Goal: Task Accomplishment & Management: Use online tool/utility

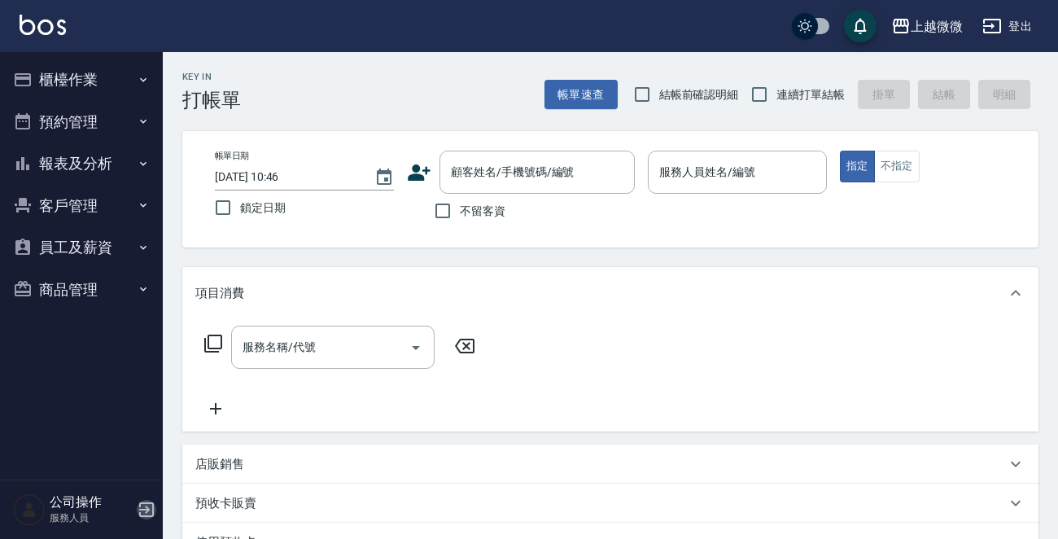
click at [140, 509] on icon "button" at bounding box center [146, 509] width 15 height 15
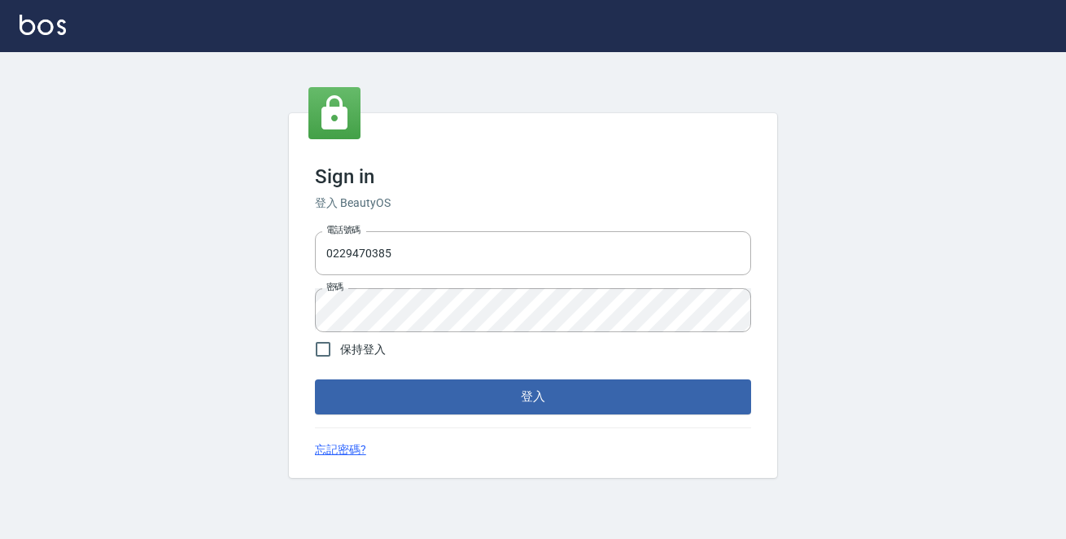
drag, startPoint x: 214, startPoint y: 254, endPoint x: 67, endPoint y: 254, distance: 147.3
click at [68, 254] on div "Sign in 登入 BeautyOS 電話號碼 [PHONE_NUMBER] 電話號碼 密碼 密碼 保持登入 登入 忘記密碼?" at bounding box center [533, 295] width 1066 height 487
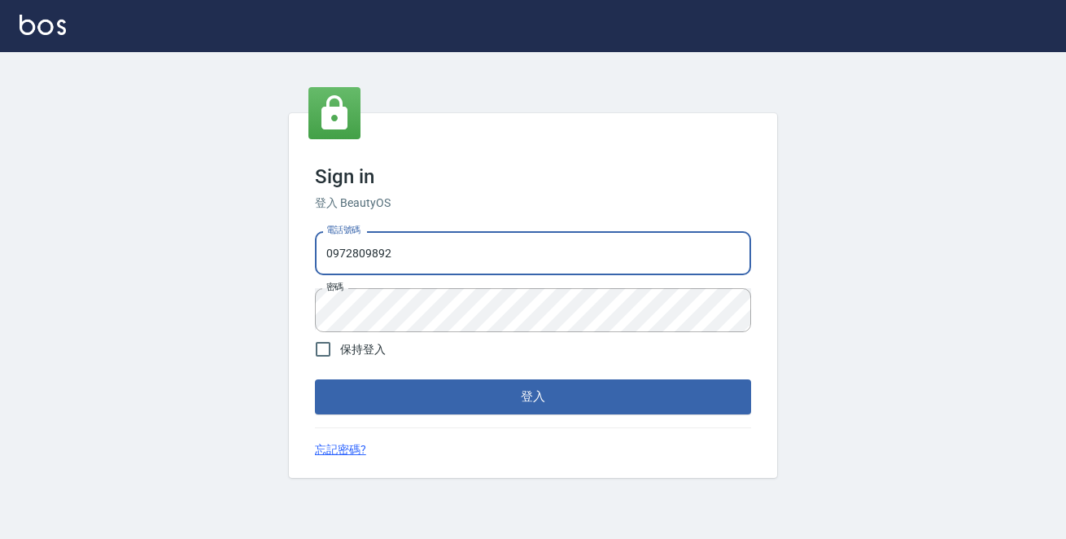
type input "0972809892"
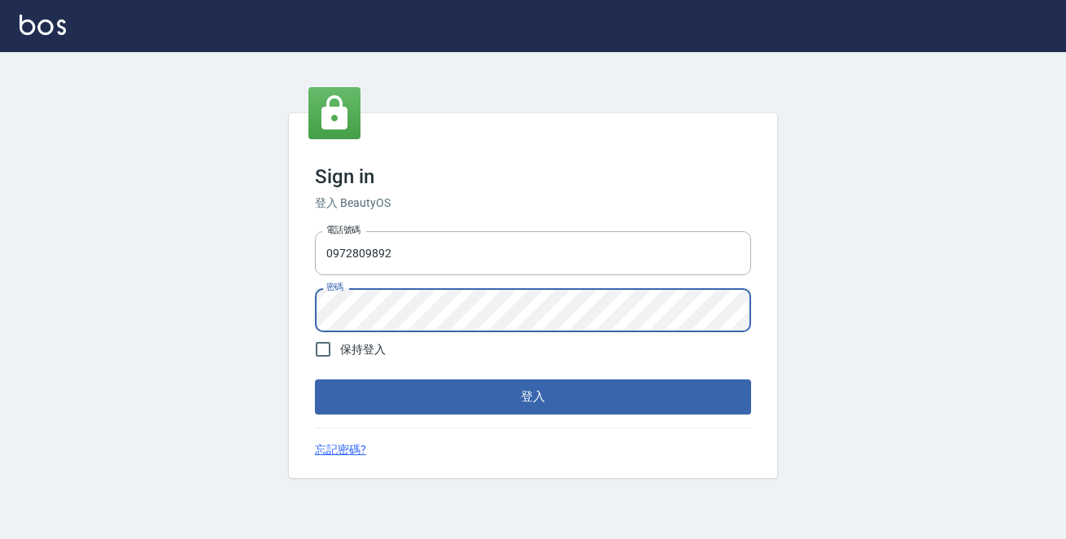
click at [315, 379] on button "登入" at bounding box center [533, 396] width 436 height 34
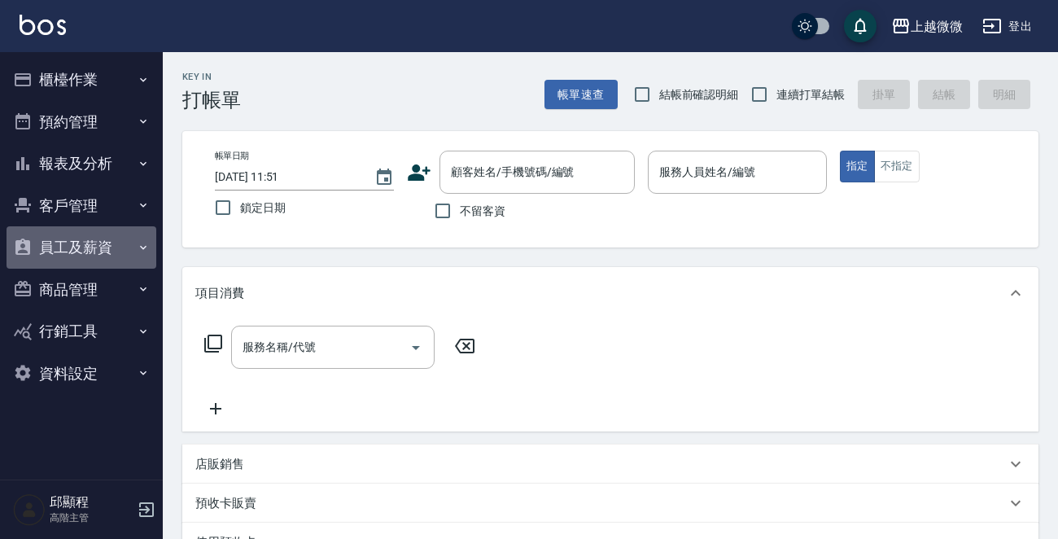
click at [107, 253] on button "員工及薪資" at bounding box center [82, 247] width 150 height 42
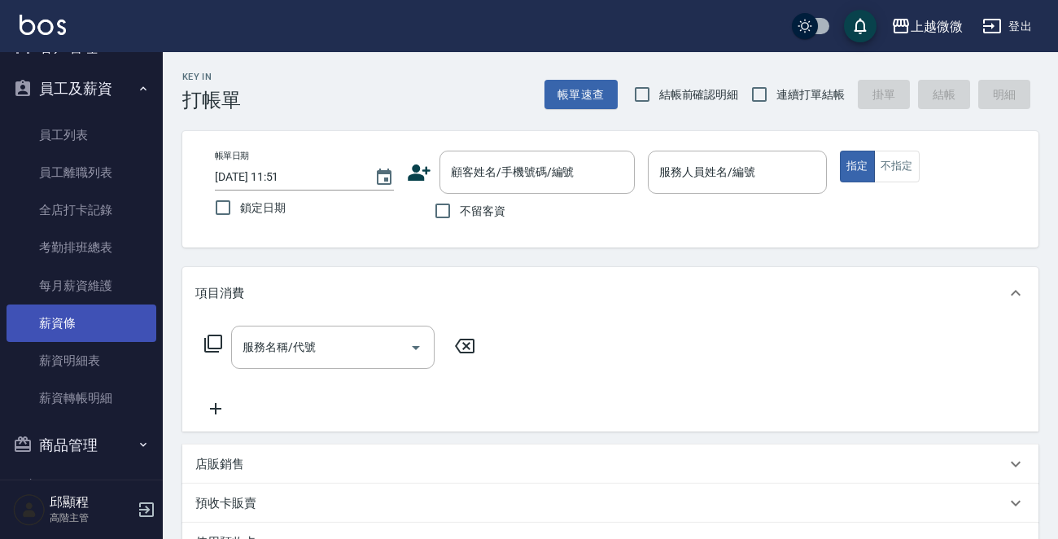
scroll to position [163, 0]
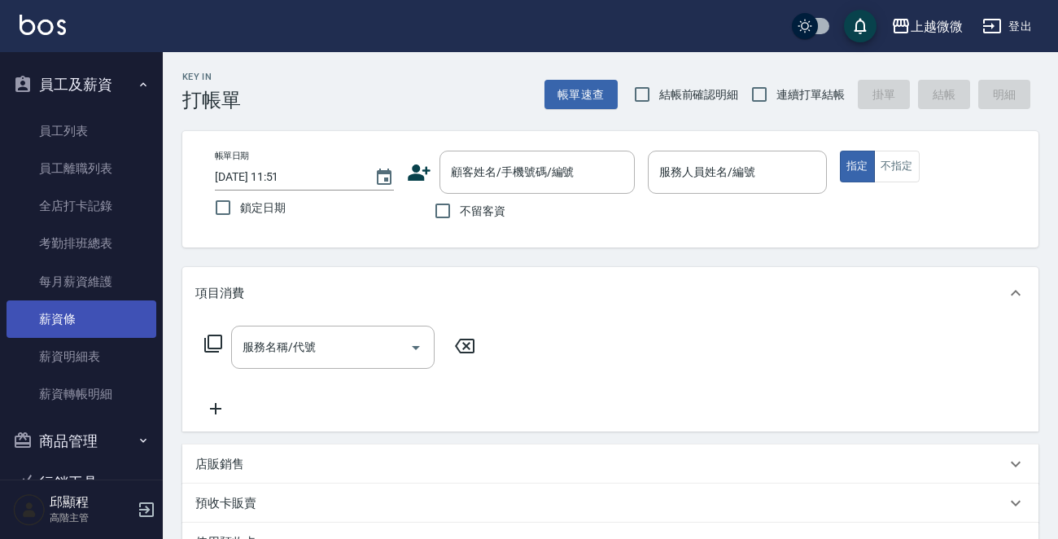
click at [76, 312] on link "薪資條" at bounding box center [82, 318] width 150 height 37
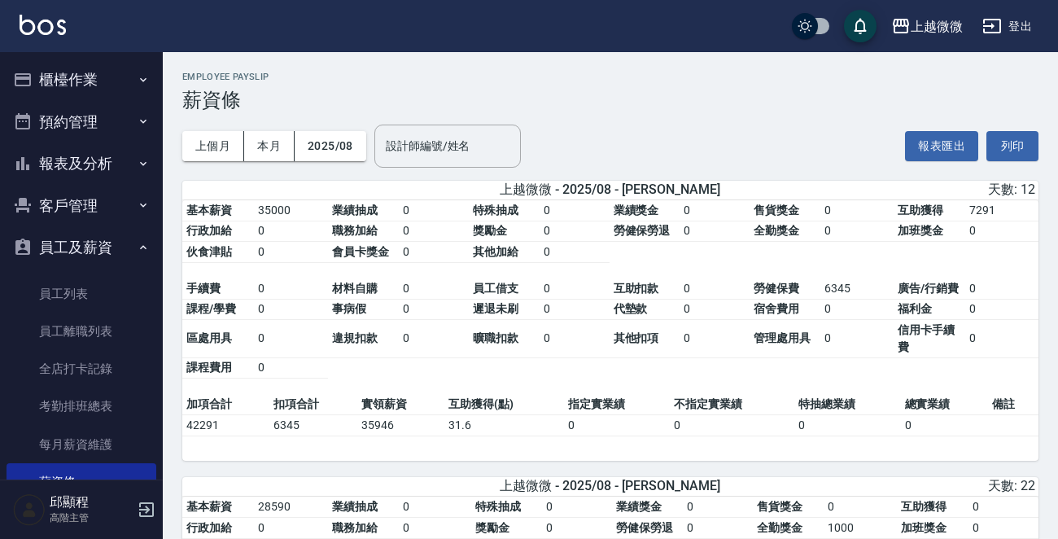
click at [73, 79] on button "櫃檯作業" at bounding box center [82, 80] width 150 height 42
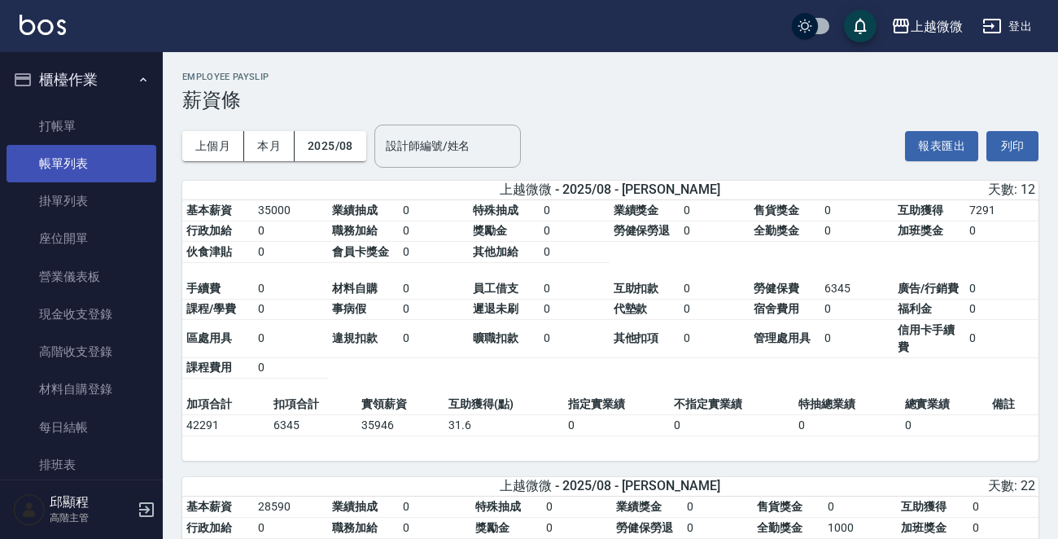
click at [65, 158] on link "帳單列表" at bounding box center [82, 163] width 150 height 37
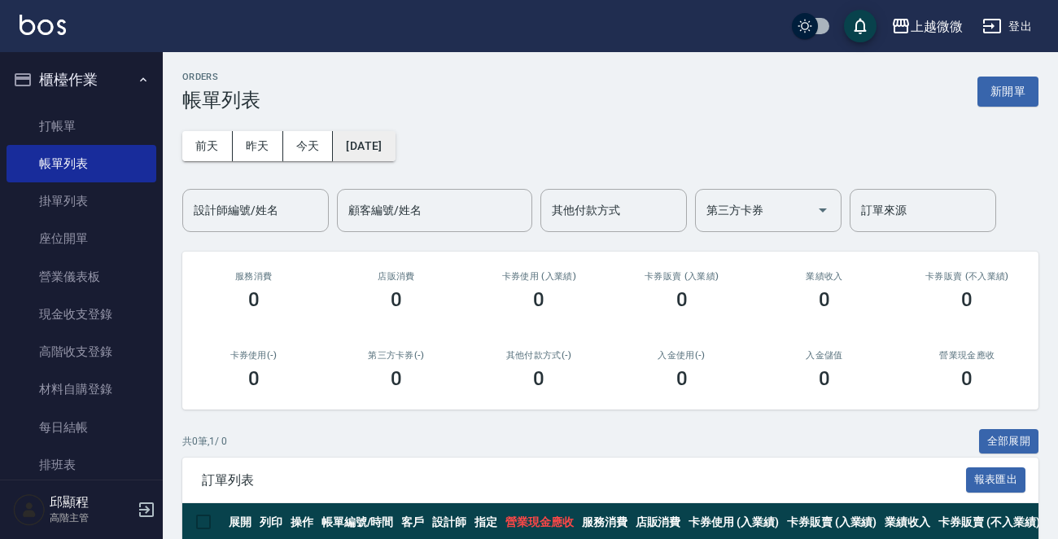
click at [393, 142] on button "[DATE]" at bounding box center [364, 146] width 62 height 30
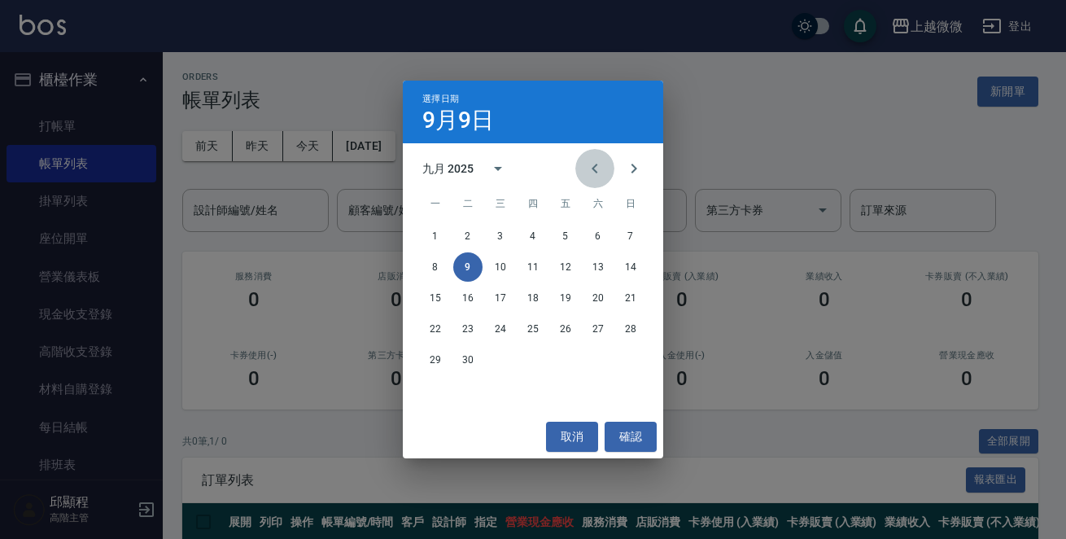
click at [595, 164] on icon "Previous month" at bounding box center [595, 169] width 20 height 20
click at [599, 234] on button "2" at bounding box center [598, 235] width 29 height 29
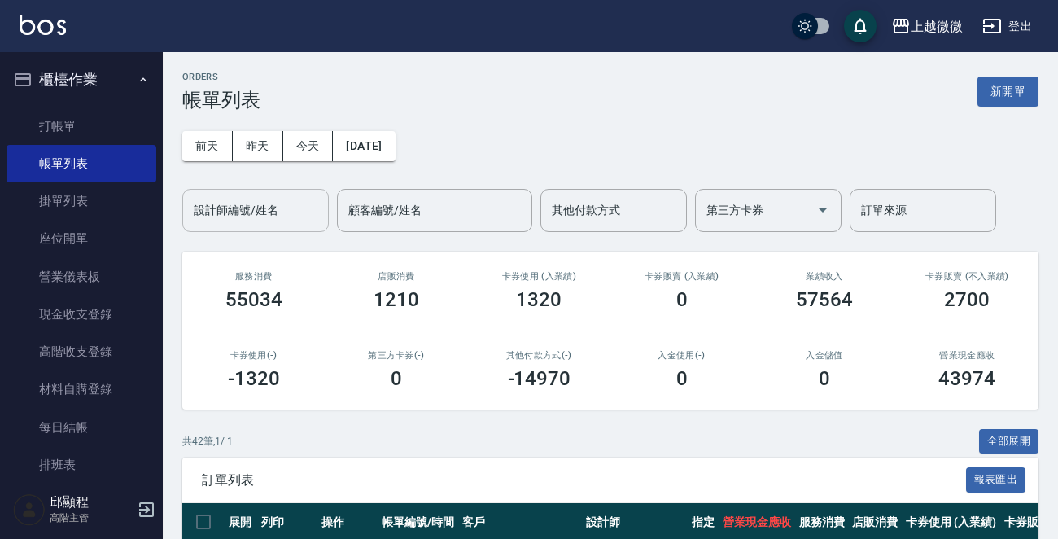
click at [284, 208] on input "設計師編號/姓名" at bounding box center [256, 210] width 132 height 28
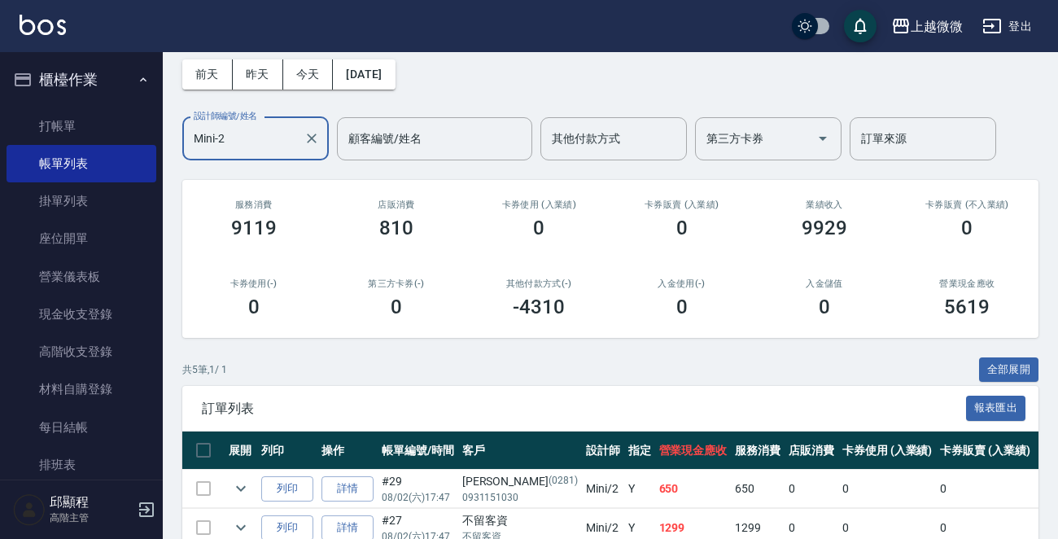
scroll to position [273, 0]
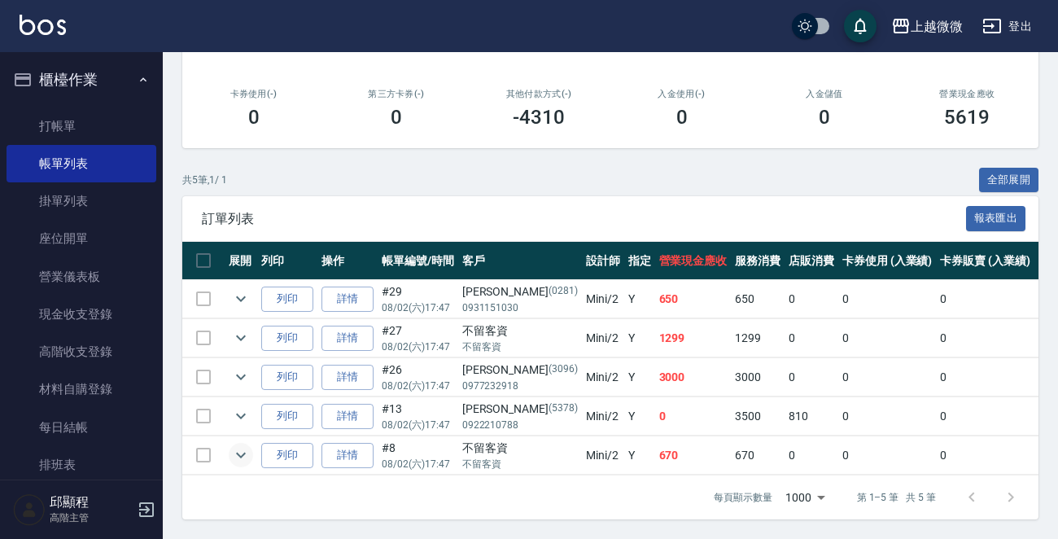
type input "Mini-2"
click at [238, 445] on icon "expand row" at bounding box center [241, 455] width 20 height 20
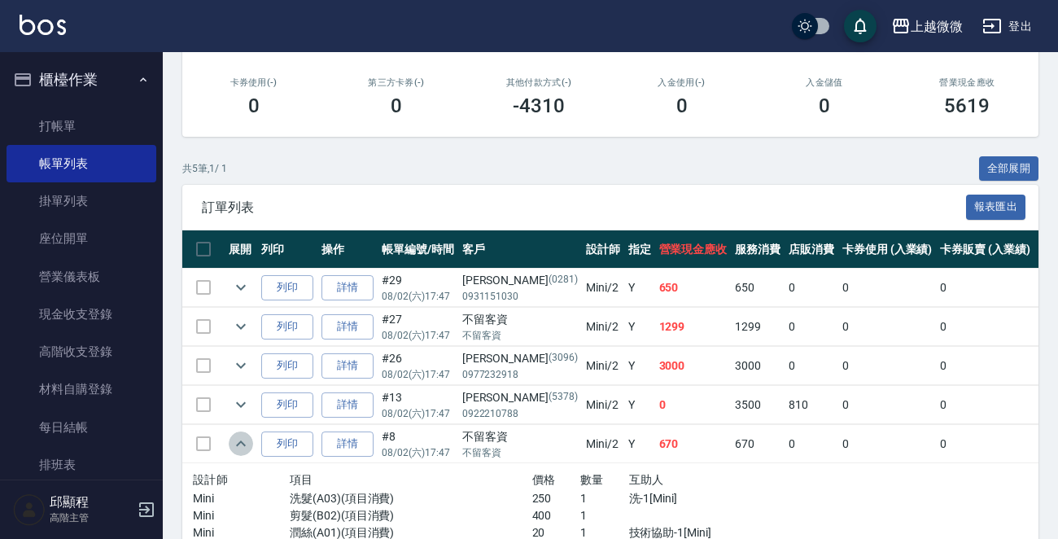
click at [238, 444] on icon "expand row" at bounding box center [241, 444] width 20 height 20
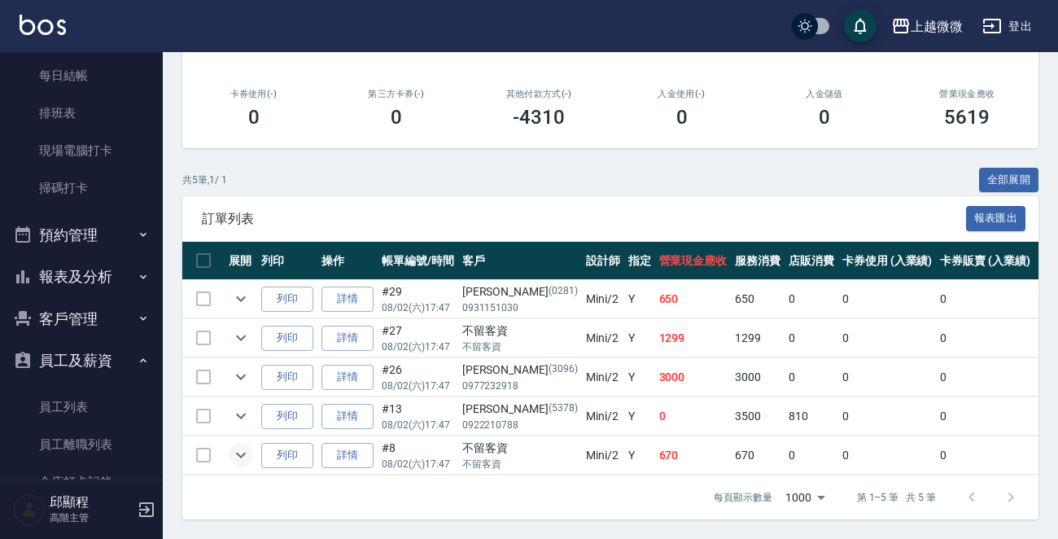
scroll to position [407, 0]
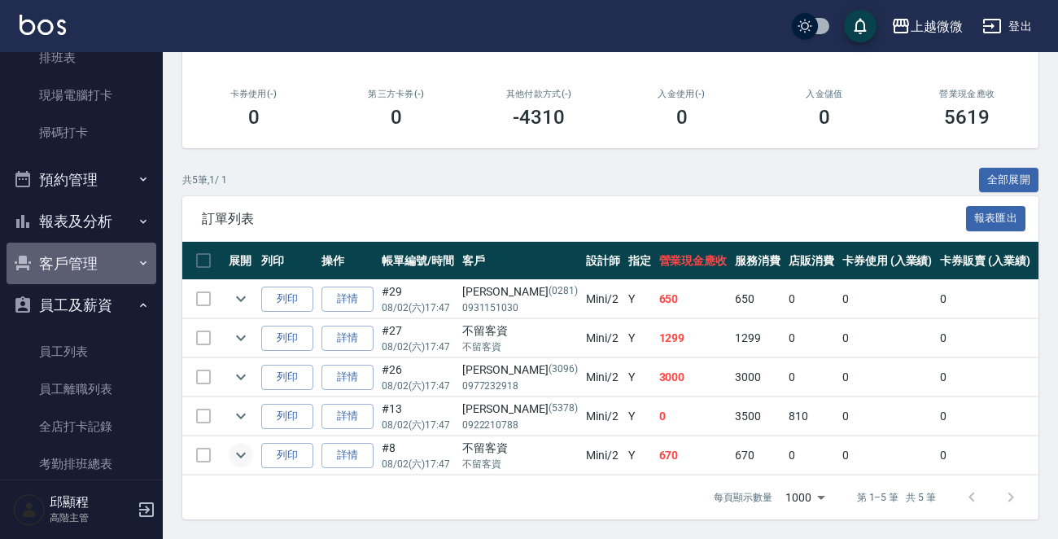
click at [87, 265] on button "客戶管理" at bounding box center [82, 264] width 150 height 42
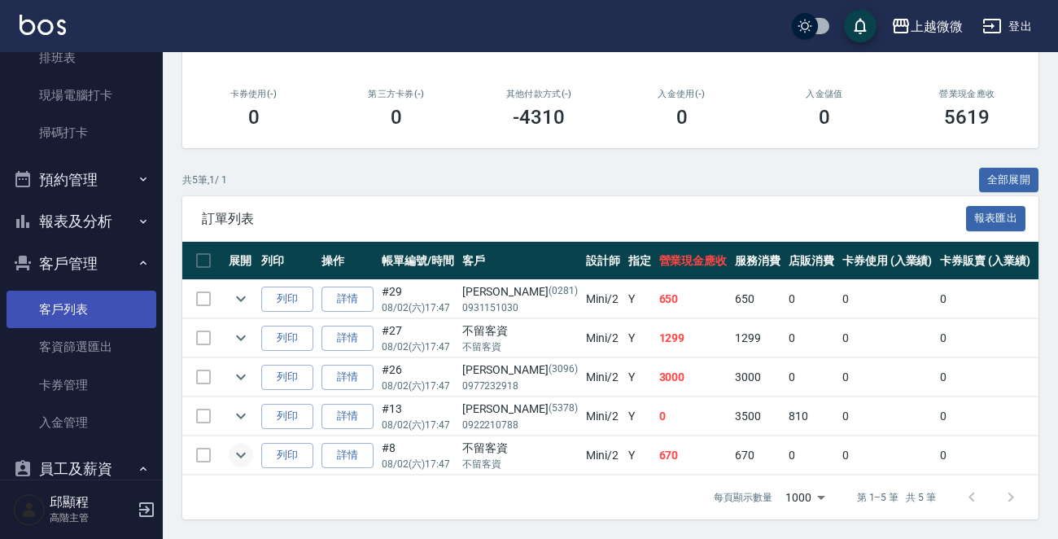
click at [64, 300] on link "客戶列表" at bounding box center [82, 309] width 150 height 37
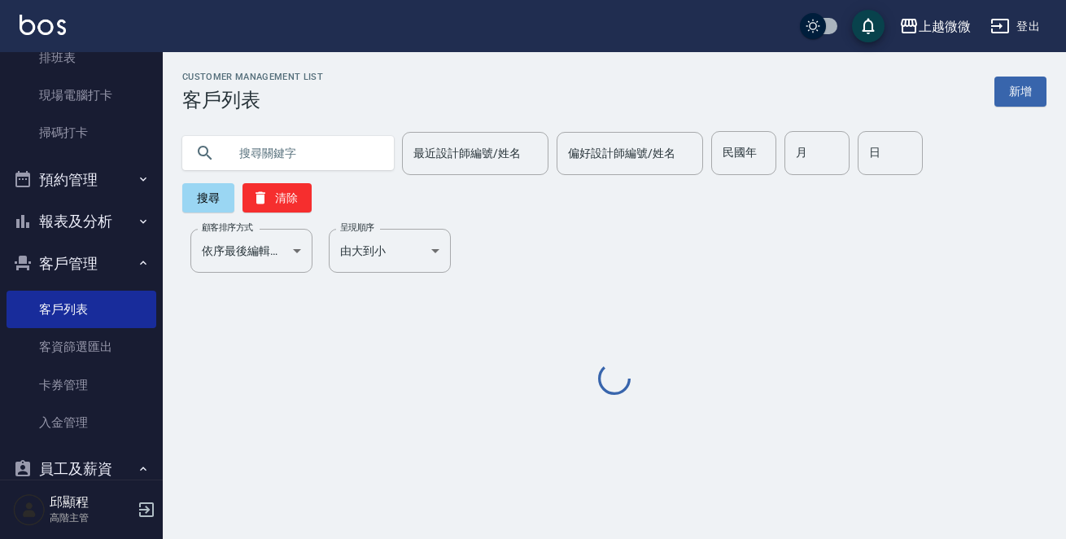
click at [323, 148] on input "text" at bounding box center [304, 153] width 153 height 44
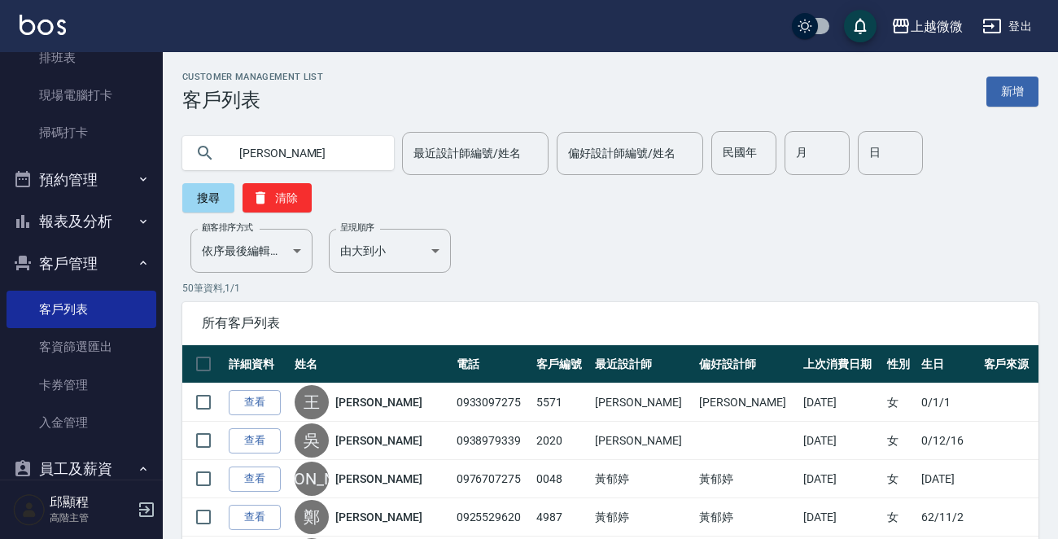
type input "陳俞"
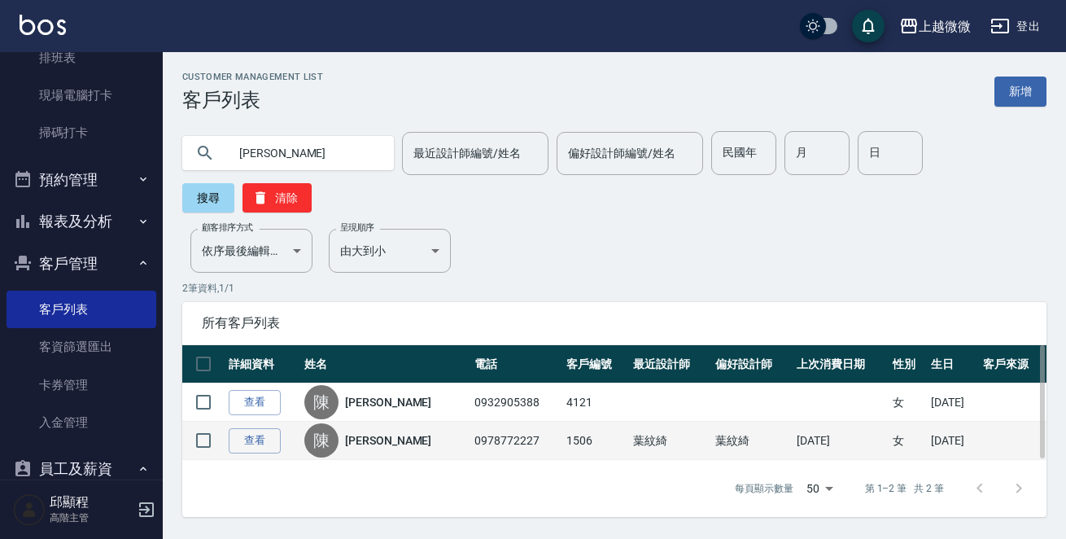
click at [365, 432] on link "陳俞瑾" at bounding box center [388, 440] width 86 height 16
click at [365, 404] on div "Customer Management List 客戶列表 新增 陳俞 最近設計師編號/姓名 最近設計師編號/姓名 偏好設計師編號/姓名 偏好設計師編號/姓名…" at bounding box center [533, 269] width 1066 height 539
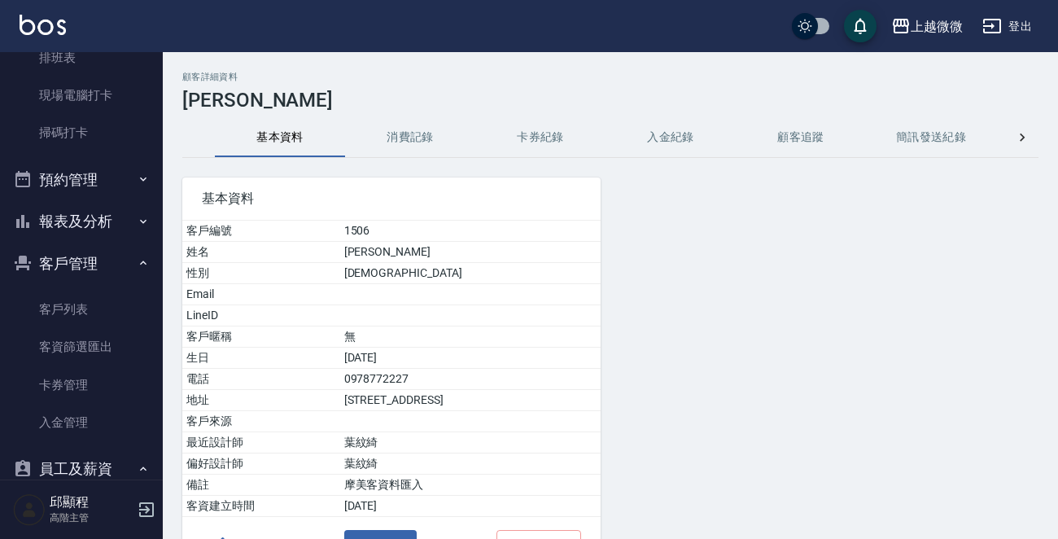
click at [391, 131] on button "消費記錄" at bounding box center [410, 137] width 130 height 39
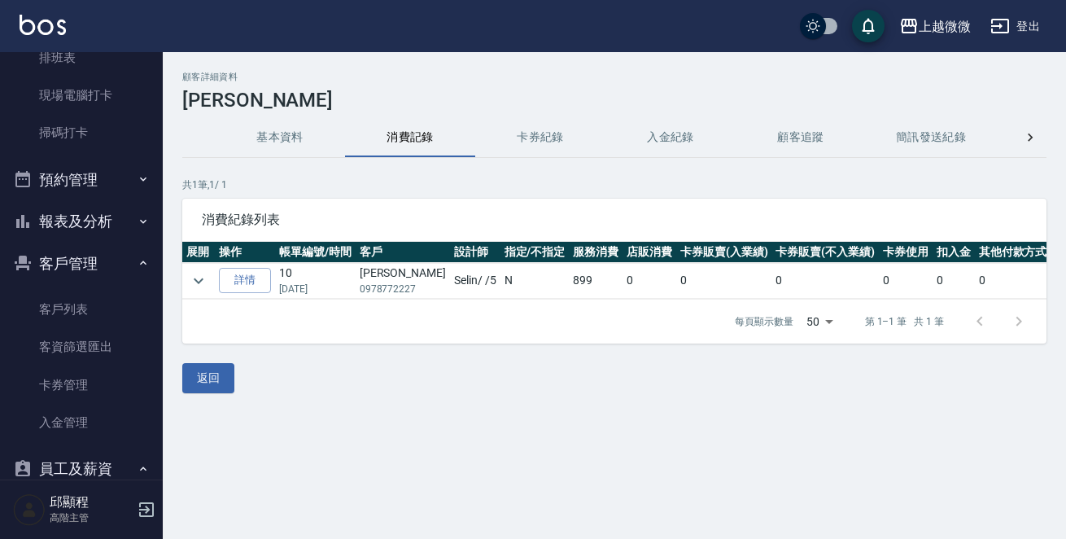
click at [280, 129] on button "基本資料" at bounding box center [280, 137] width 130 height 39
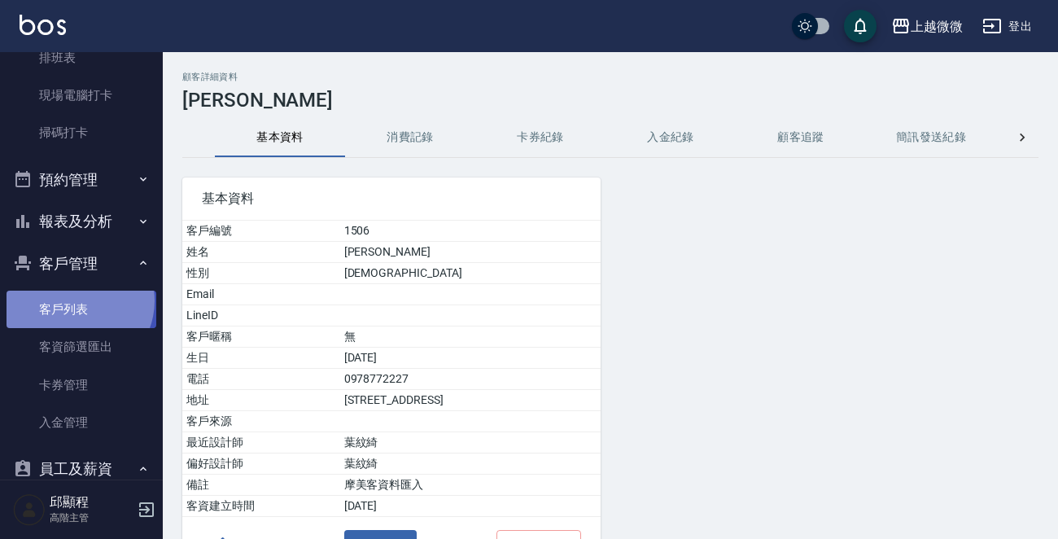
click at [75, 300] on link "客戶列表" at bounding box center [82, 309] width 150 height 37
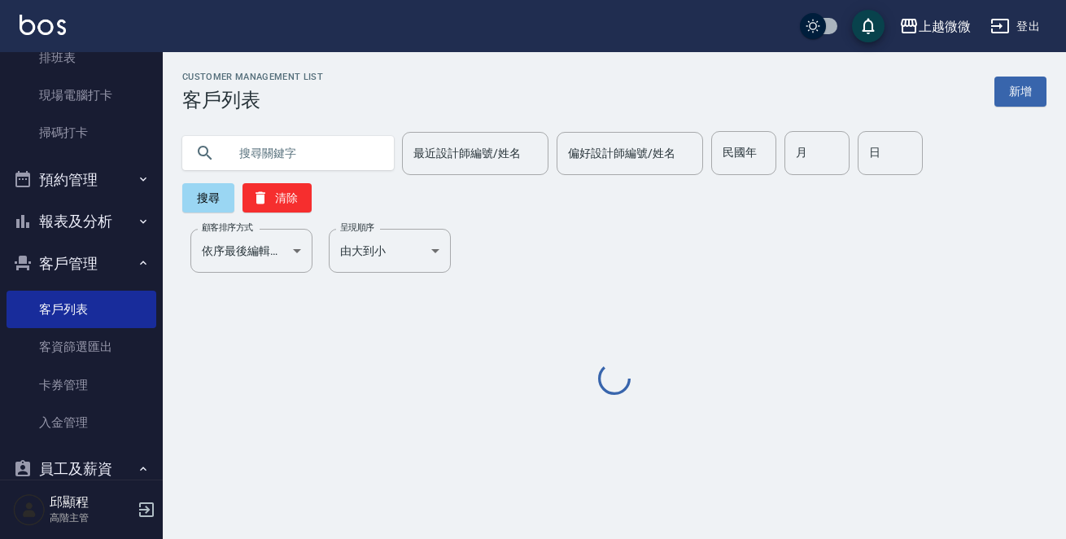
click at [298, 155] on input "text" at bounding box center [304, 153] width 153 height 44
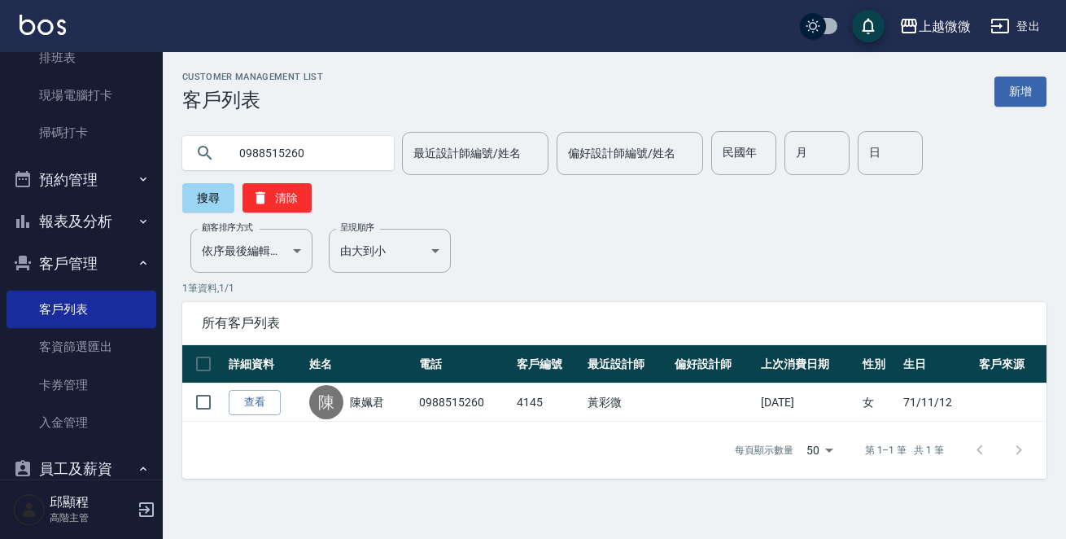
drag, startPoint x: 321, startPoint y: 155, endPoint x: 0, endPoint y: 124, distance: 322.1
click at [0, 120] on div "上越微微 登出 櫃檯作業 打帳單 帳單列表 掛單列表 座位開單 營業儀表板 現金收支登錄 高階收支登錄 材料自購登錄 每日結帳 排班表 現場電腦打卡 掃碼打卡…" at bounding box center [533, 269] width 1066 height 539
type input "0931307915"
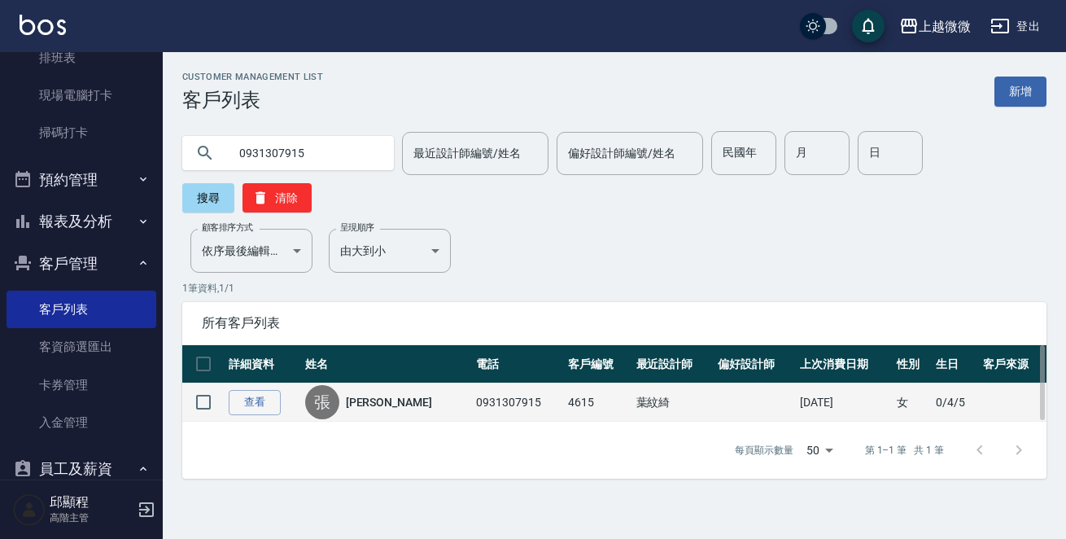
click at [365, 394] on link "[PERSON_NAME]" at bounding box center [389, 402] width 86 height 16
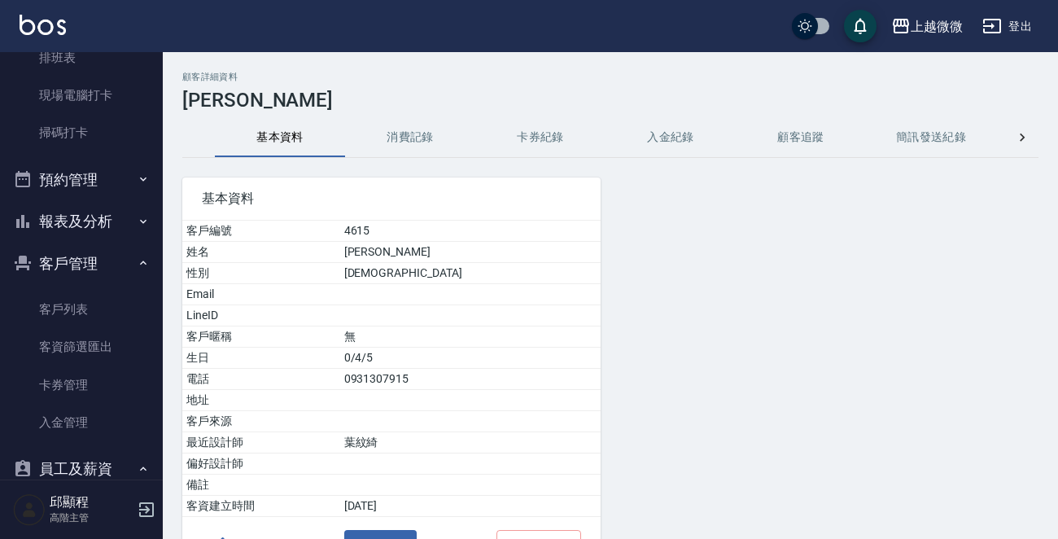
click at [402, 133] on button "消費記錄" at bounding box center [410, 137] width 130 height 39
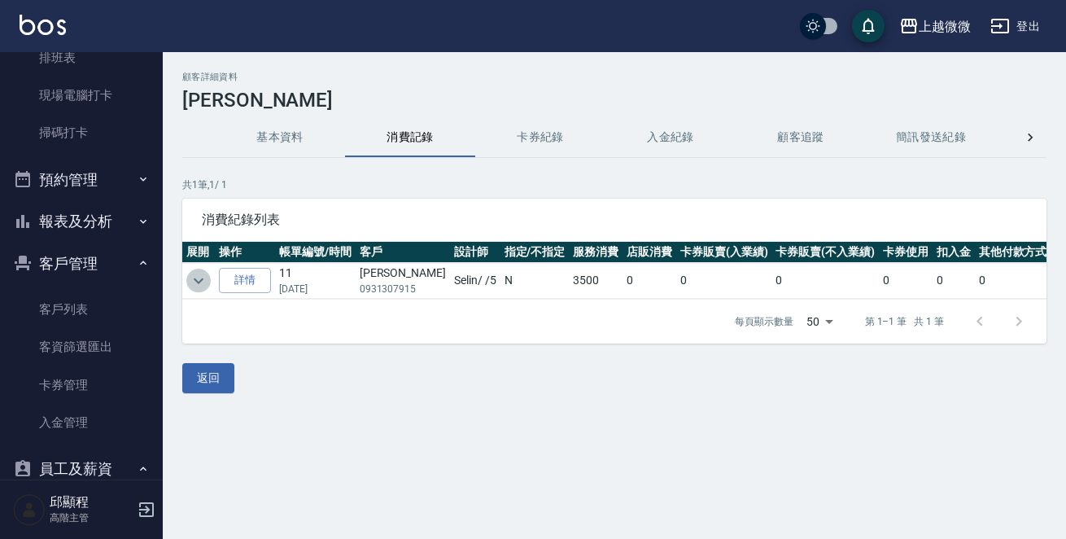
click at [198, 282] on icon "expand row" at bounding box center [199, 281] width 10 height 6
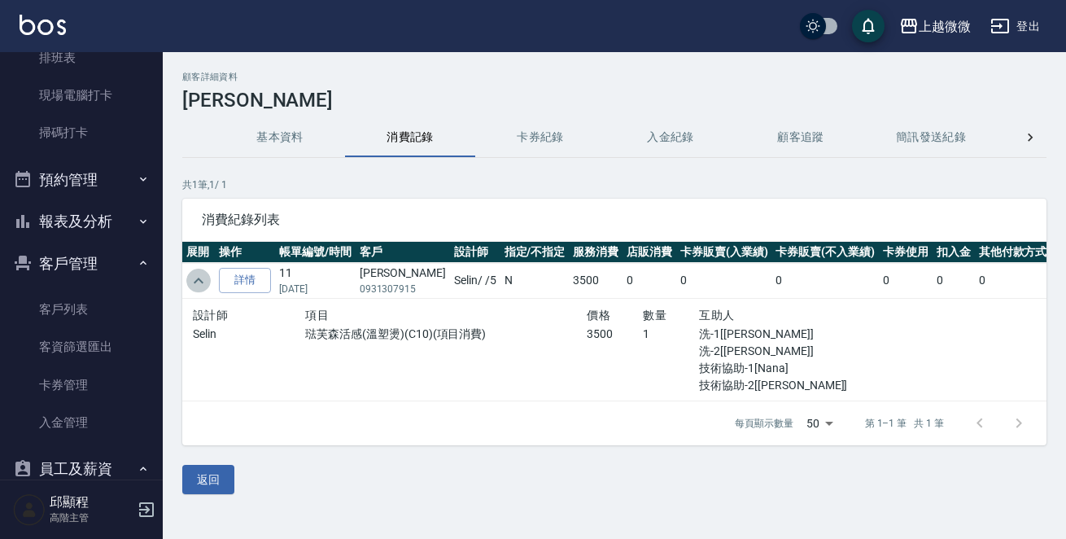
click at [198, 282] on icon "expand row" at bounding box center [199, 281] width 20 height 20
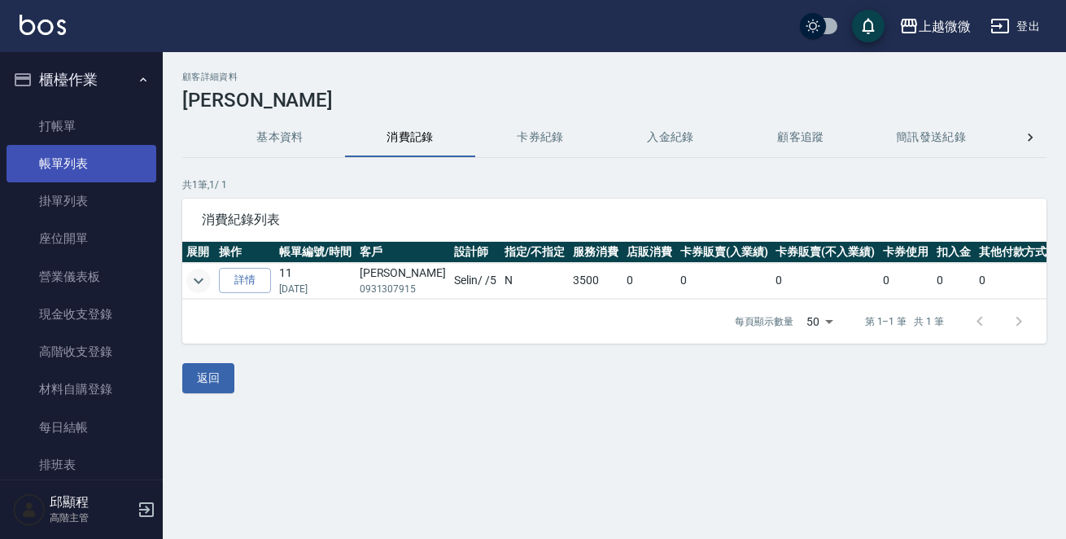
click at [70, 148] on link "帳單列表" at bounding box center [82, 163] width 150 height 37
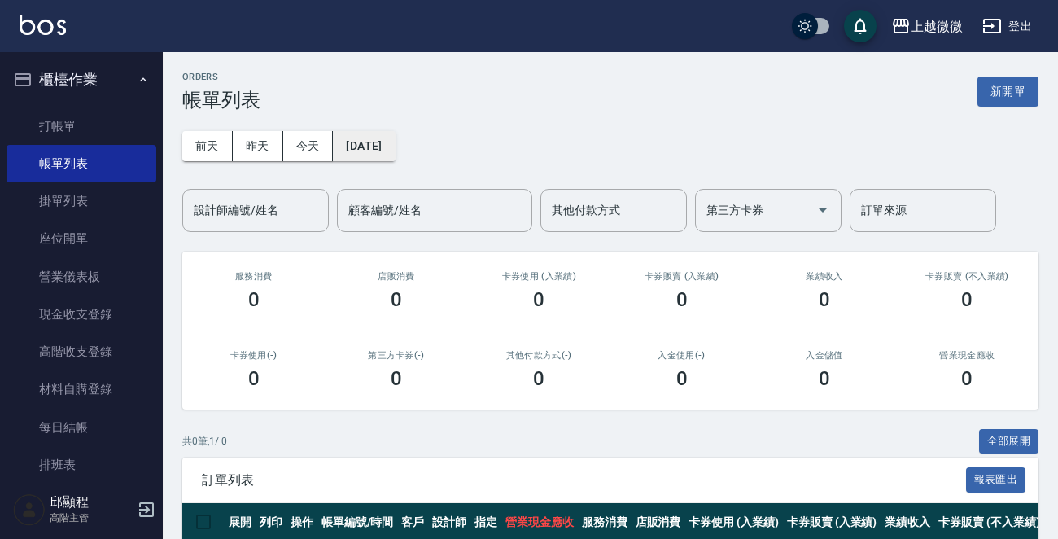
click at [386, 137] on button "[DATE]" at bounding box center [364, 146] width 62 height 30
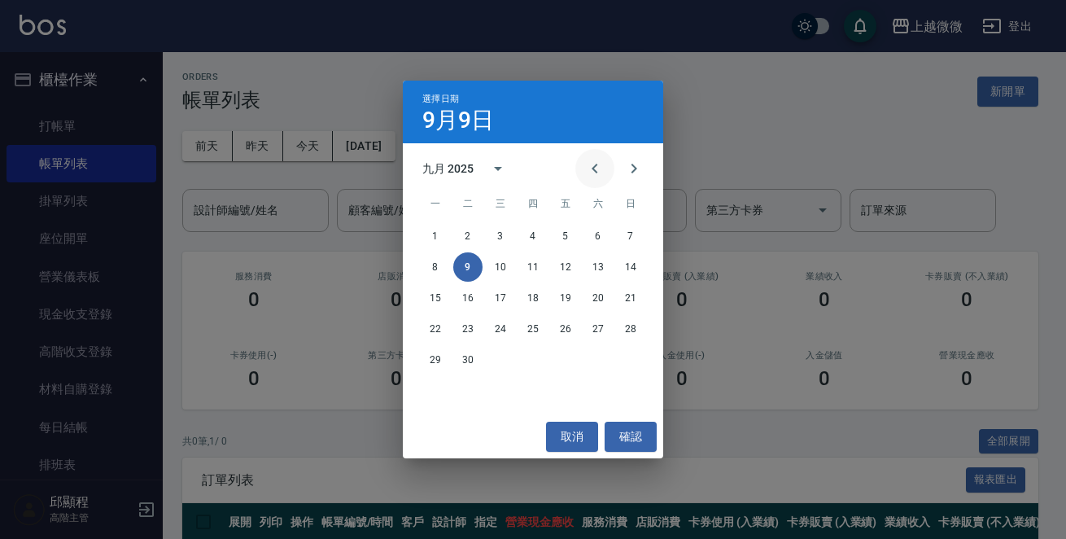
click at [583, 164] on button "Previous month" at bounding box center [594, 168] width 39 height 39
click at [634, 322] on button "24" at bounding box center [630, 328] width 29 height 29
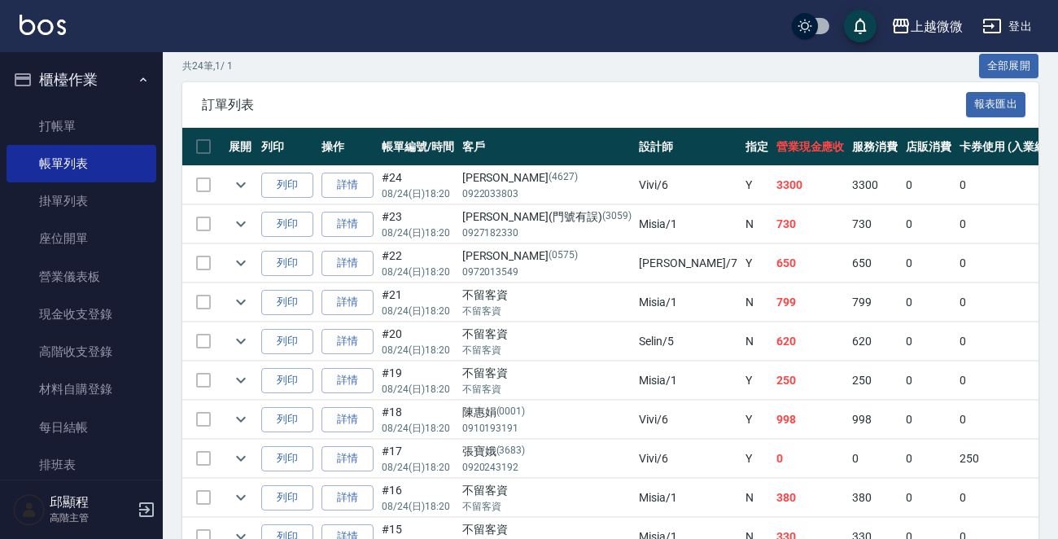
scroll to position [441, 0]
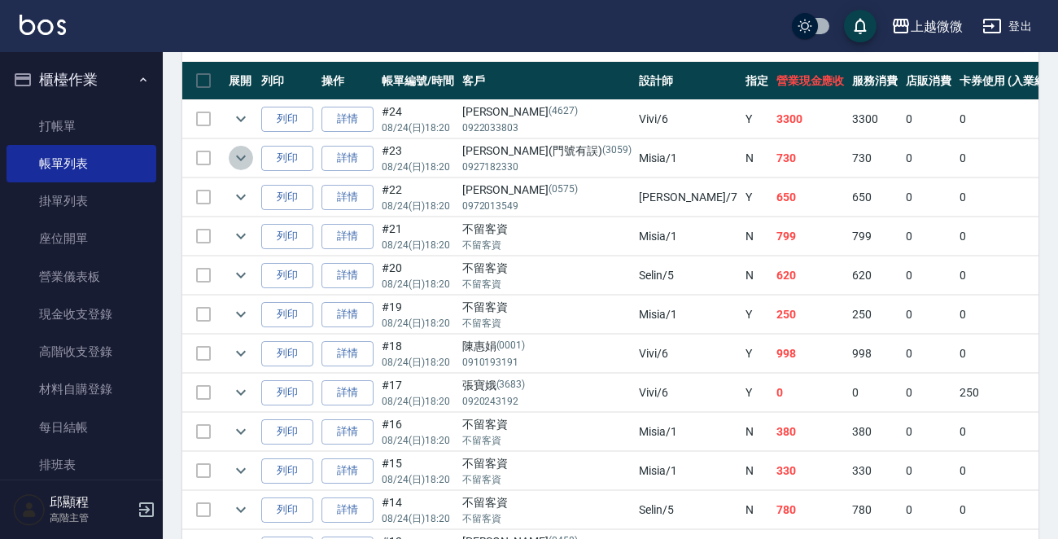
click at [235, 155] on icon "expand row" at bounding box center [241, 158] width 20 height 20
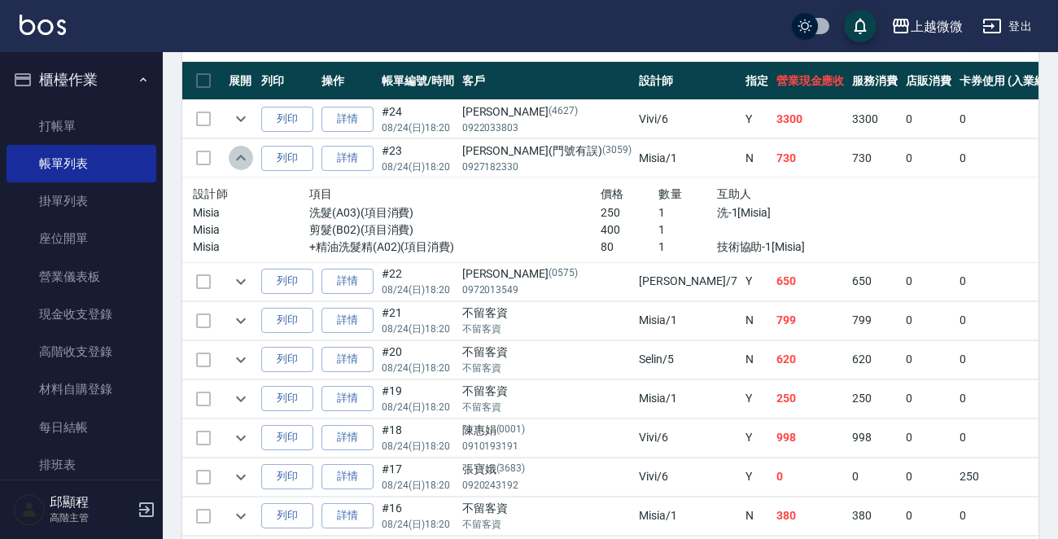
click at [235, 155] on icon "expand row" at bounding box center [241, 158] width 20 height 20
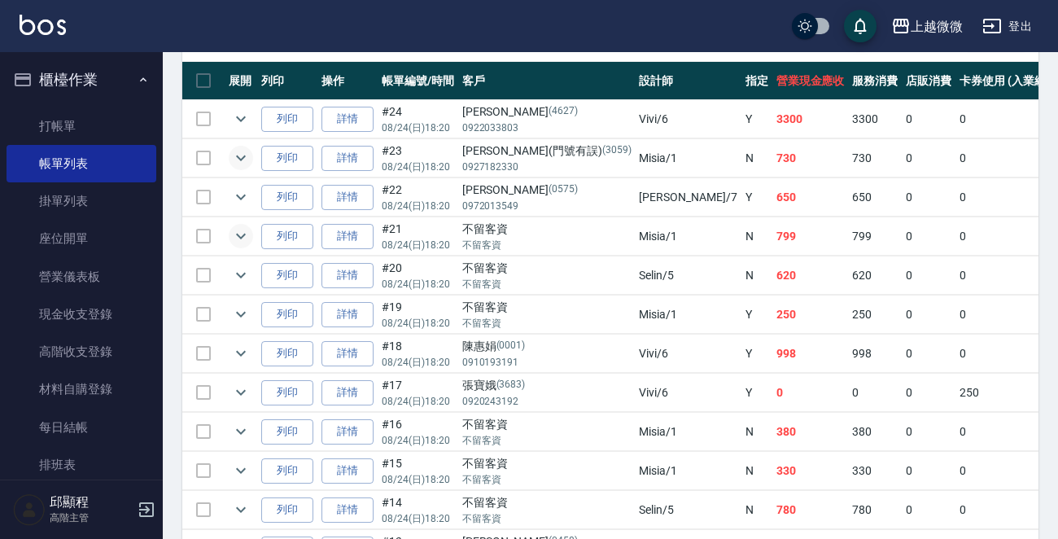
click at [244, 238] on icon "expand row" at bounding box center [241, 236] width 20 height 20
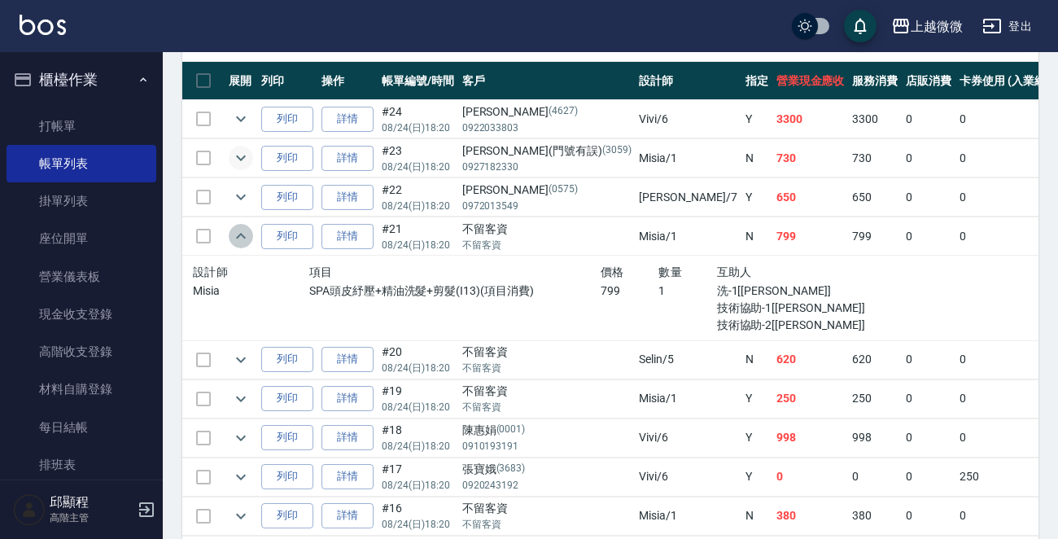
click at [244, 238] on icon "expand row" at bounding box center [241, 236] width 20 height 20
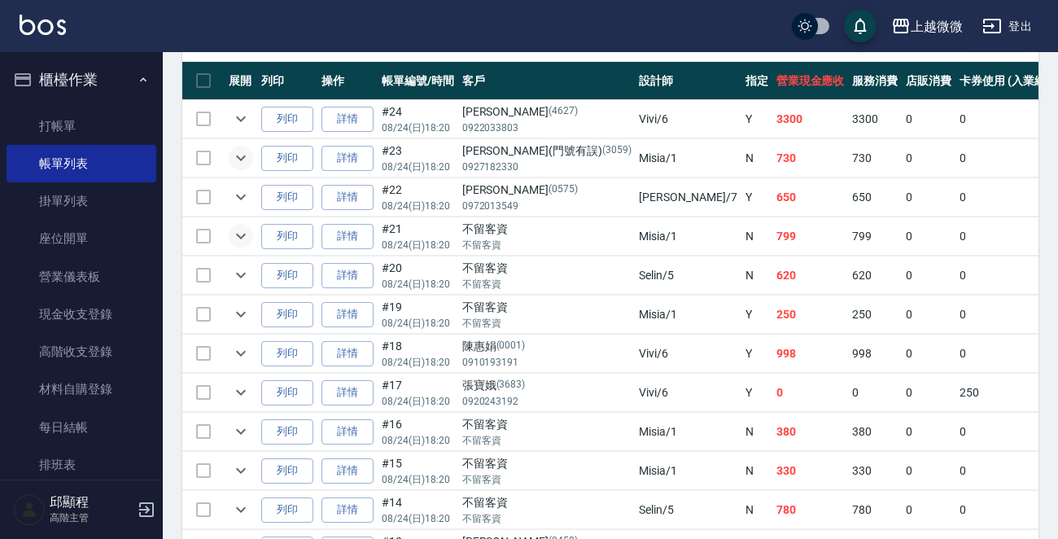
scroll to position [522, 0]
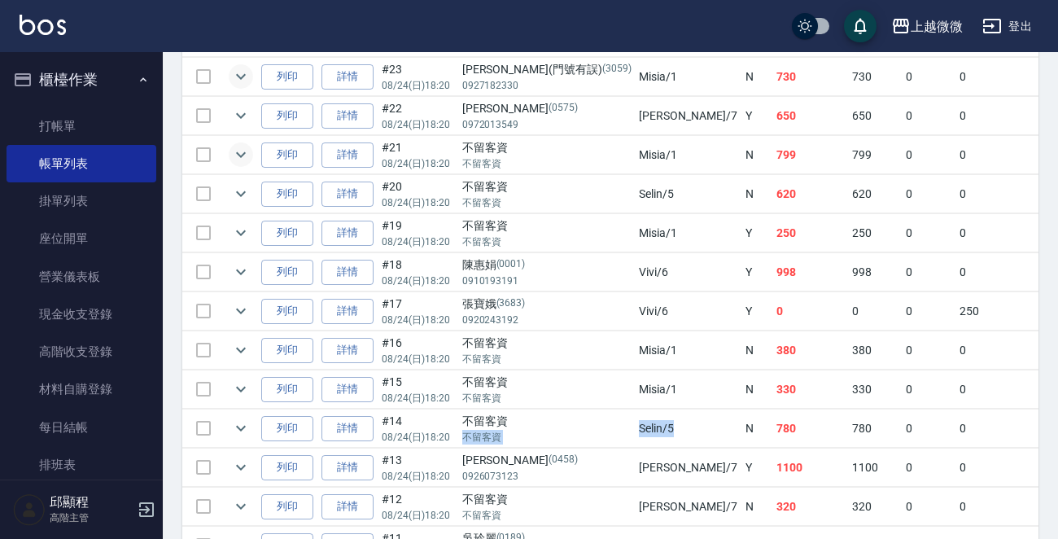
drag, startPoint x: 575, startPoint y: 426, endPoint x: 617, endPoint y: 428, distance: 42.4
click at [617, 428] on tr "列印 詳情 #14 08/24 (日) 18:20 不留客資 不留客資 Selin /5 N 780 780 0 0 0 780 0 0 0 0 0" at bounding box center [972, 428] width 1581 height 38
click at [575, 429] on td "不留客資 不留客資" at bounding box center [546, 428] width 177 height 38
click at [232, 186] on icon "expand row" at bounding box center [241, 194] width 20 height 20
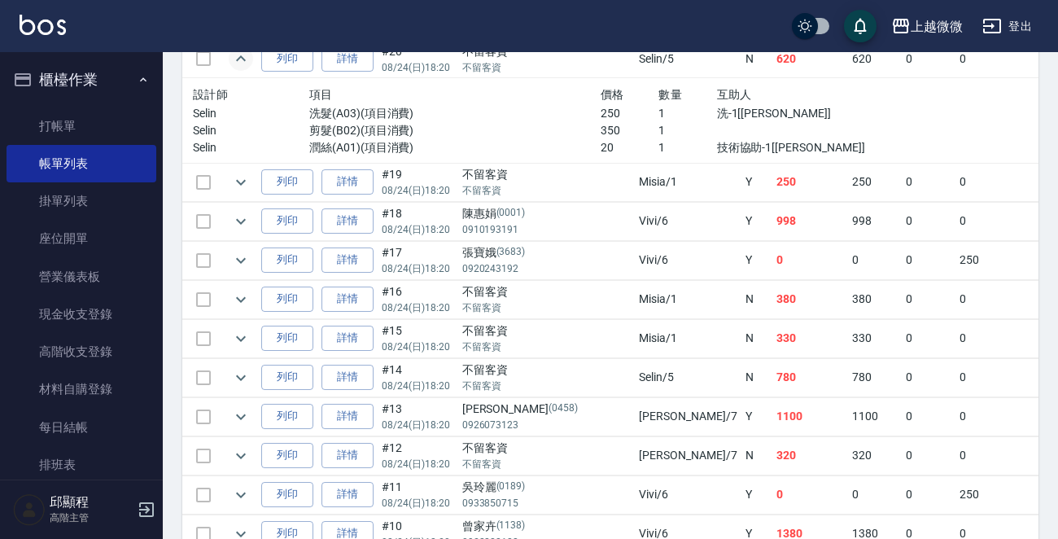
scroll to position [685, 0]
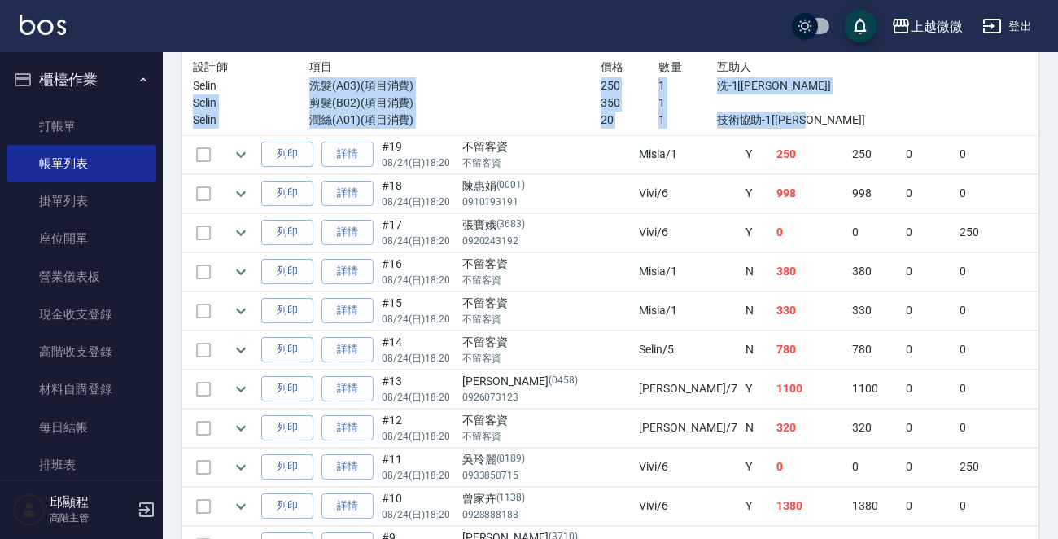
drag, startPoint x: 734, startPoint y: 118, endPoint x: 291, endPoint y: 78, distance: 445.3
click at [291, 78] on div "設計師 項目 價格 數量 互助人 Selin 洗髮(A03)(項目消費) 250 1 洗-1[Joan] Selin 剪髮(B02)(項目消費) 350 1 …" at bounding box center [542, 93] width 698 height 72
click at [493, 111] on p "潤絲(A01)(項目消費)" at bounding box center [454, 119] width 291 height 17
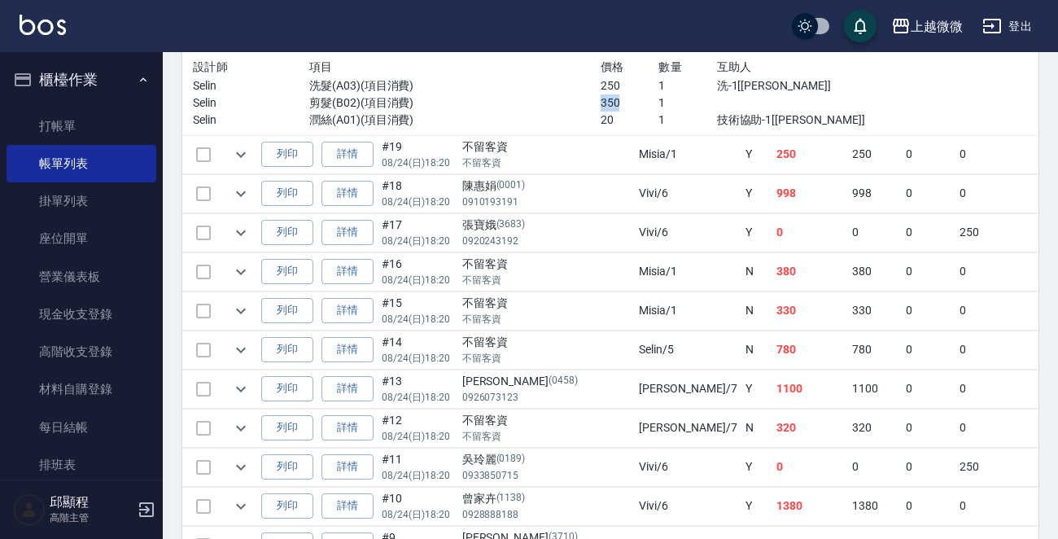
drag, startPoint x: 525, startPoint y: 100, endPoint x: 574, endPoint y: 101, distance: 48.8
click at [574, 101] on div "Selin 剪髮(B02)(項目消費) 350 1" at bounding box center [542, 102] width 698 height 17
click at [472, 104] on p "剪髮(B02)(項目消費)" at bounding box center [454, 102] width 291 height 17
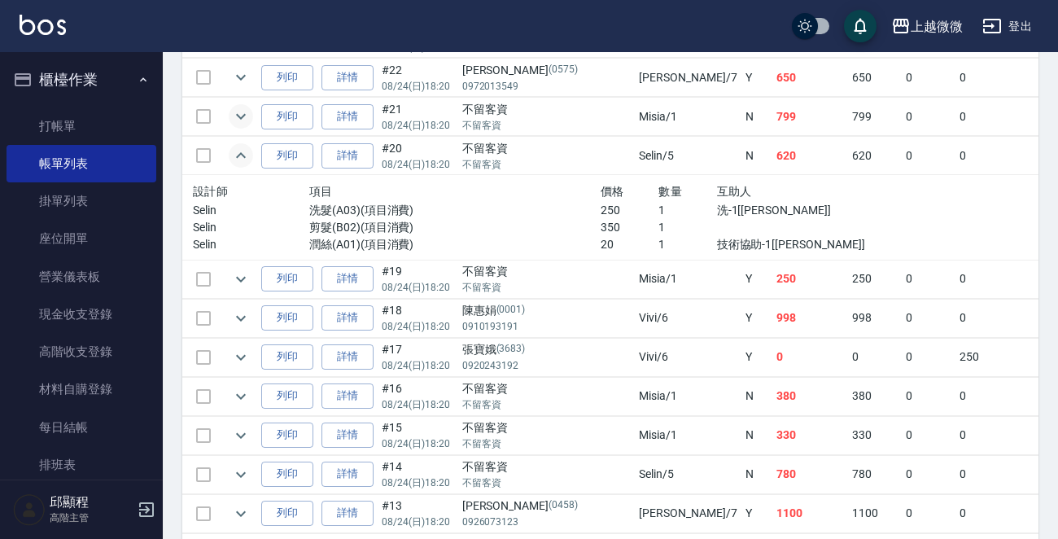
scroll to position [522, 0]
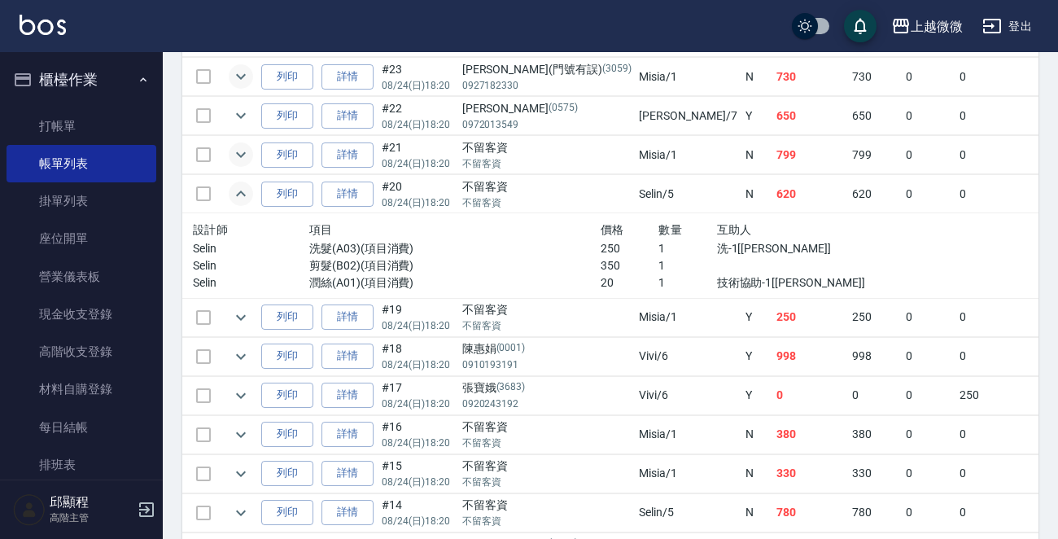
click at [237, 149] on icon "expand row" at bounding box center [241, 155] width 20 height 20
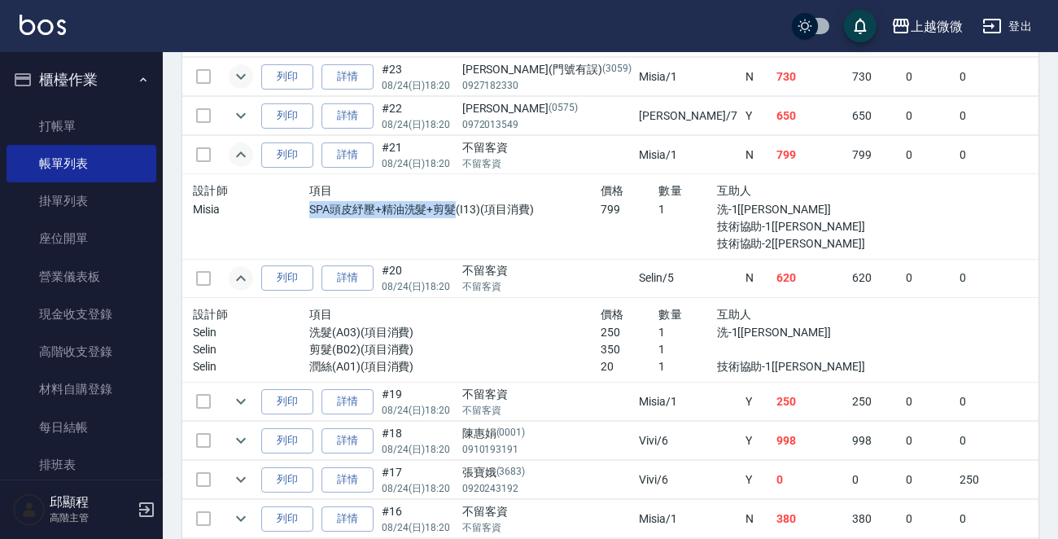
drag, startPoint x: 289, startPoint y: 212, endPoint x: 430, endPoint y: 216, distance: 140.9
click at [430, 216] on div "SPA頭皮紓壓+精油洗髮+剪髮(I13)(項目消費)" at bounding box center [454, 226] width 291 height 51
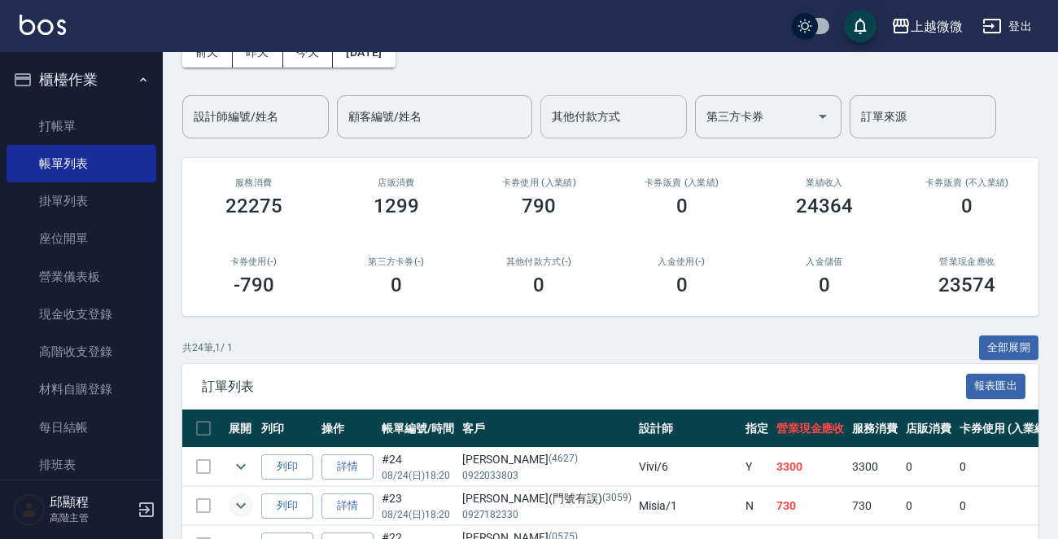
scroll to position [0, 0]
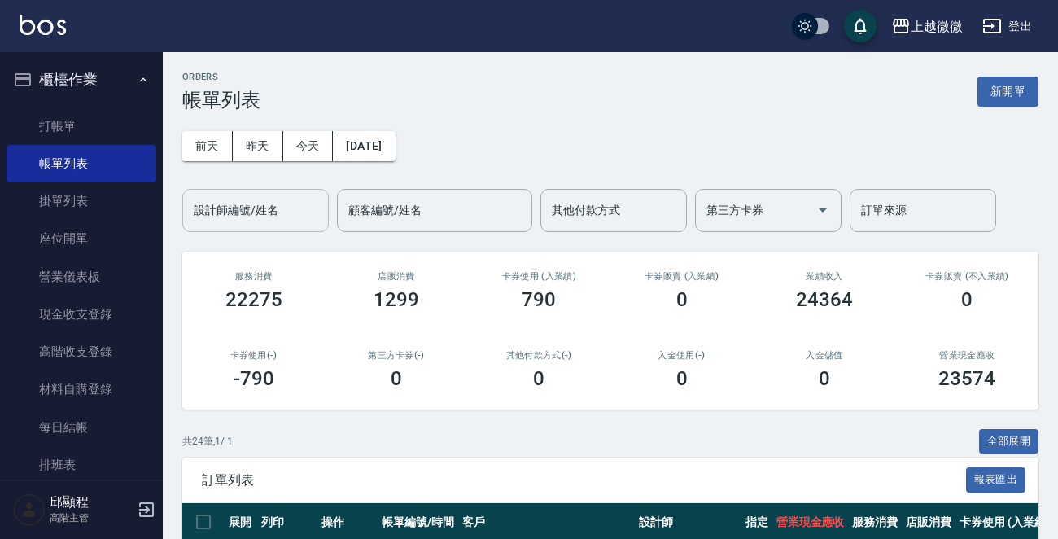
click at [268, 216] on input "設計師編號/姓名" at bounding box center [256, 210] width 132 height 28
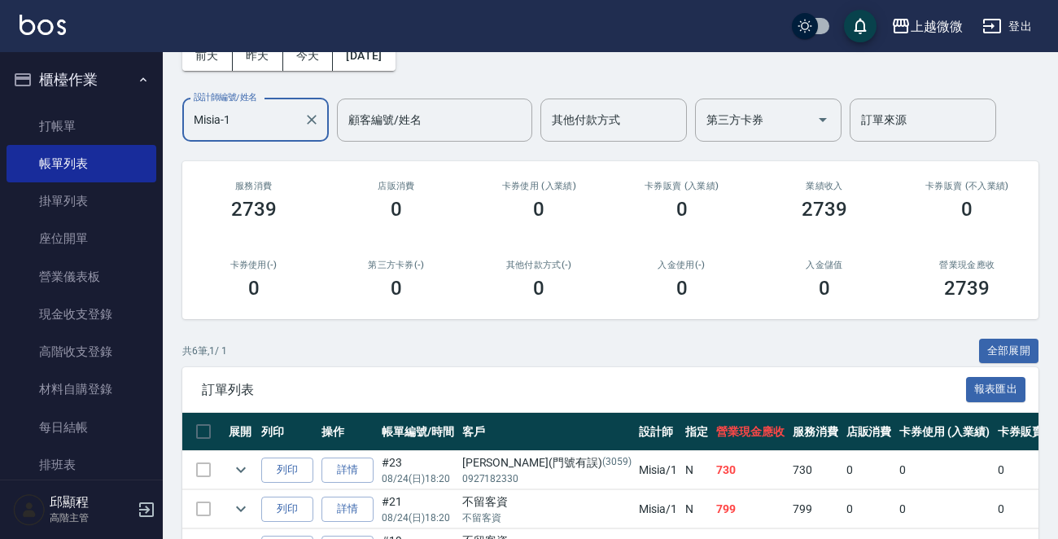
scroll to position [244, 0]
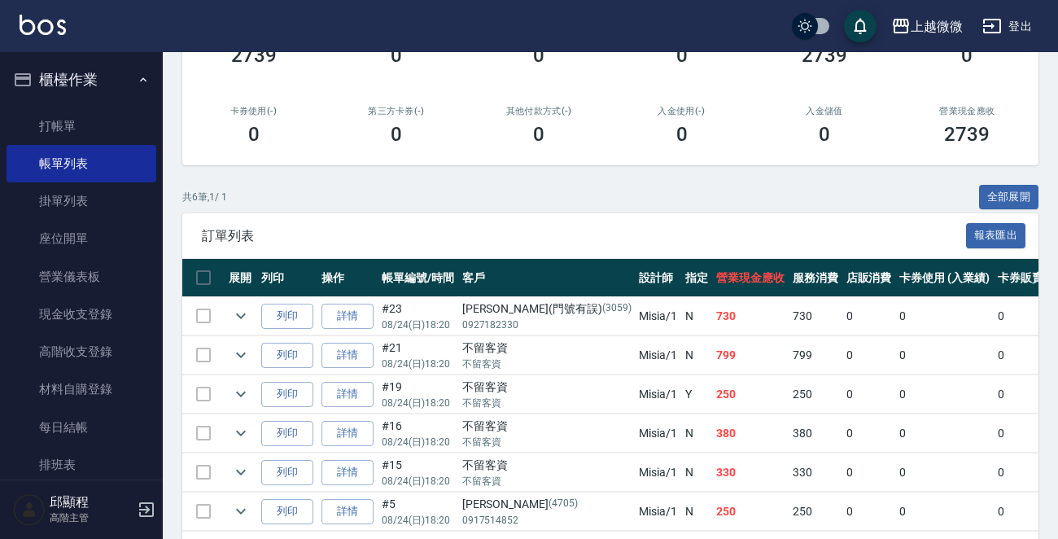
type input "Misia-1"
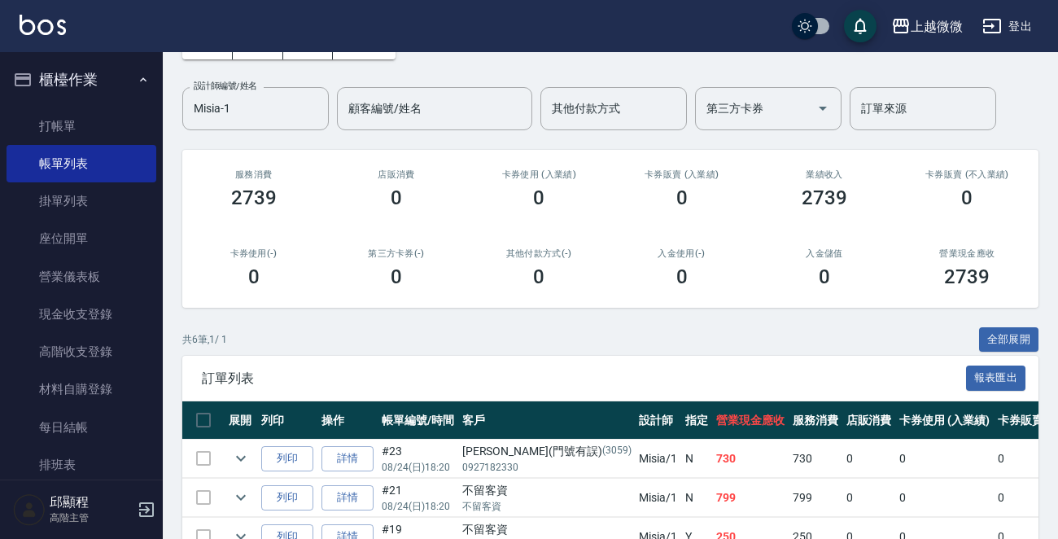
scroll to position [0, 0]
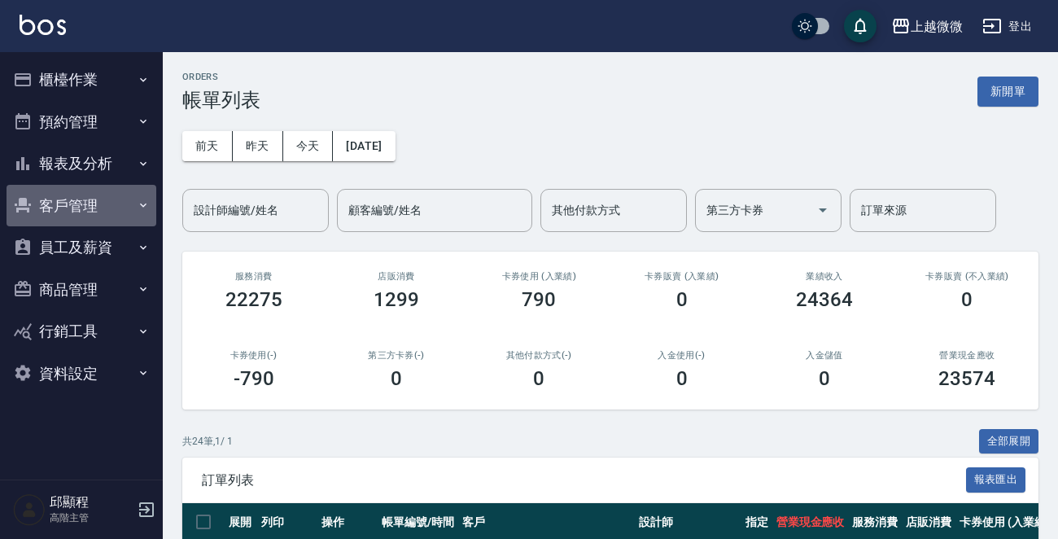
click at [68, 203] on button "客戶管理" at bounding box center [82, 206] width 150 height 42
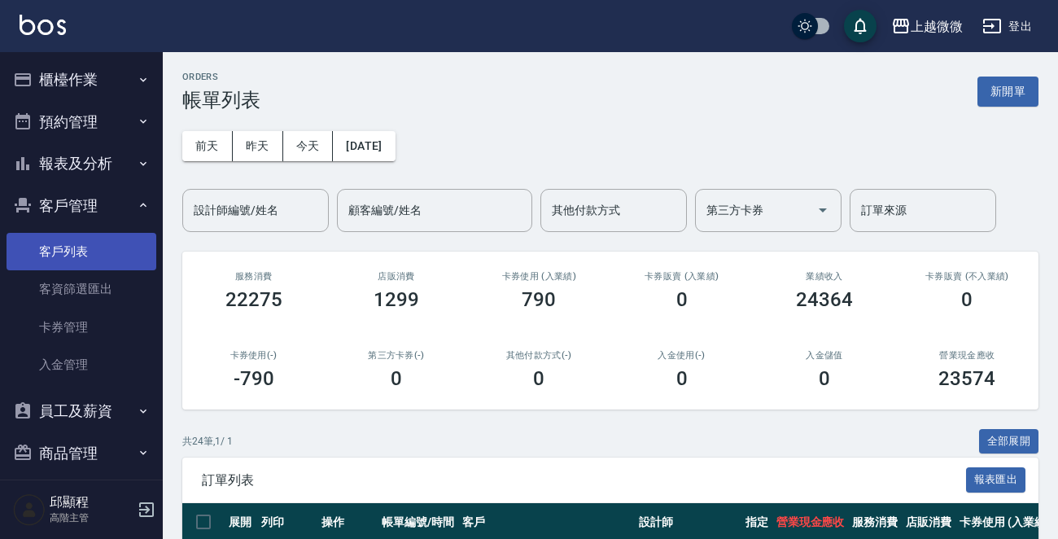
click at [86, 249] on link "客戶列表" at bounding box center [82, 251] width 150 height 37
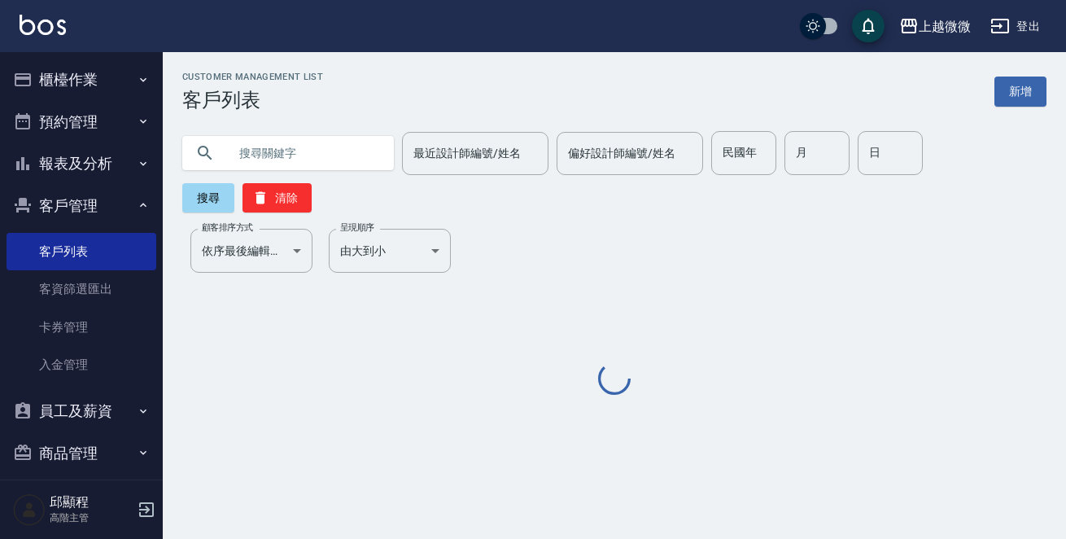
click at [256, 142] on input "text" at bounding box center [304, 153] width 153 height 44
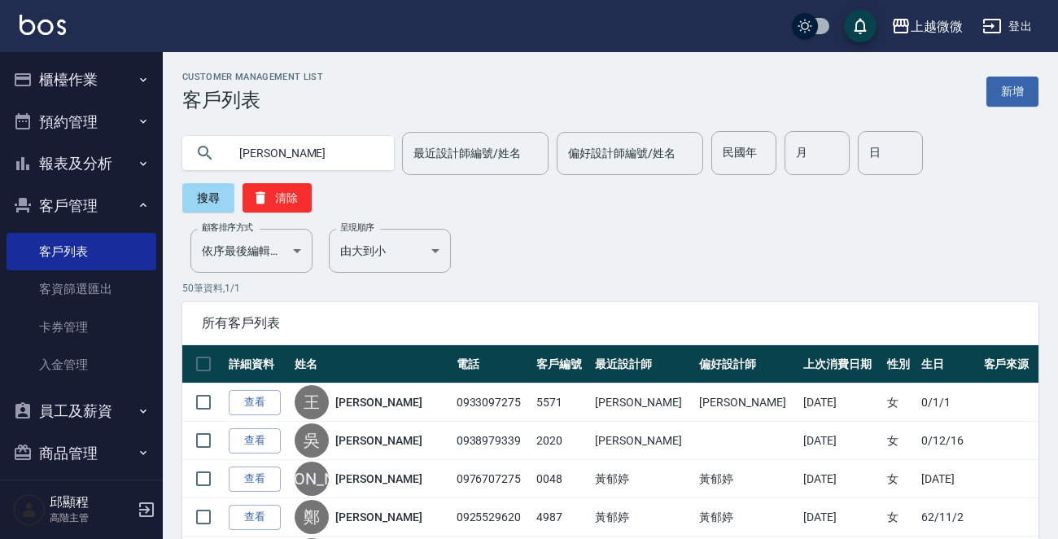
type input "林明"
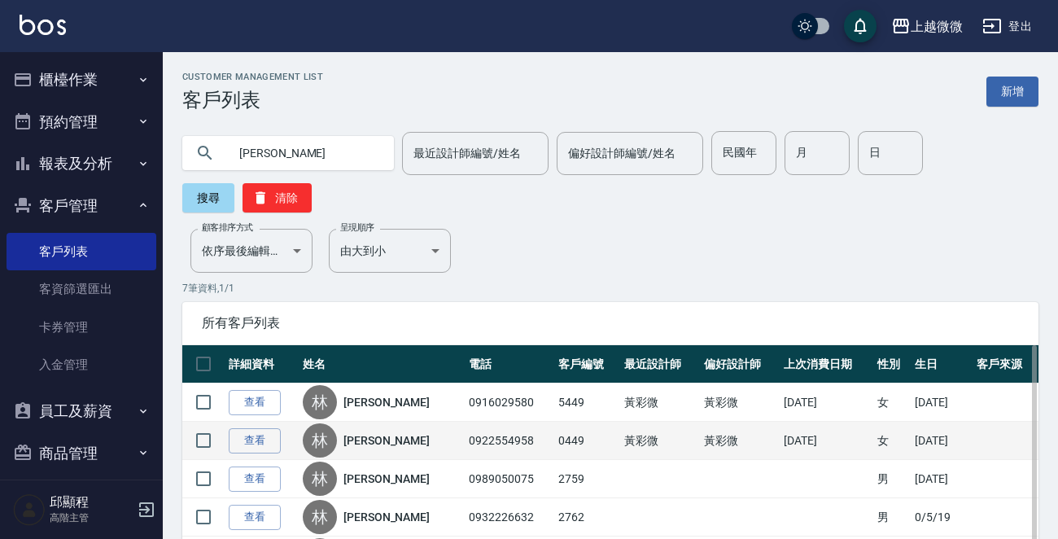
click at [374, 441] on link "林明麗" at bounding box center [386, 440] width 86 height 16
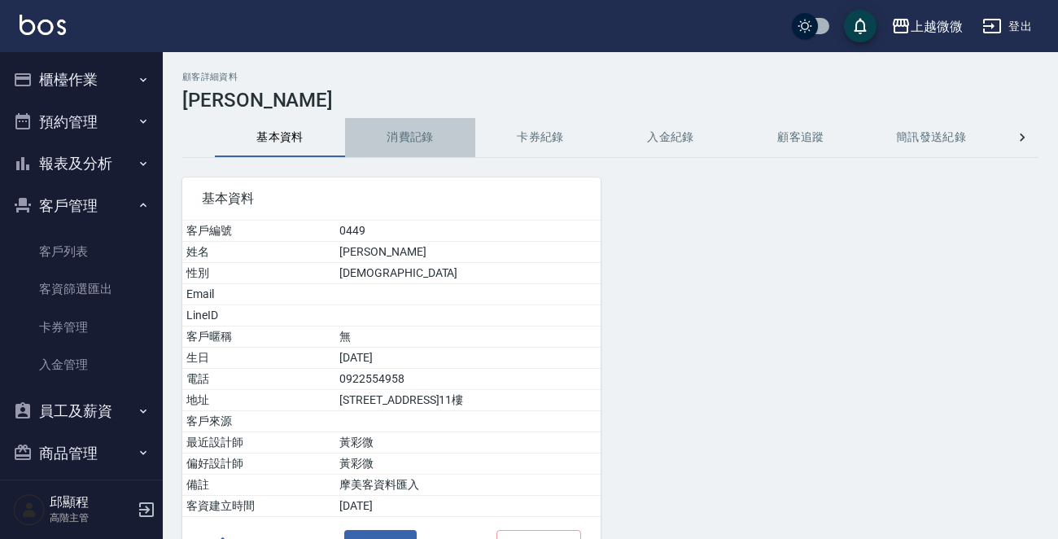
click at [404, 135] on button "消費記錄" at bounding box center [410, 137] width 130 height 39
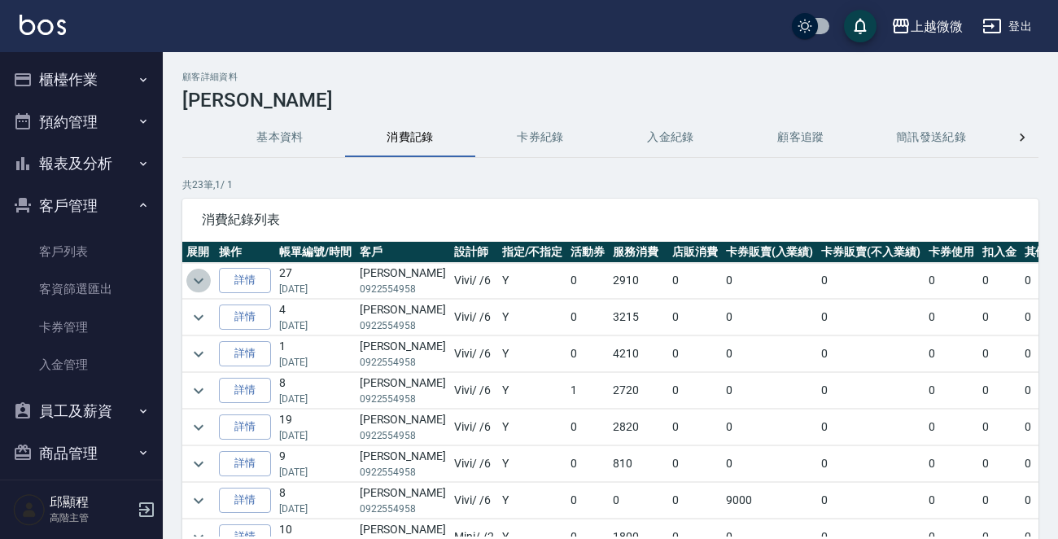
click at [203, 279] on icon "expand row" at bounding box center [199, 281] width 20 height 20
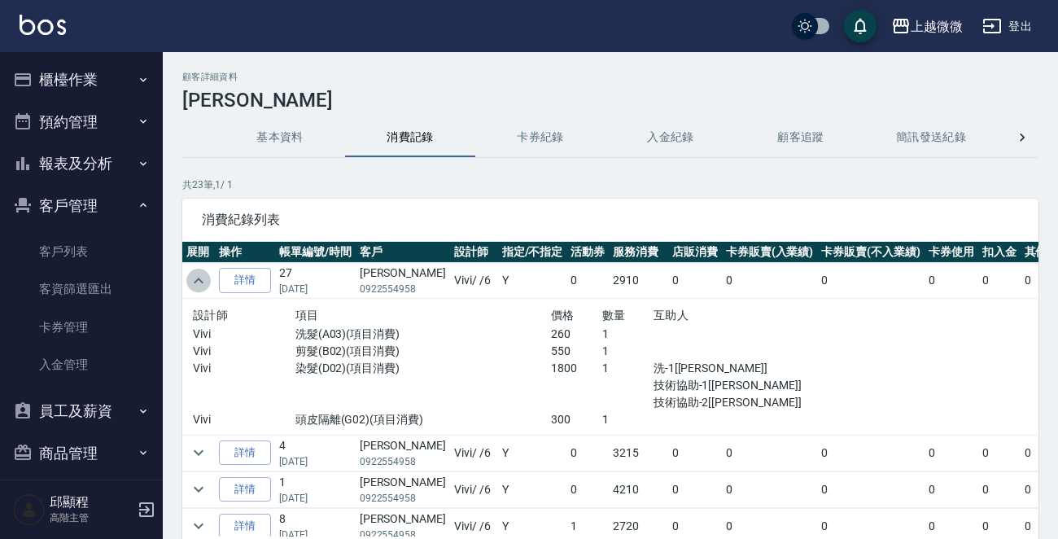
click at [205, 282] on icon "expand row" at bounding box center [199, 281] width 20 height 20
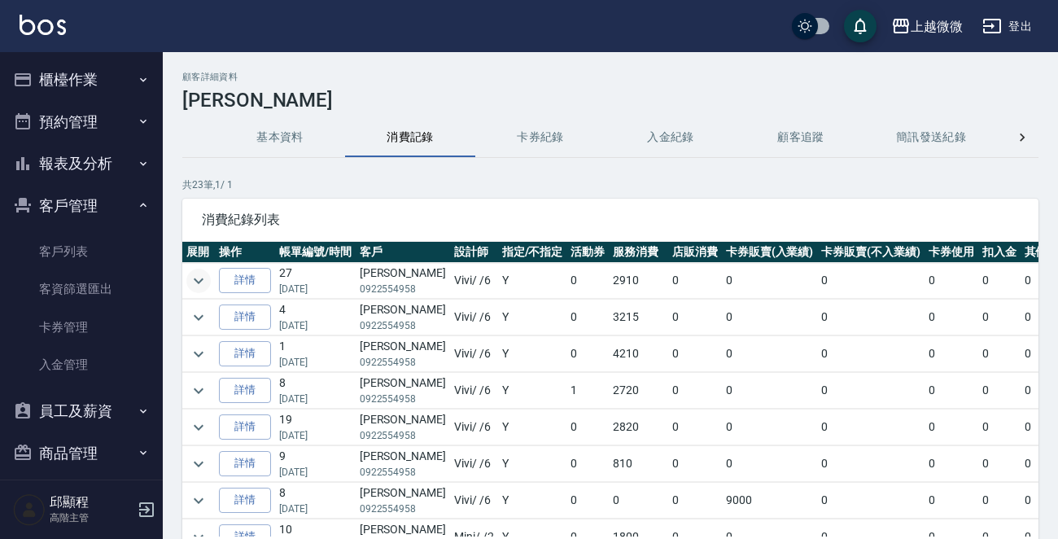
click at [205, 282] on icon "expand row" at bounding box center [199, 281] width 20 height 20
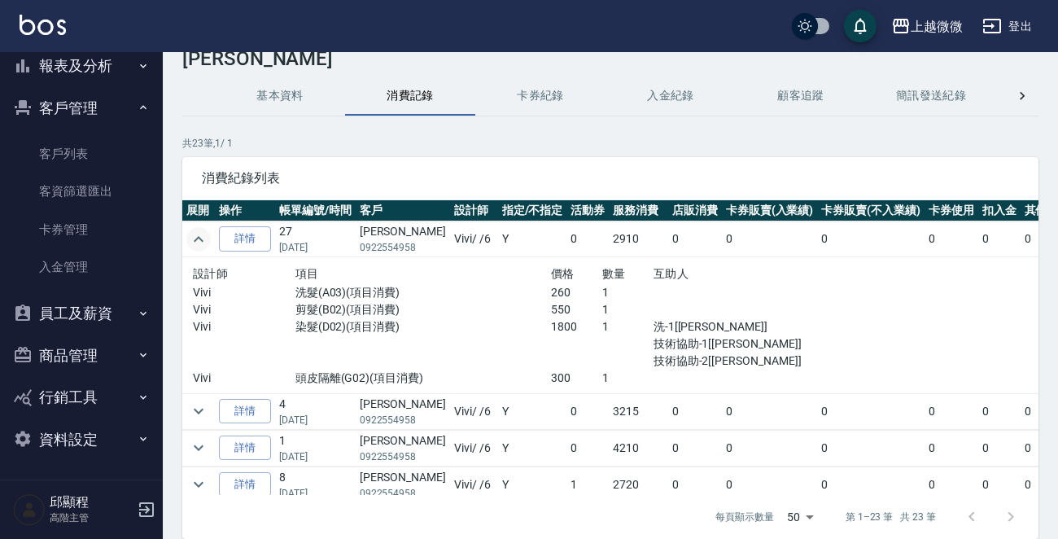
scroll to position [110, 0]
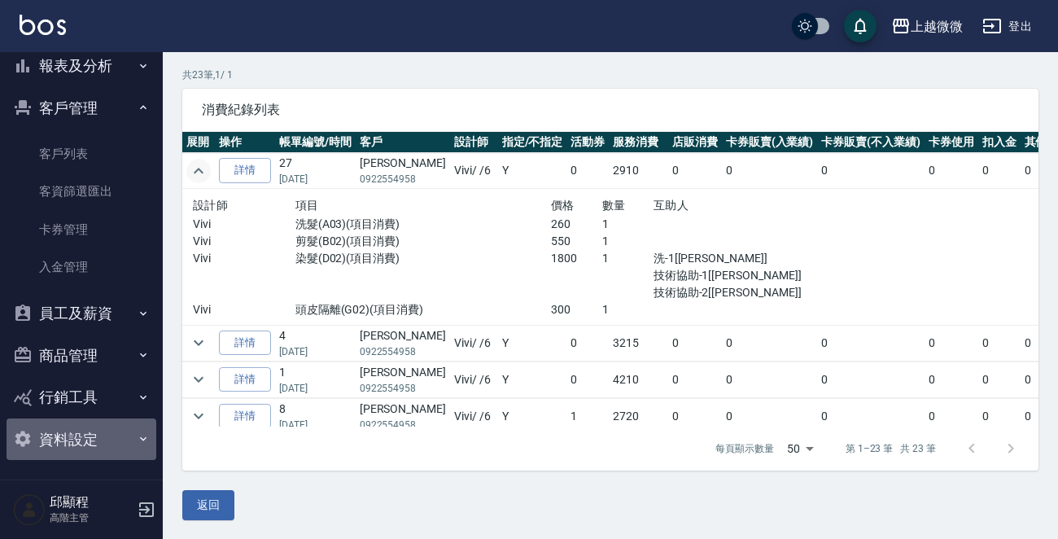
click at [140, 438] on icon "button" at bounding box center [143, 439] width 7 height 4
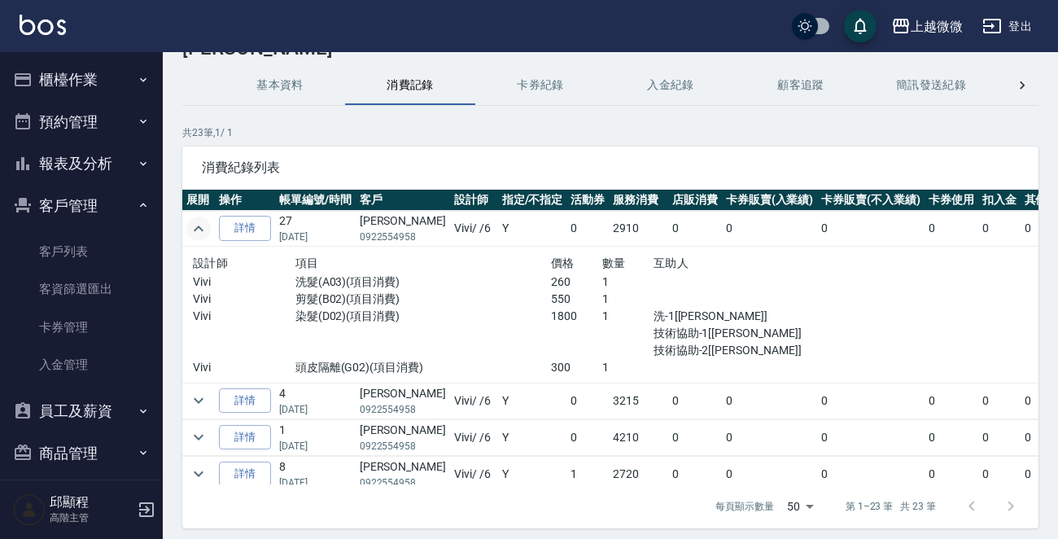
scroll to position [0, 0]
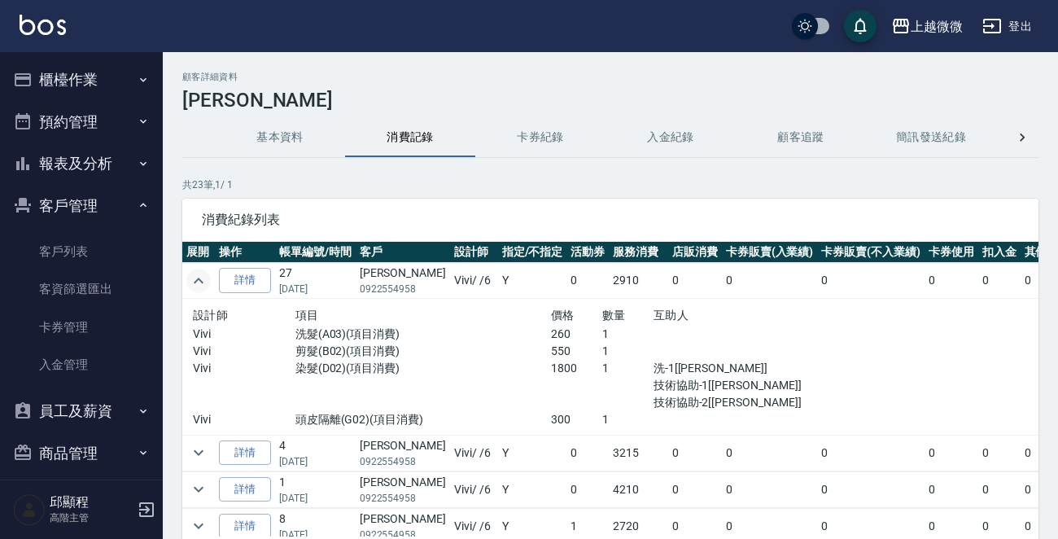
click at [114, 78] on button "櫃檯作業" at bounding box center [82, 80] width 150 height 42
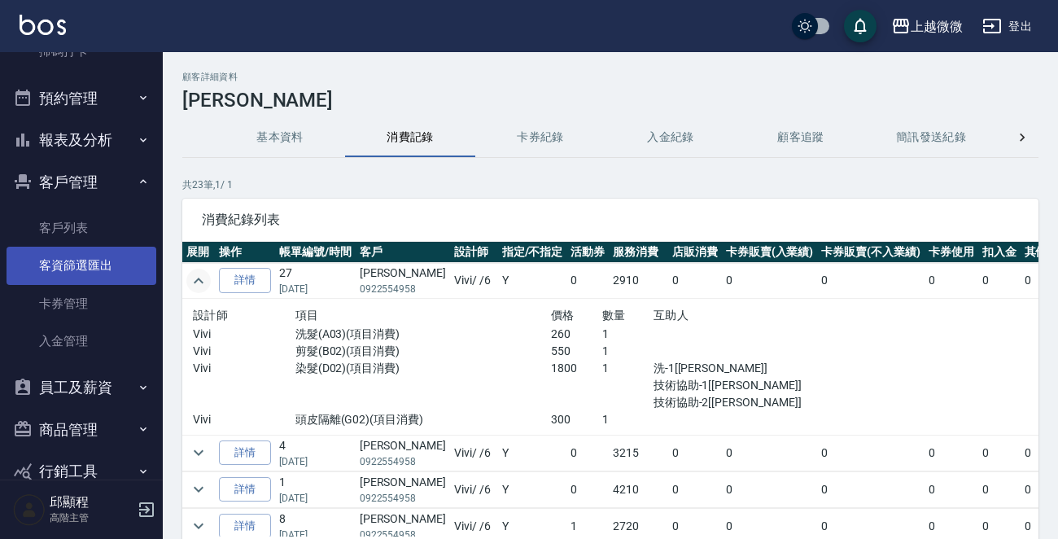
scroll to position [163, 0]
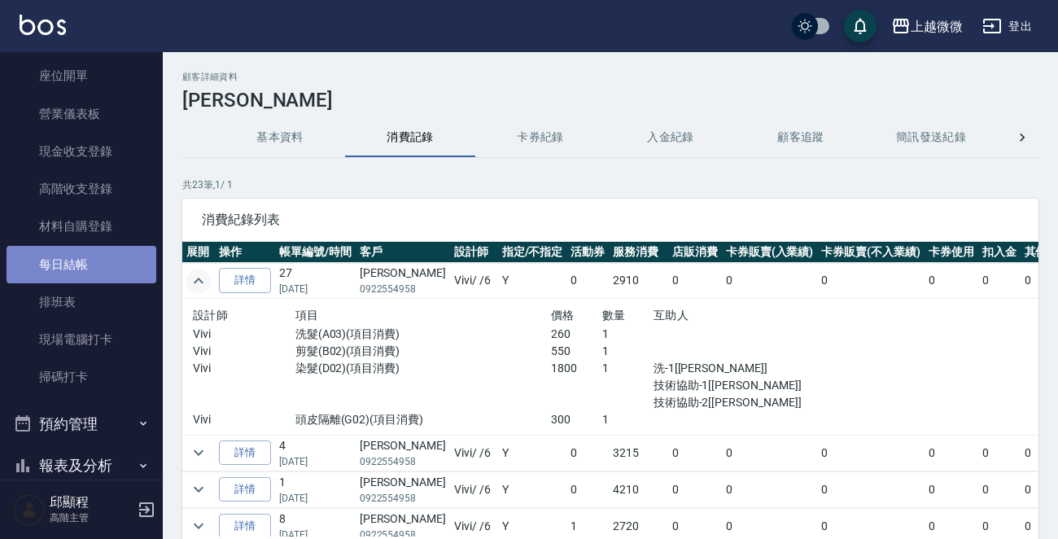
click at [89, 264] on link "每日結帳" at bounding box center [82, 264] width 150 height 37
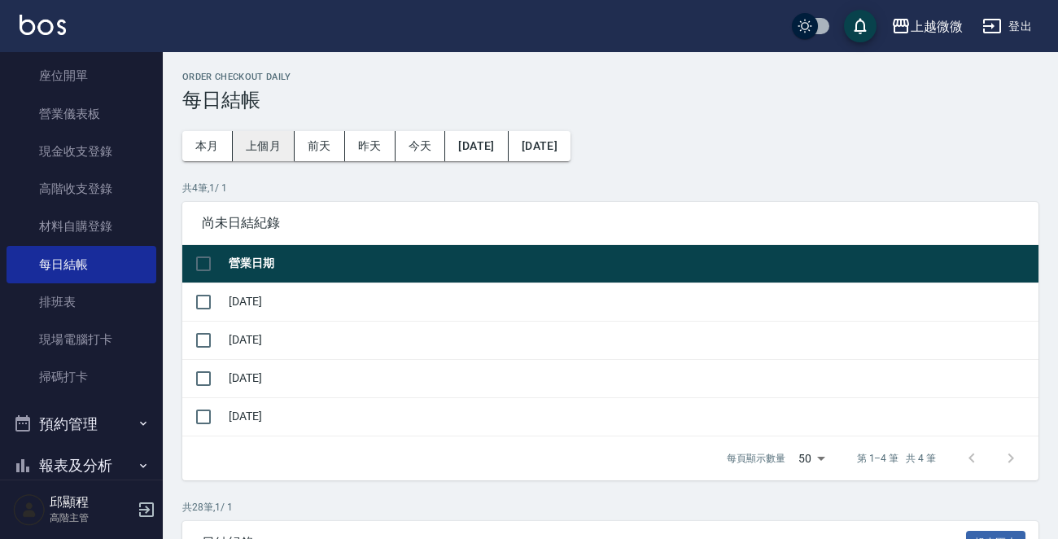
click at [269, 142] on button "上個月" at bounding box center [264, 146] width 62 height 30
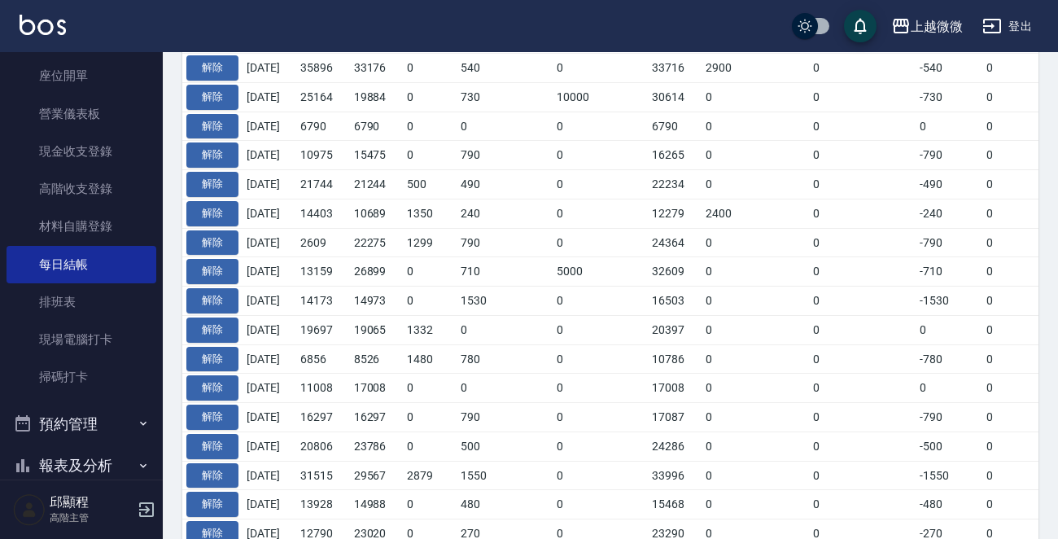
scroll to position [402, 0]
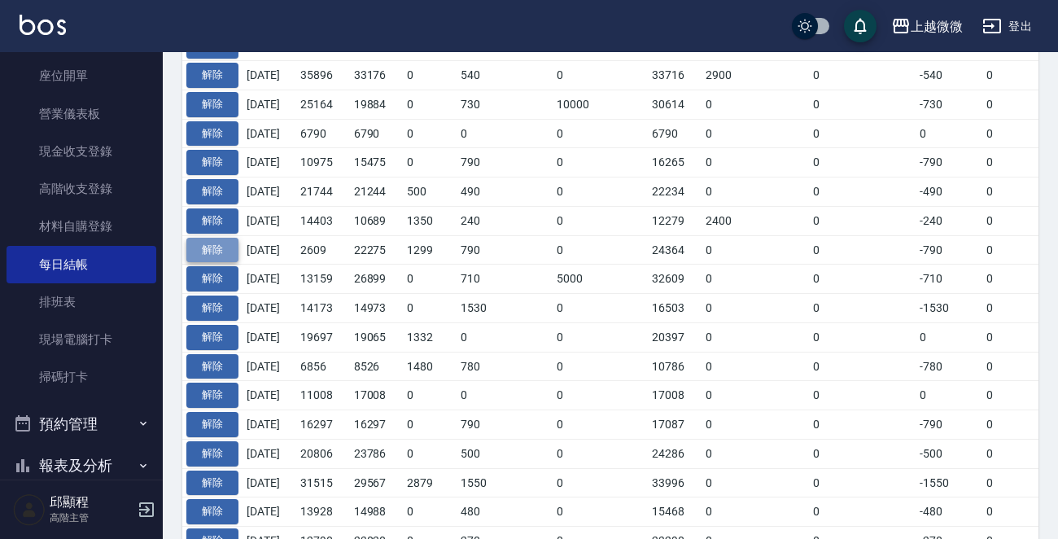
click at [212, 243] on button "解除" at bounding box center [212, 250] width 52 height 25
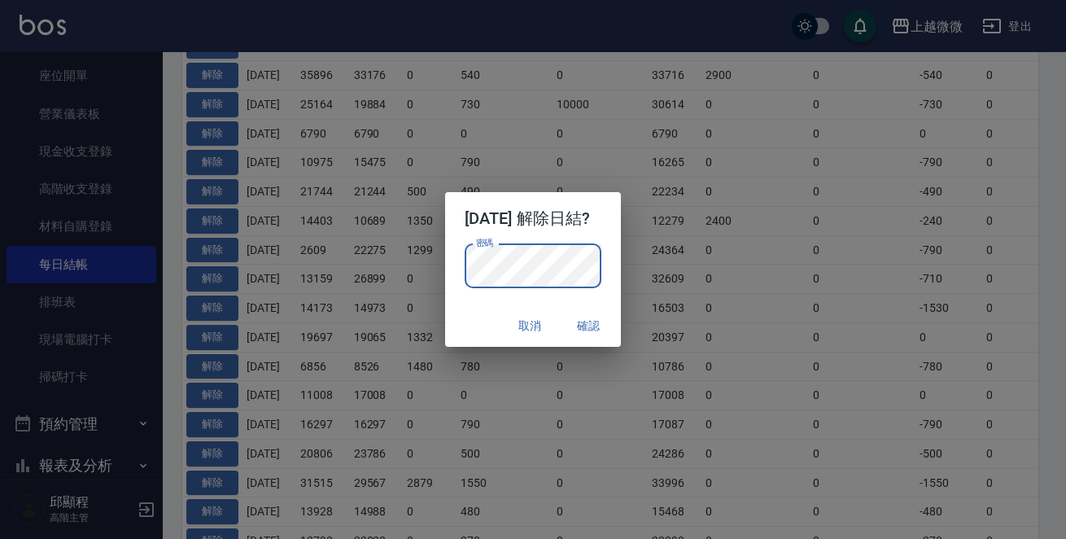
click at [457, 302] on div "密碼 密碼" at bounding box center [533, 274] width 177 height 60
click at [606, 317] on button "確認" at bounding box center [588, 326] width 52 height 30
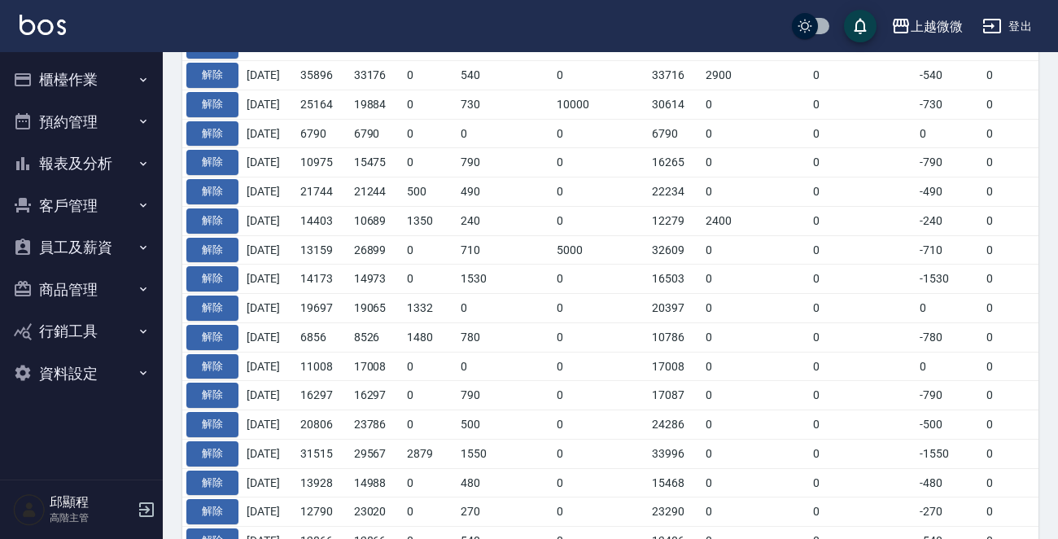
scroll to position [440, 0]
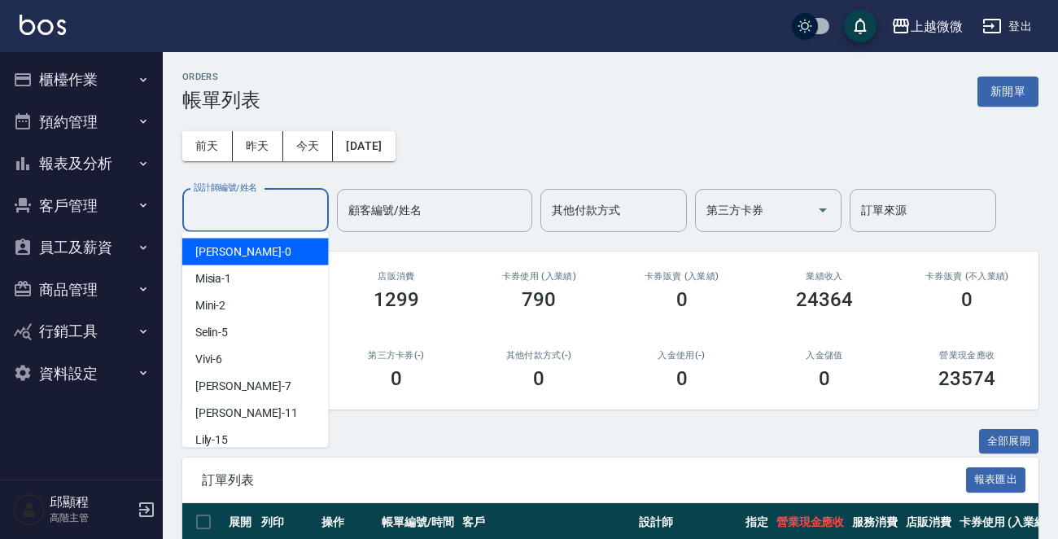
click at [271, 213] on div "設計師編號/姓名 設計師編號/姓名" at bounding box center [255, 210] width 146 height 43
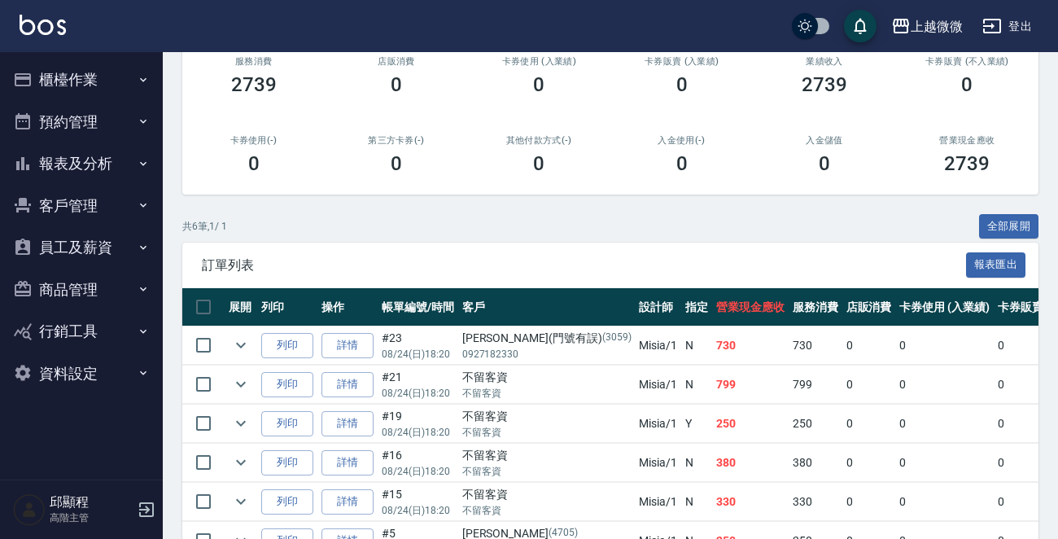
scroll to position [311, 0]
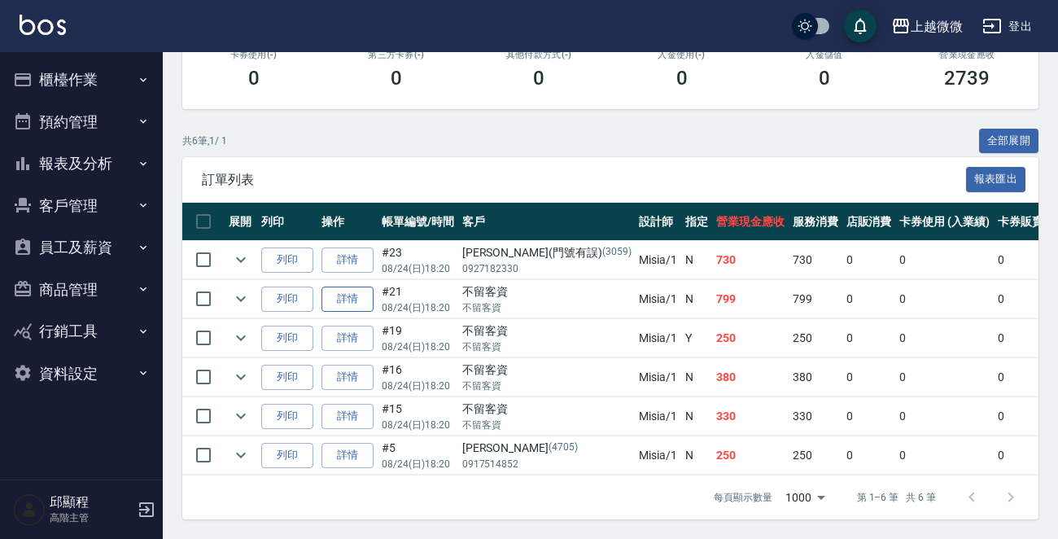
type input "Misia-1"
click at [338, 286] on link "詳情" at bounding box center [347, 298] width 52 height 25
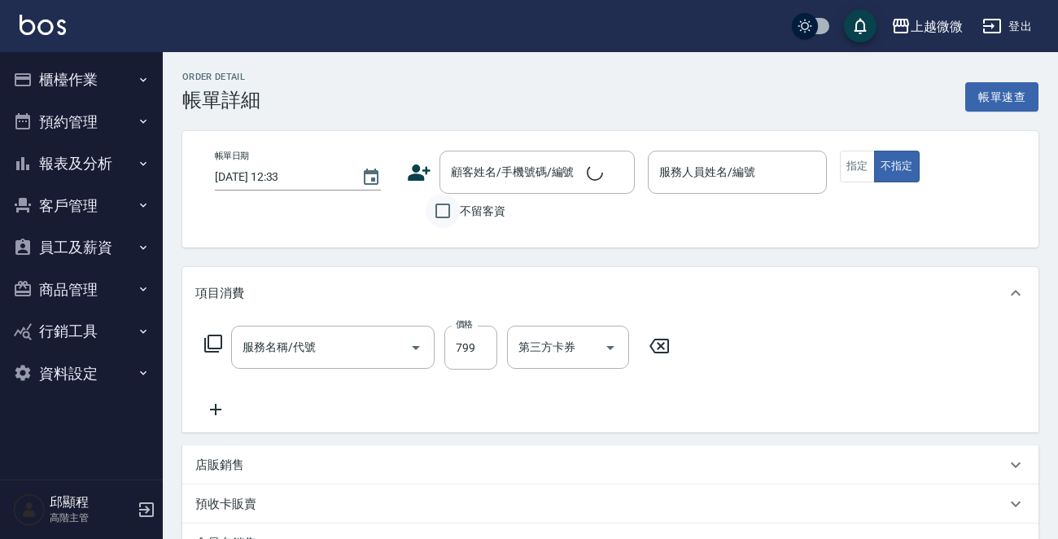
type input "2025/08/24 18:20"
checkbox input "true"
type input "Misia-1"
type input "SPA頭皮紓壓+精油洗髮+剪髮(I13)"
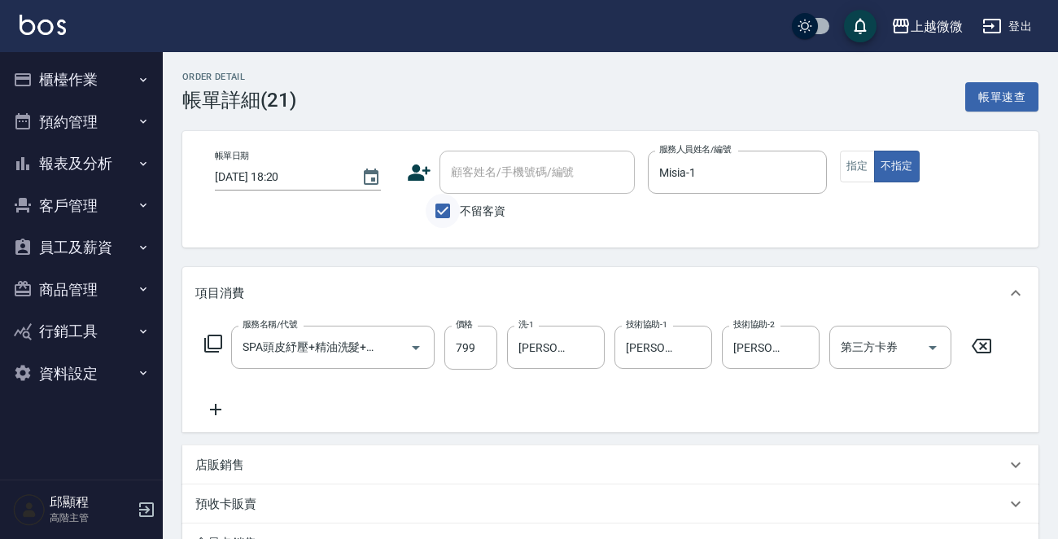
click at [444, 203] on input "不留客資" at bounding box center [443, 211] width 34 height 34
checkbox input "false"
click at [507, 165] on div "顧客姓名/手機號碼/編號 顧客姓名/手機號碼/編號" at bounding box center [536, 172] width 195 height 43
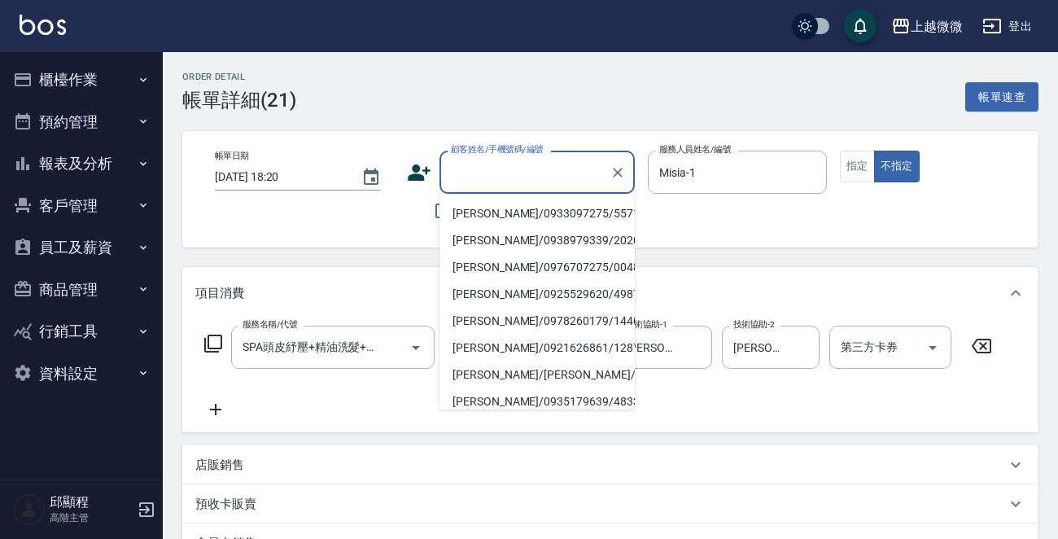
type input "q"
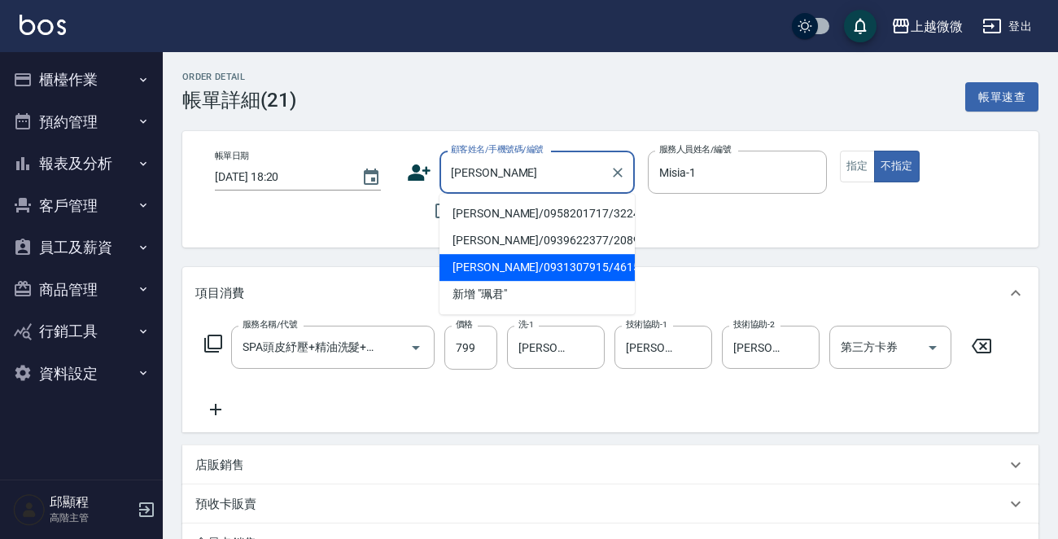
click at [525, 263] on li "張珮君/0931307915/4615" at bounding box center [536, 267] width 195 height 27
type input "張珮君/0931307915/4615"
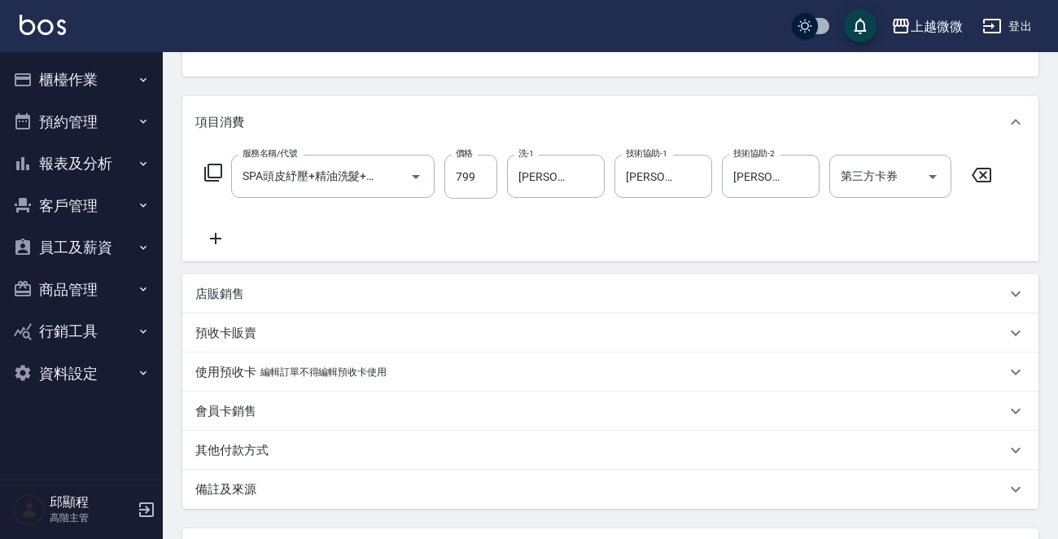
scroll to position [313, 0]
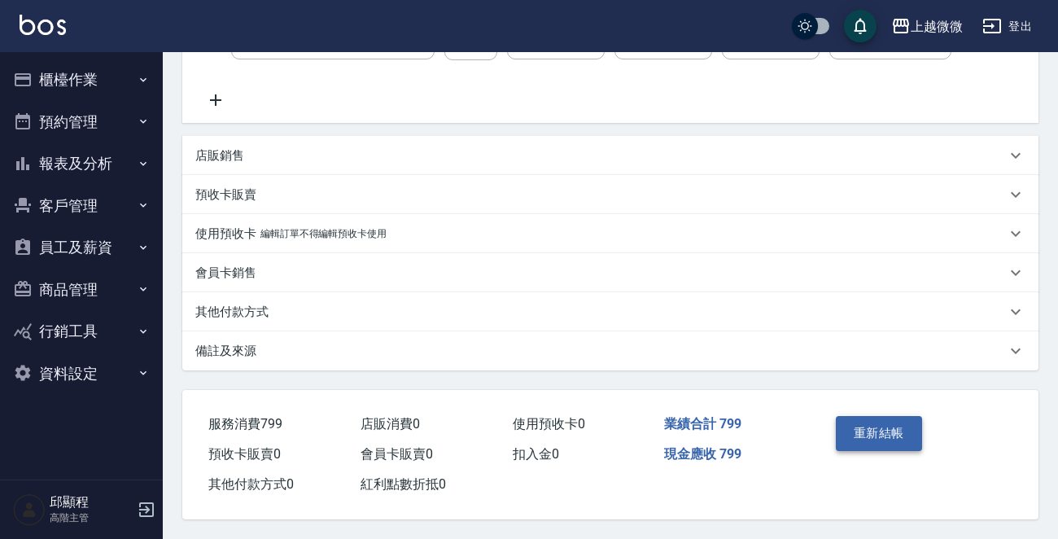
click at [875, 422] on button "重新結帳" at bounding box center [879, 433] width 86 height 34
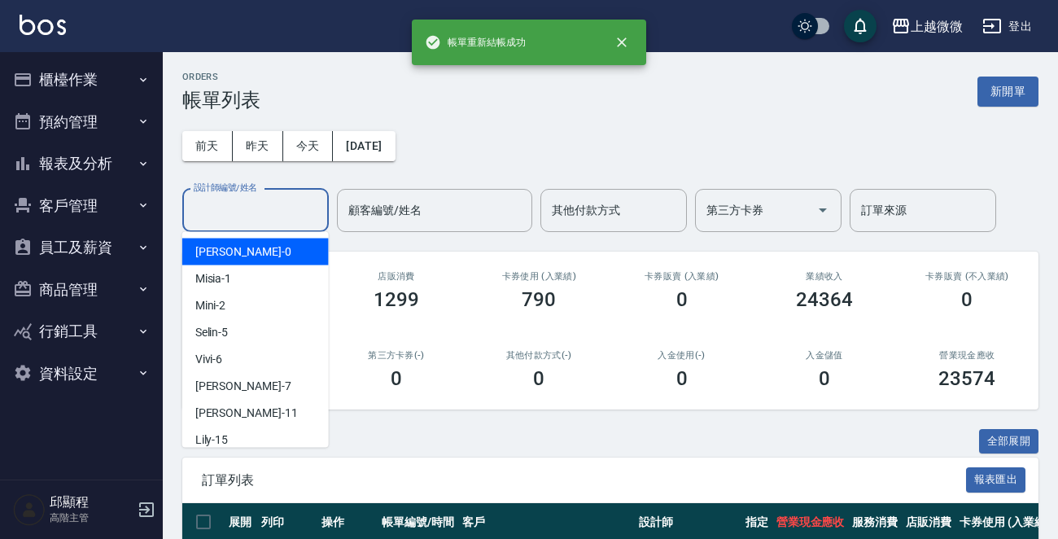
click at [265, 207] on div "設計師編號/姓名 設計師編號/姓名" at bounding box center [255, 210] width 146 height 43
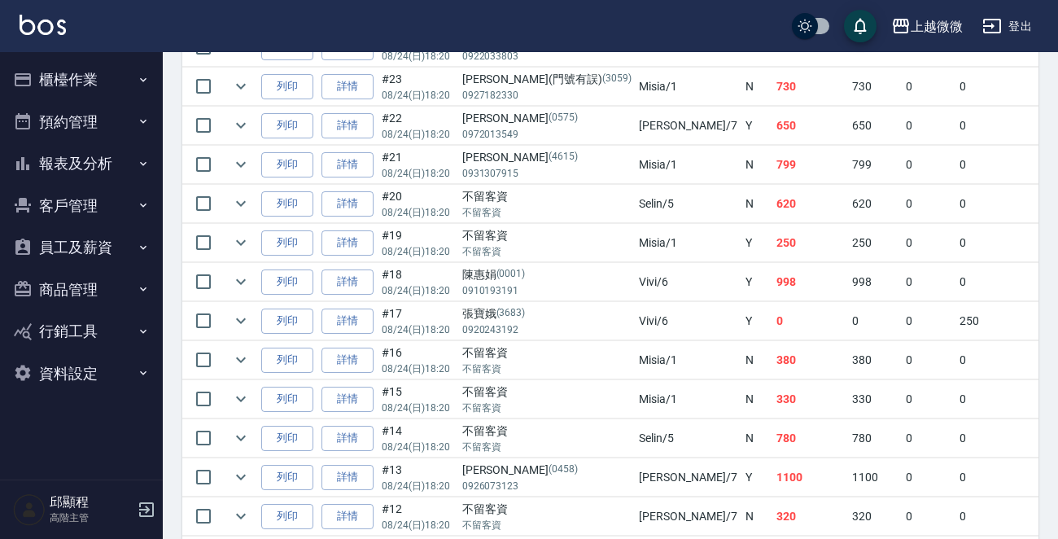
scroll to position [326, 0]
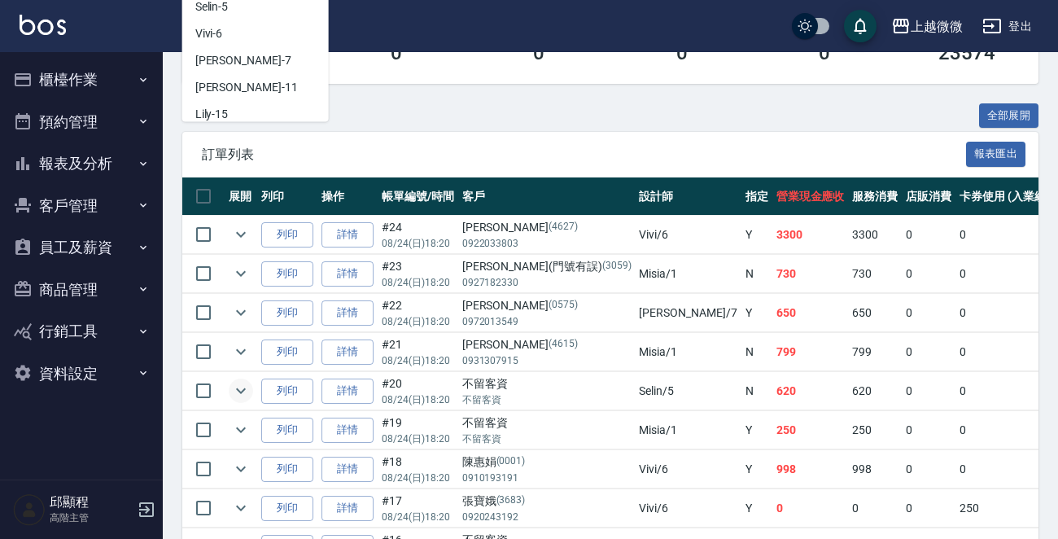
click at [245, 388] on icon "expand row" at bounding box center [241, 391] width 20 height 20
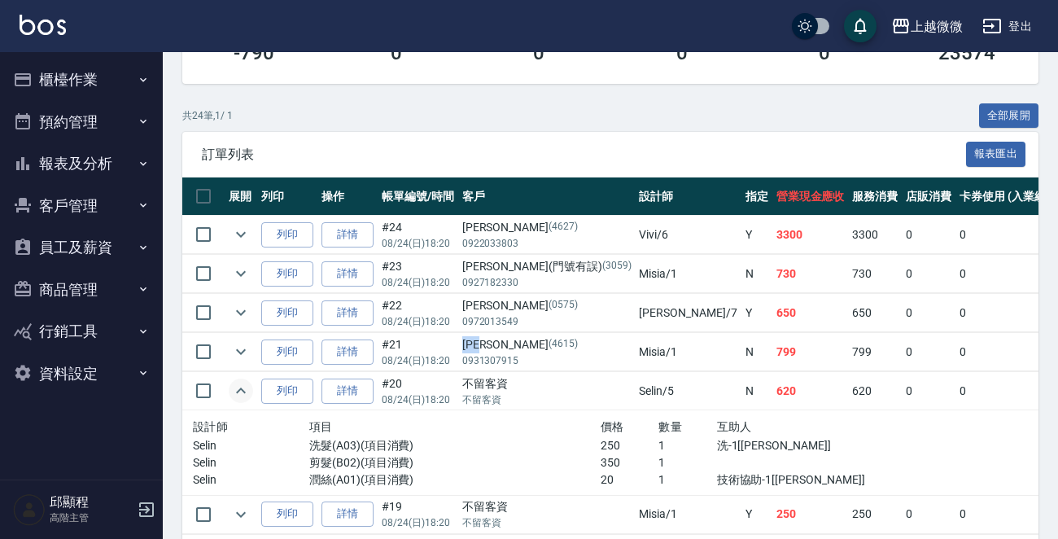
drag, startPoint x: 460, startPoint y: 343, endPoint x: 493, endPoint y: 343, distance: 33.4
click at [493, 343] on div "張珮君 (4615)" at bounding box center [546, 344] width 169 height 17
copy div "[PERSON_NAME]"
click at [354, 390] on link "詳情" at bounding box center [347, 390] width 52 height 25
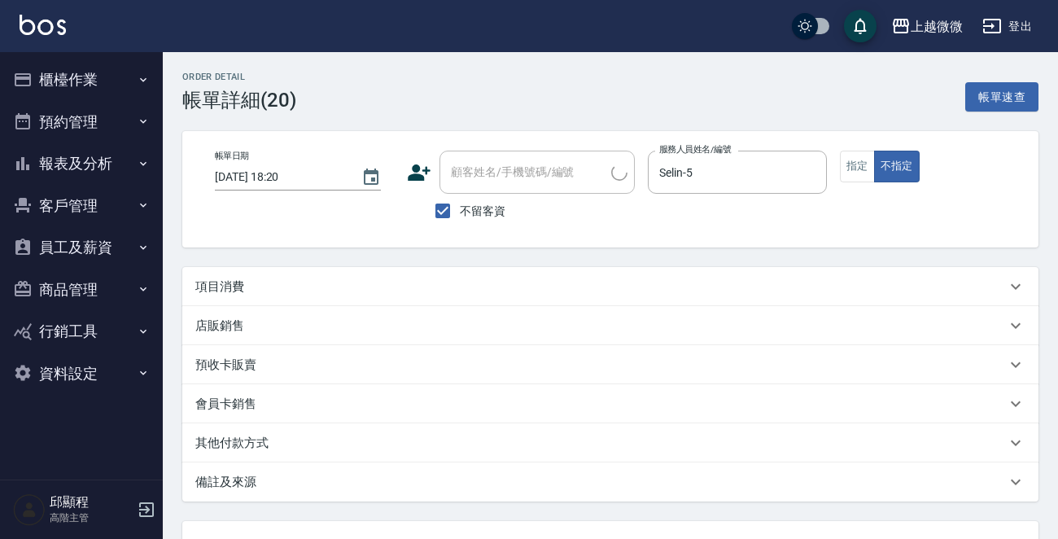
type input "2025/08/24 18:20"
checkbox input "true"
type input "Selin-5"
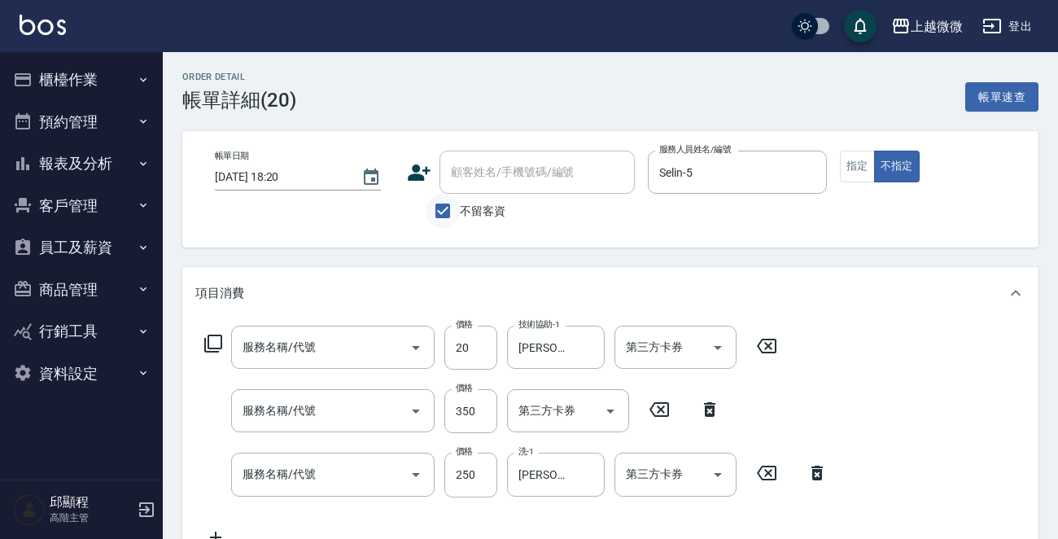
type input "潤絲(A01)"
type input "剪髮(B02)"
type input "洗髮(A03)"
click at [438, 216] on input "不留客資" at bounding box center [443, 211] width 34 height 34
checkbox input "false"
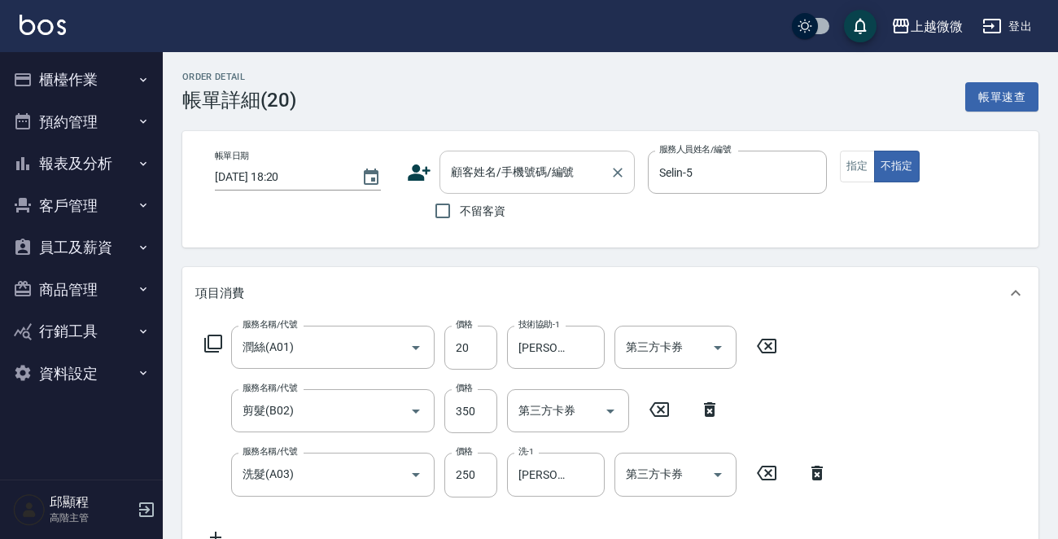
click at [476, 177] on div "顧客姓名/手機號碼/編號 顧客姓名/手機號碼/編號" at bounding box center [536, 172] width 195 height 43
paste input "[PERSON_NAME]"
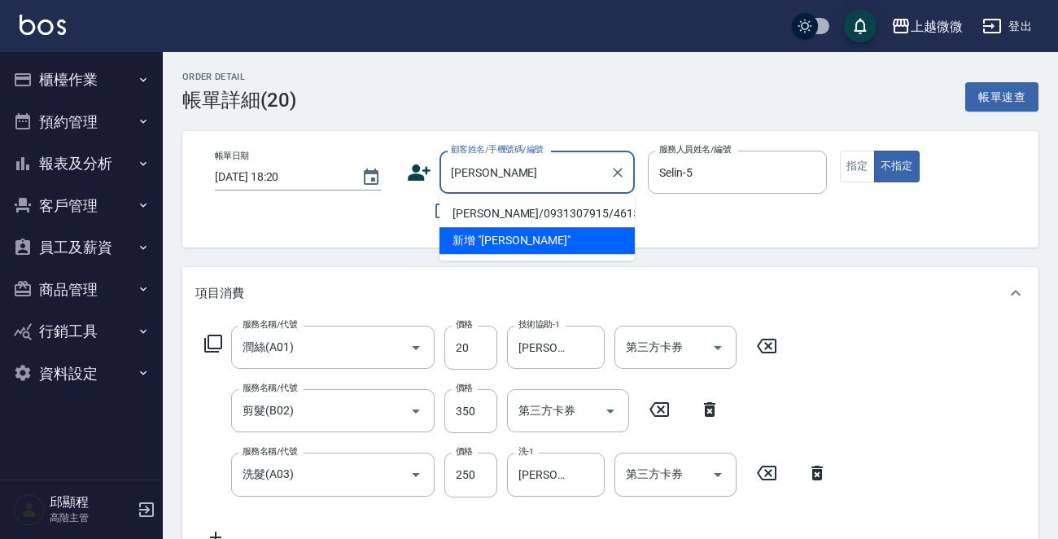
click at [507, 205] on li "張珮君/0931307915/4615" at bounding box center [536, 213] width 195 height 27
type input "張珮君/0931307915/4615"
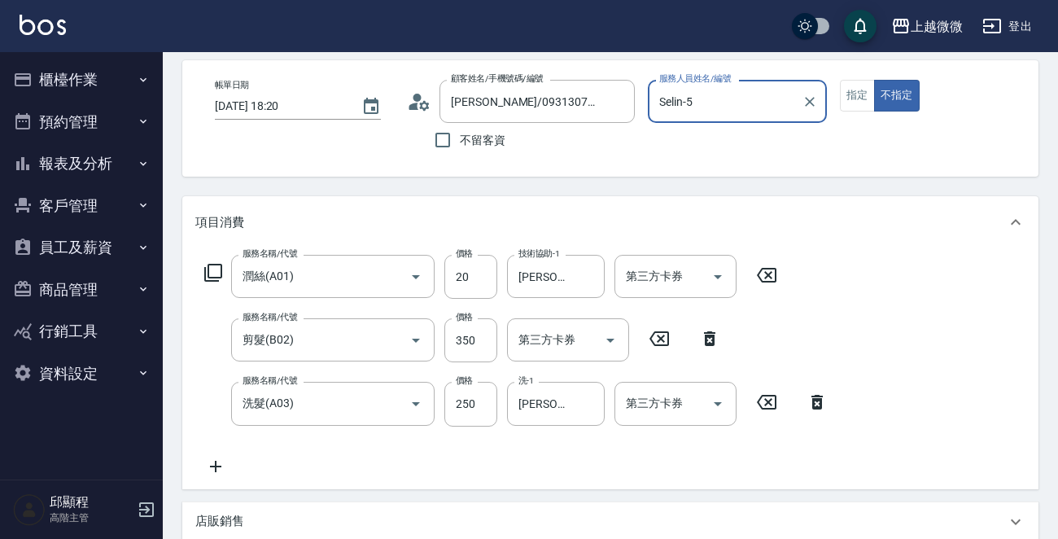
scroll to position [244, 0]
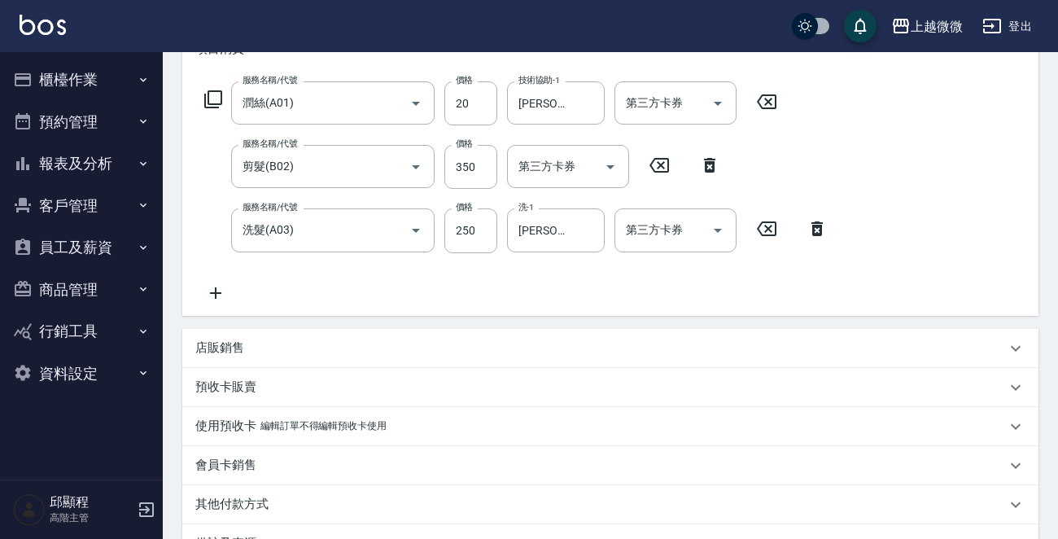
click at [218, 294] on icon at bounding box center [215, 293] width 41 height 20
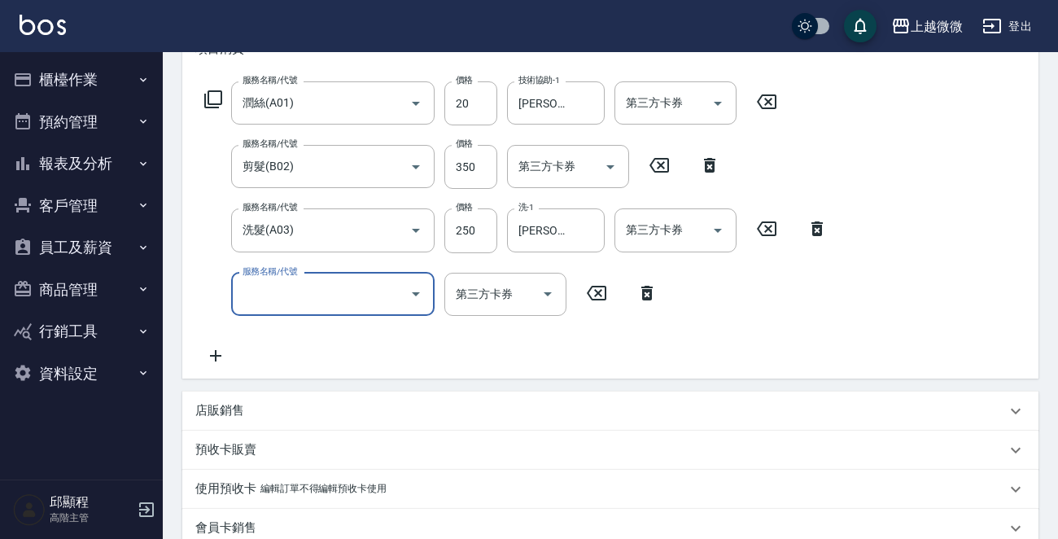
click at [640, 284] on icon at bounding box center [647, 293] width 41 height 20
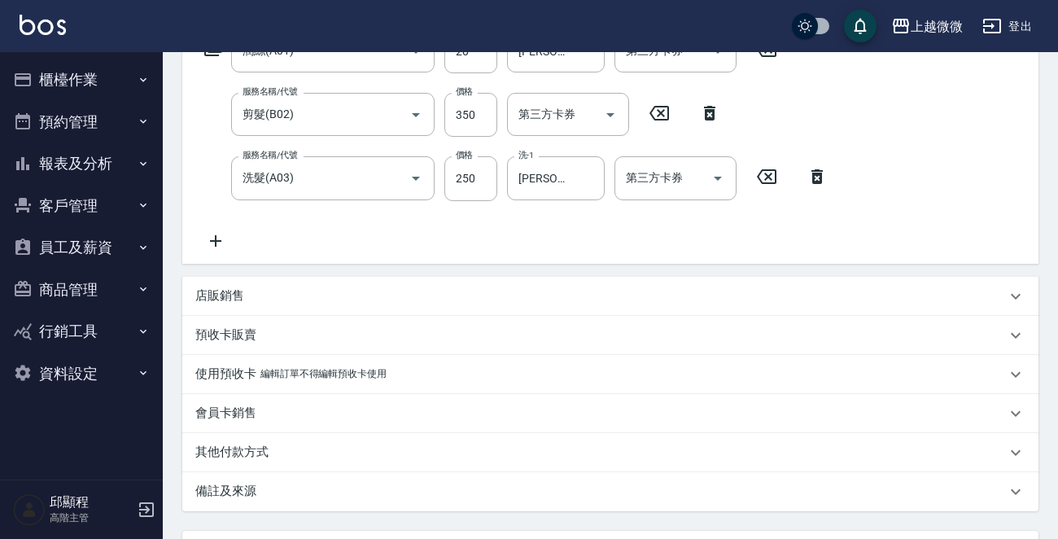
scroll to position [326, 0]
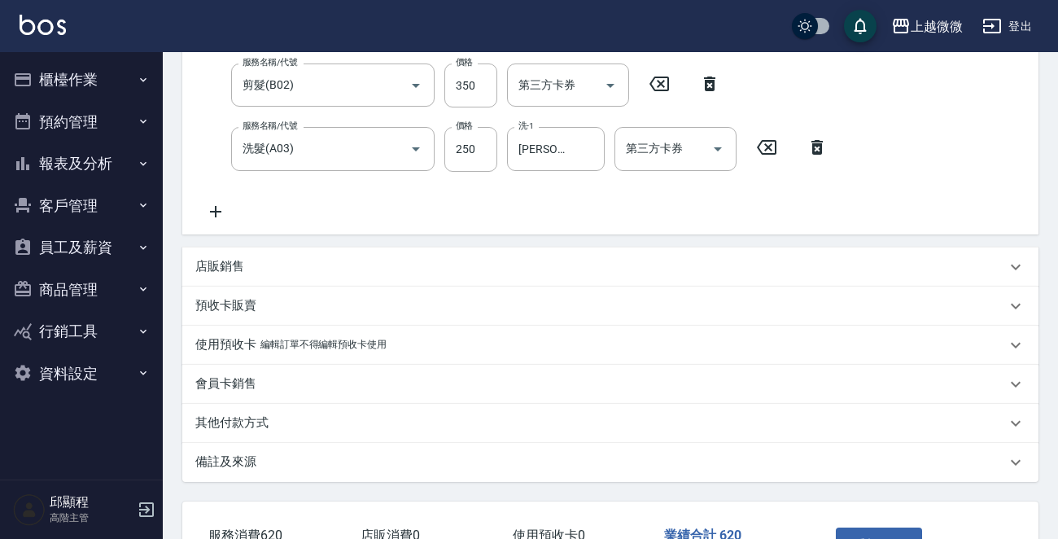
click at [232, 457] on p "備註及來源" at bounding box center [225, 461] width 61 height 17
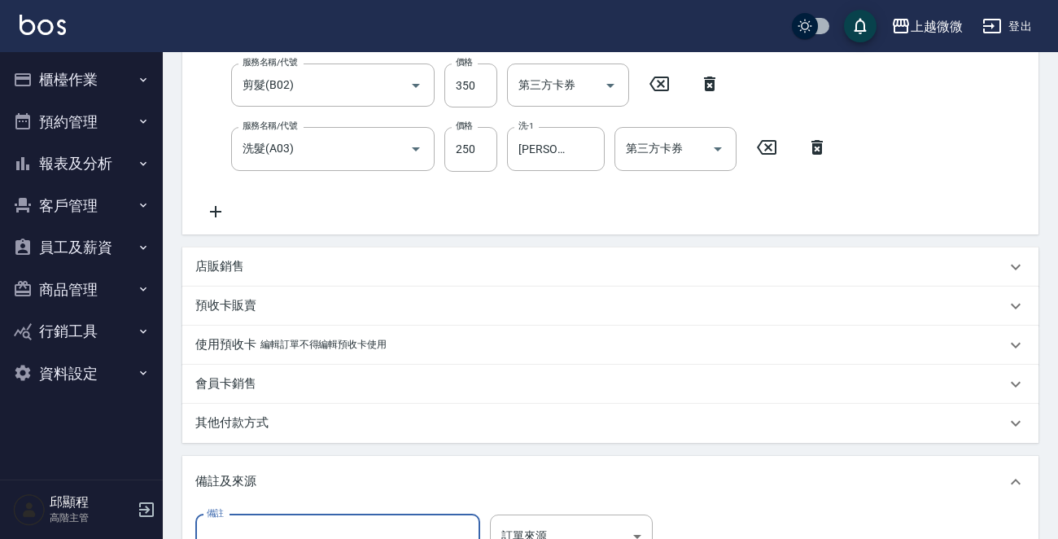
click at [293, 519] on input "備註" at bounding box center [337, 536] width 285 height 44
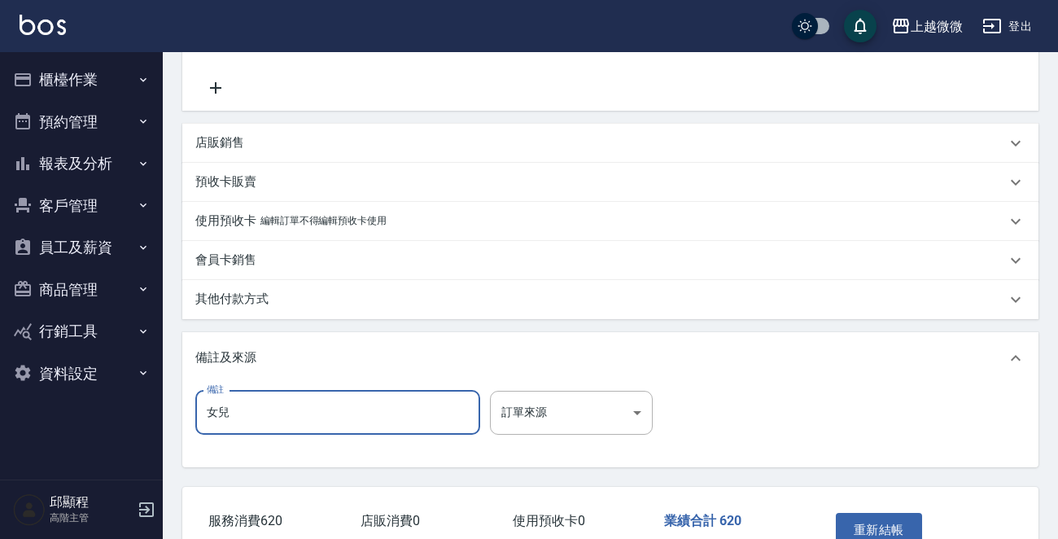
scroll to position [549, 0]
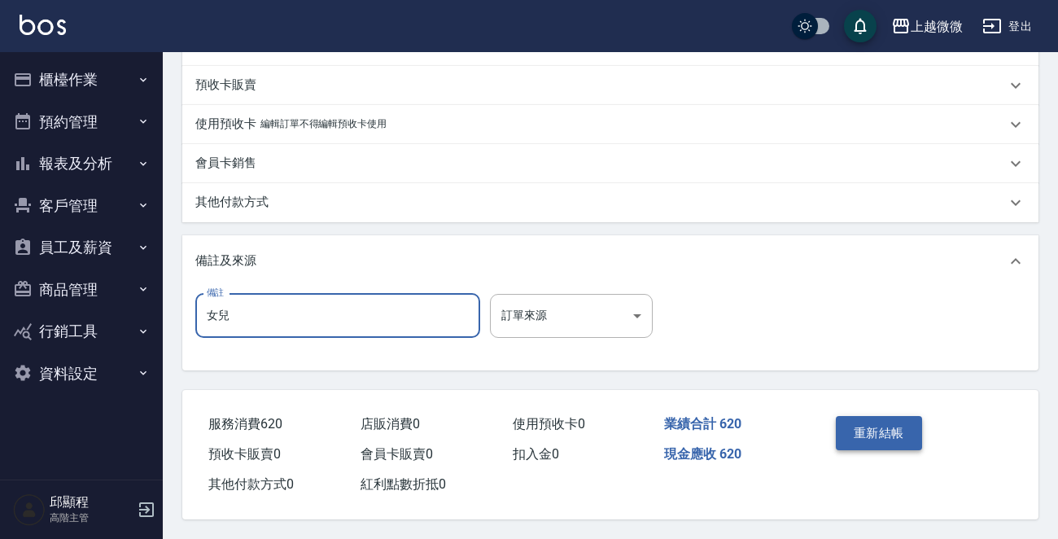
type input "女兒"
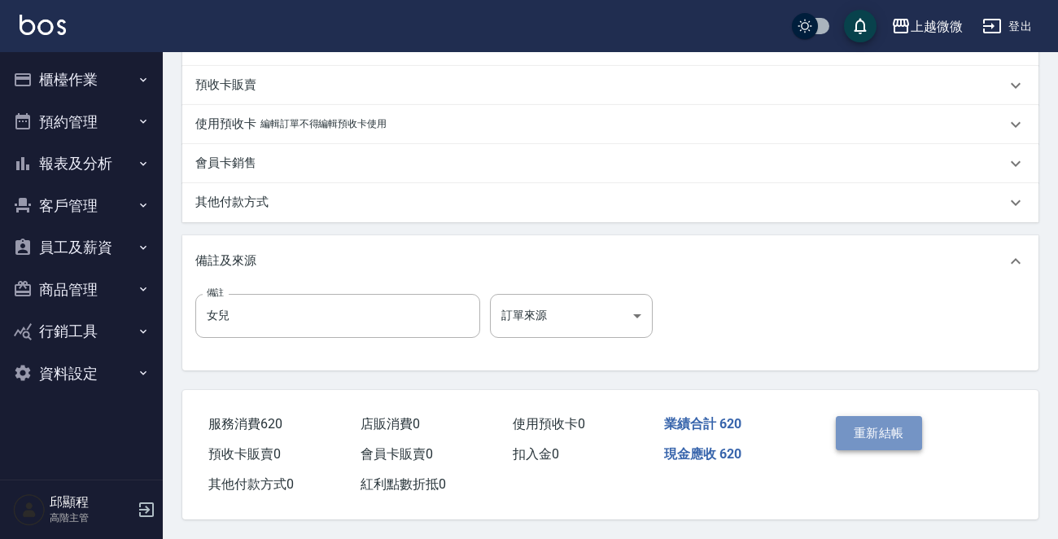
click at [863, 419] on button "重新結帳" at bounding box center [879, 433] width 86 height 34
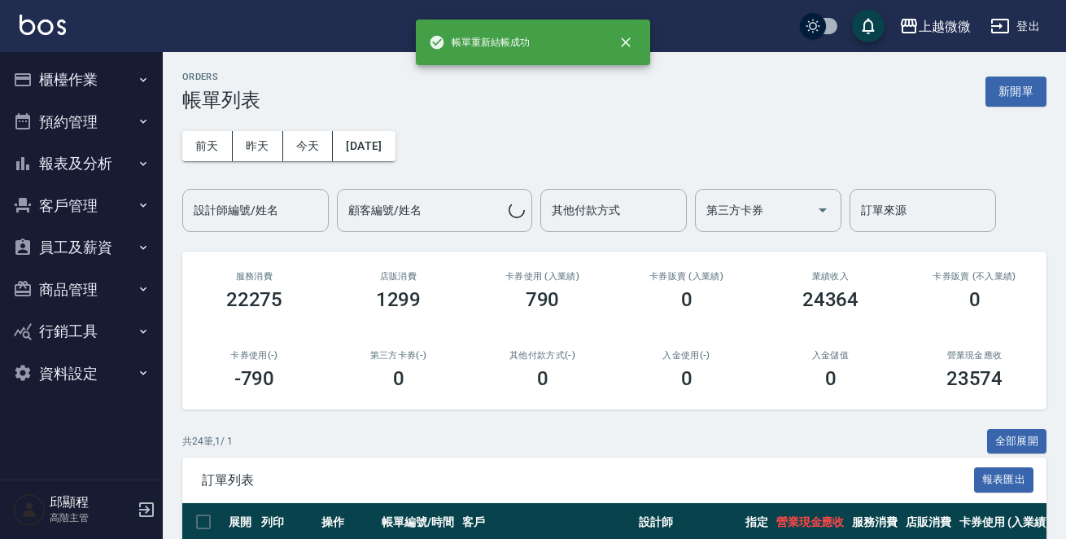
click at [85, 70] on button "櫃檯作業" at bounding box center [82, 80] width 150 height 42
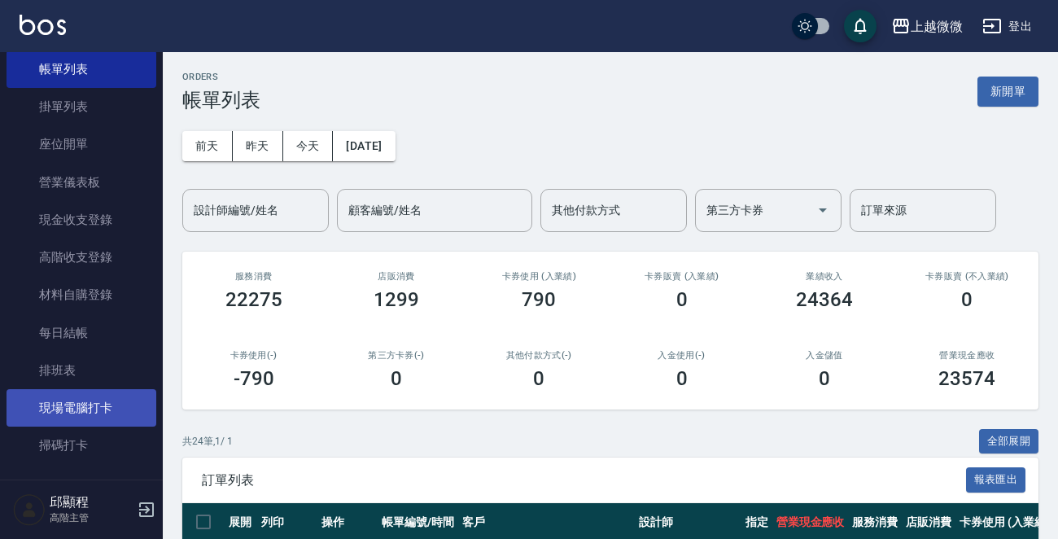
scroll to position [163, 0]
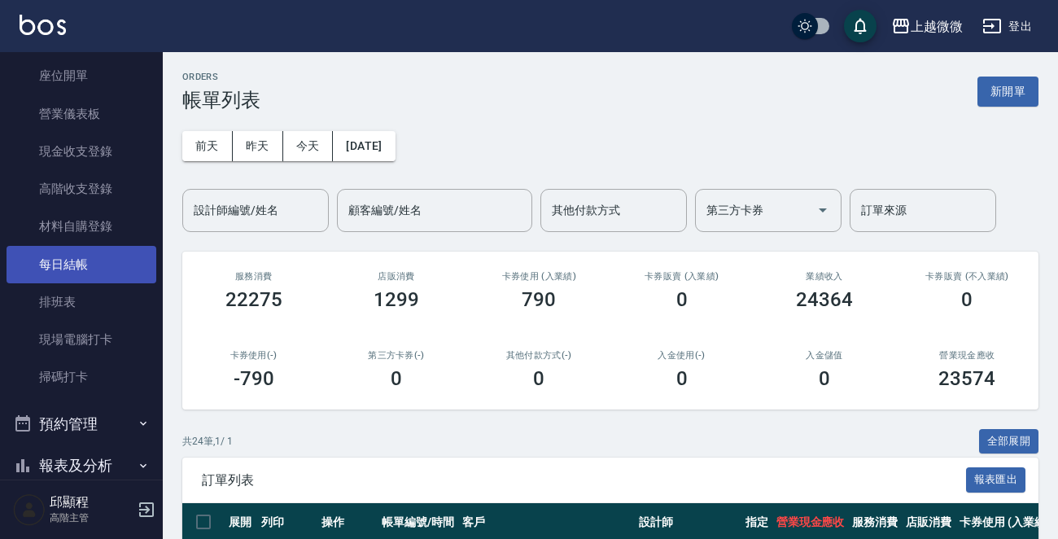
click at [78, 264] on link "每日結帳" at bounding box center [82, 264] width 150 height 37
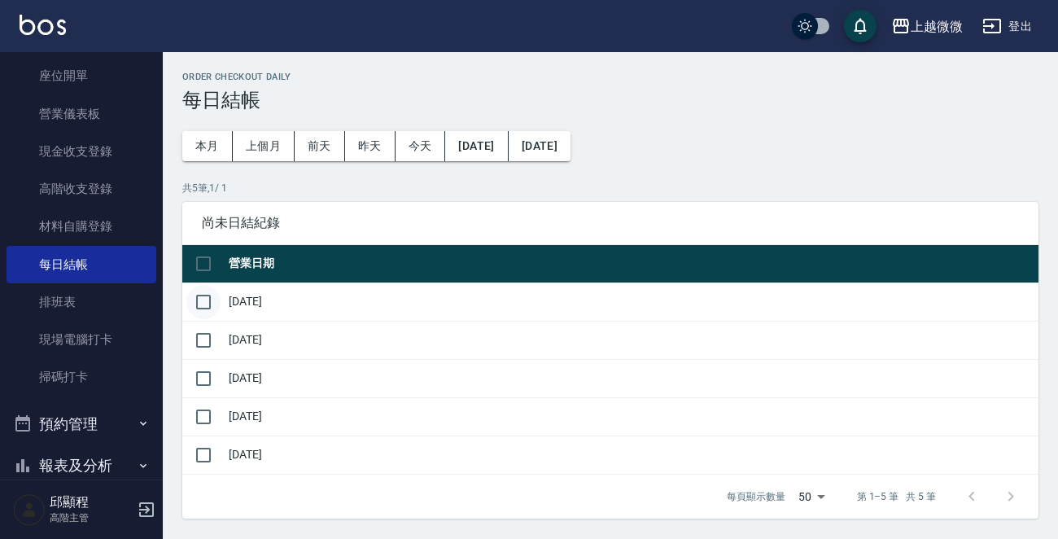
click at [206, 306] on input "checkbox" at bounding box center [203, 302] width 34 height 34
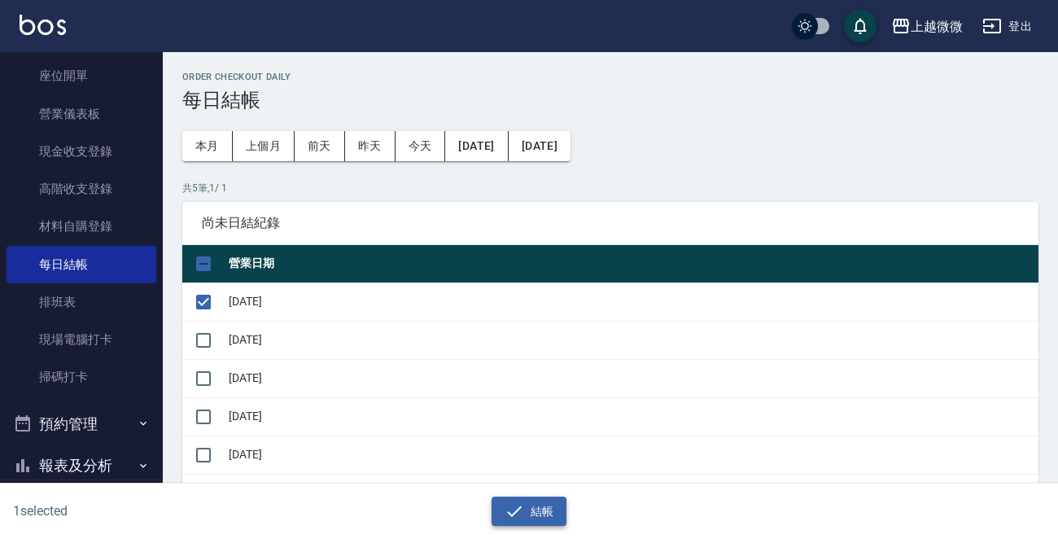
click at [522, 511] on icon "button" at bounding box center [515, 511] width 20 height 20
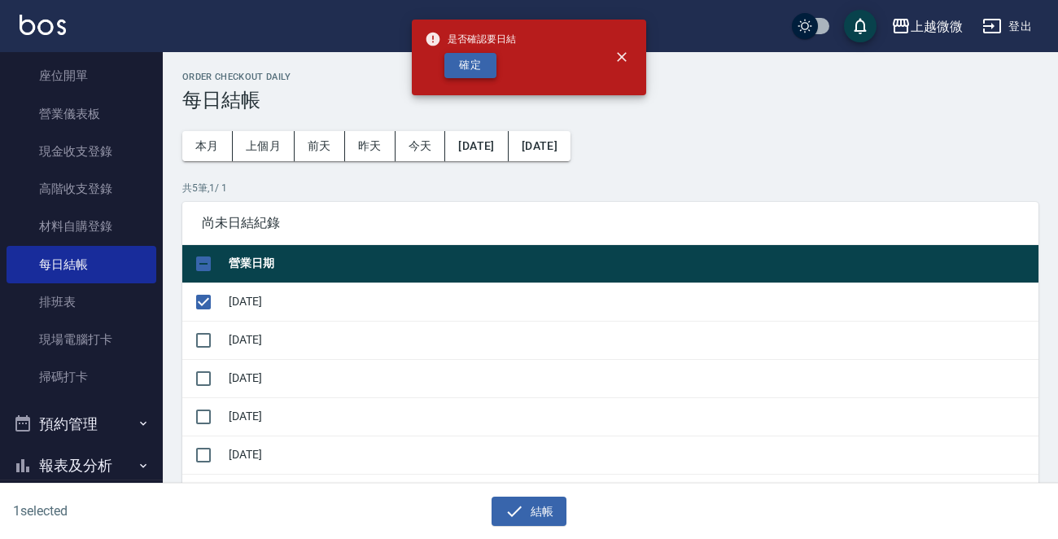
click at [477, 64] on button "確定" at bounding box center [470, 65] width 52 height 25
checkbox input "false"
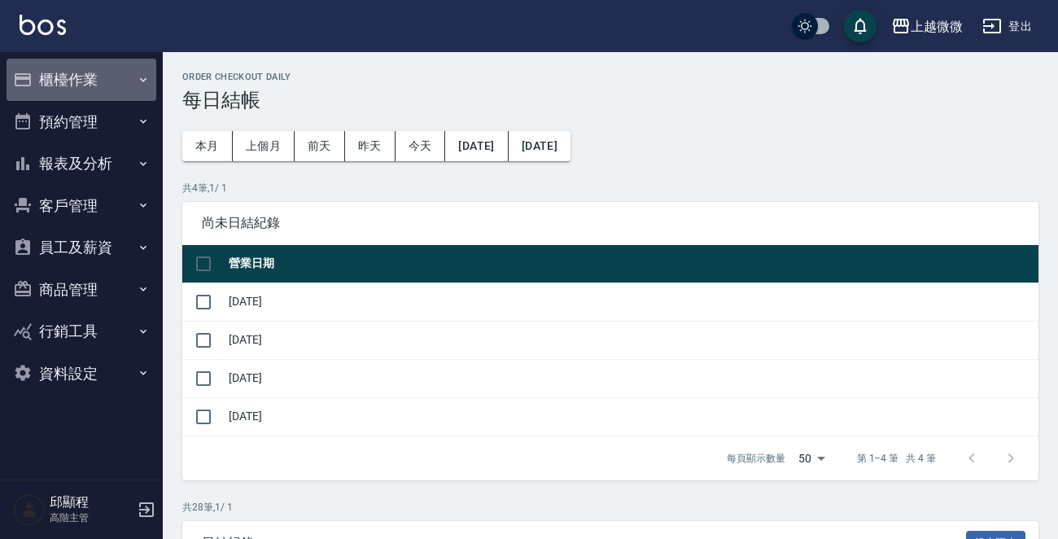
click at [79, 77] on button "櫃檯作業" at bounding box center [82, 80] width 150 height 42
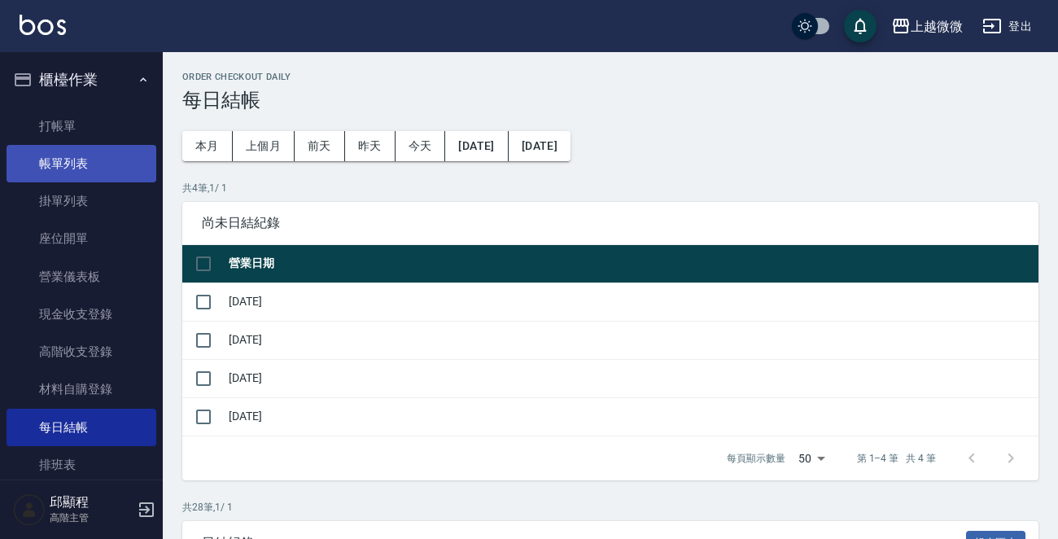
click at [63, 173] on link "帳單列表" at bounding box center [82, 163] width 150 height 37
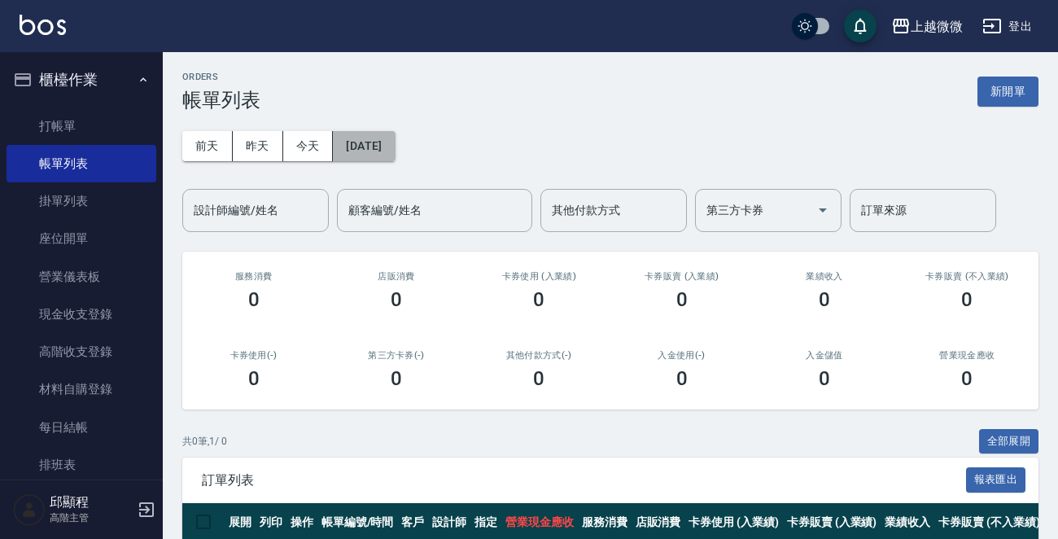
click at [384, 146] on button "[DATE]" at bounding box center [364, 146] width 62 height 30
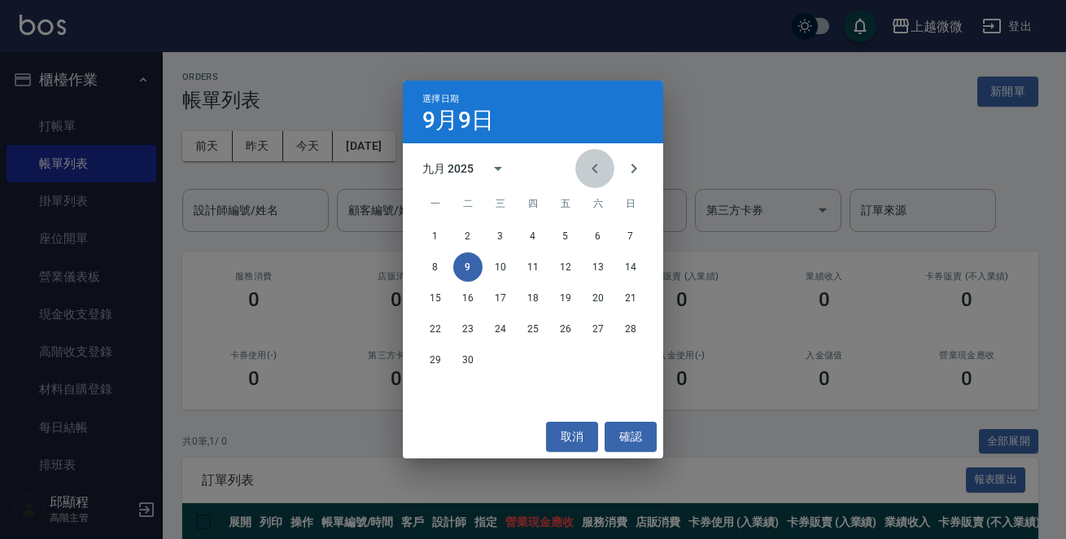
click at [592, 168] on icon "Previous month" at bounding box center [595, 169] width 20 height 20
click at [473, 355] on button "26" at bounding box center [467, 359] width 29 height 29
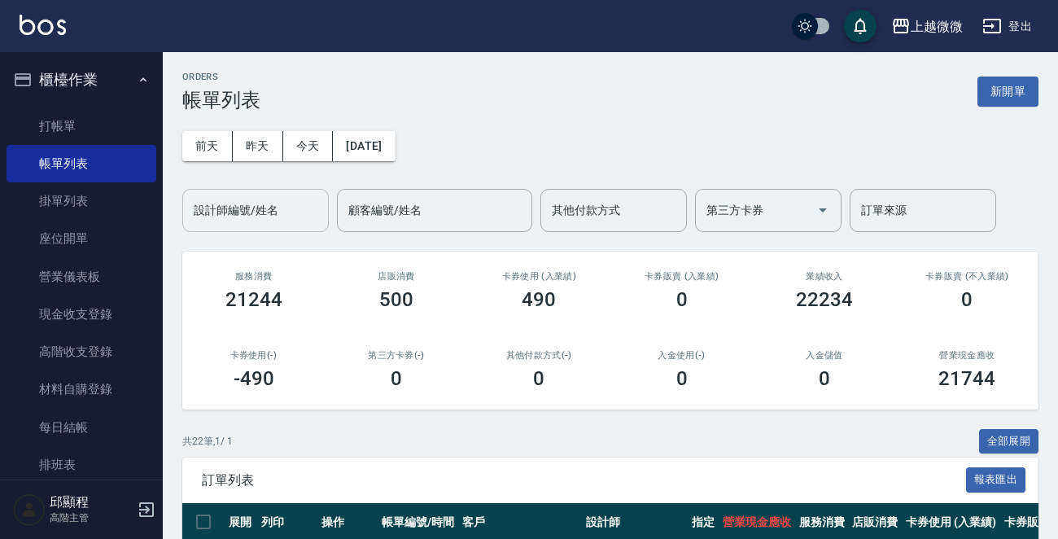
click at [301, 212] on input "設計師編號/姓名" at bounding box center [256, 210] width 132 height 28
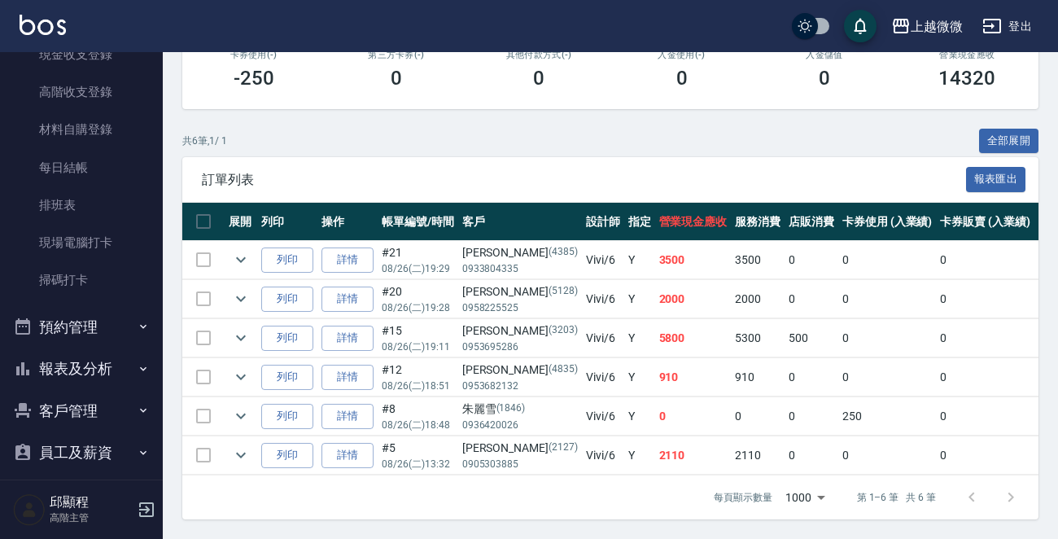
scroll to position [399, 0]
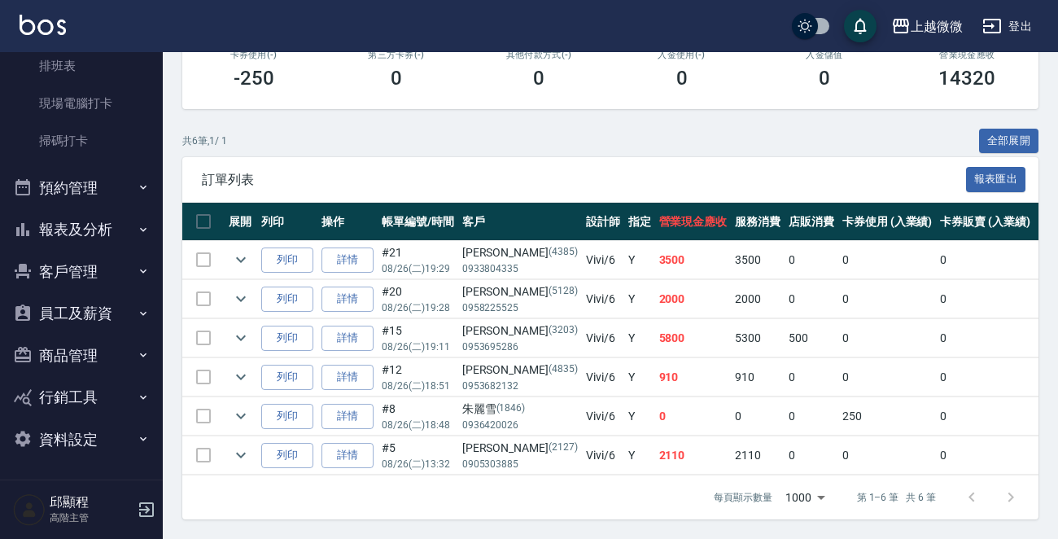
type input "Vivi-6"
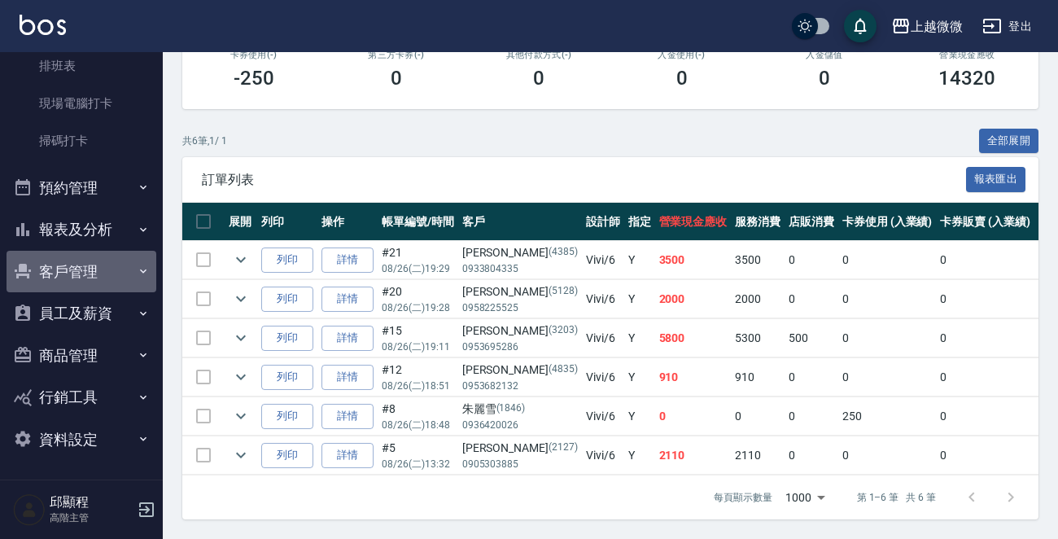
click at [81, 273] on button "客戶管理" at bounding box center [82, 272] width 150 height 42
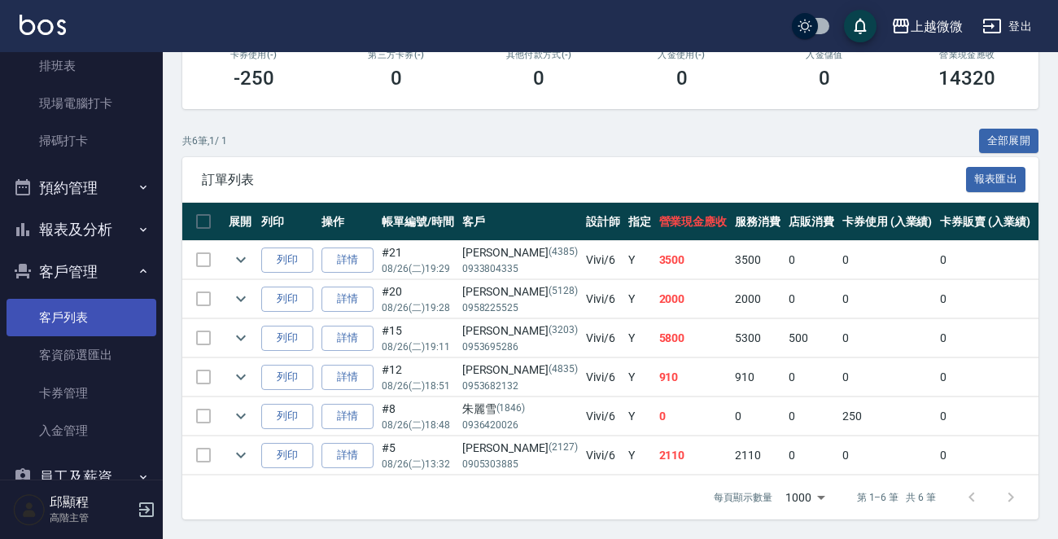
click at [77, 308] on link "客戶列表" at bounding box center [82, 317] width 150 height 37
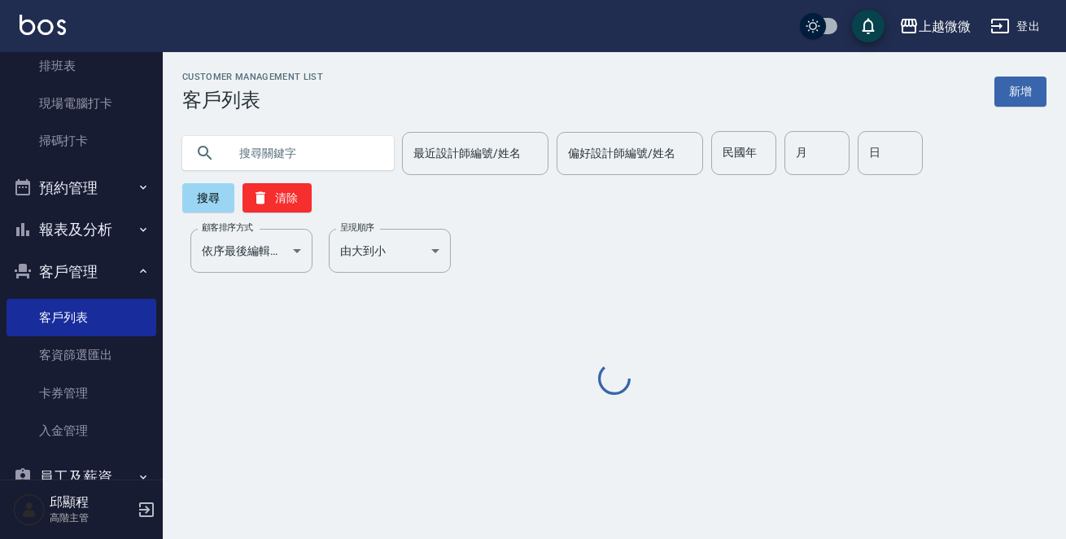
click at [292, 154] on input "text" at bounding box center [304, 153] width 153 height 44
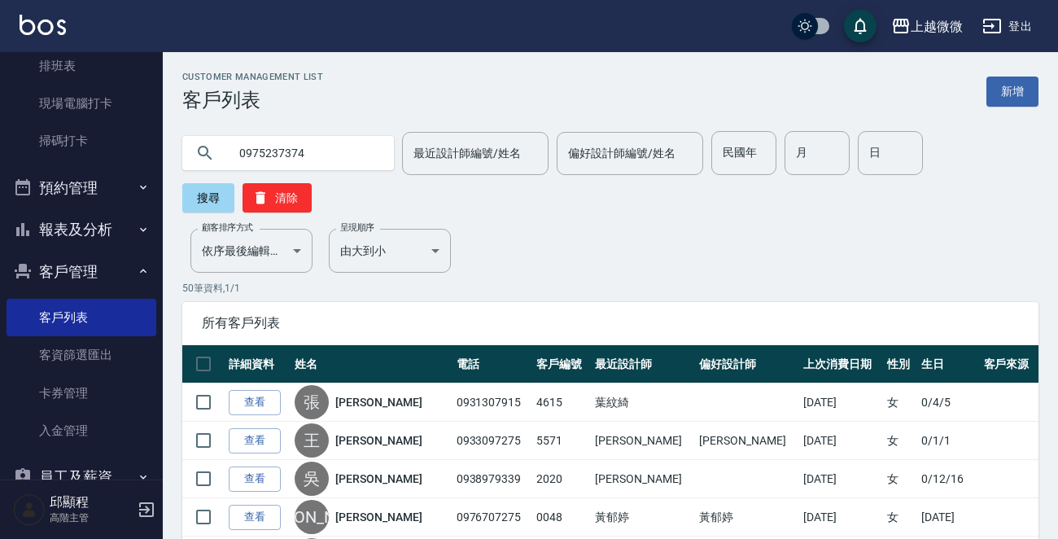
type input "0975237374"
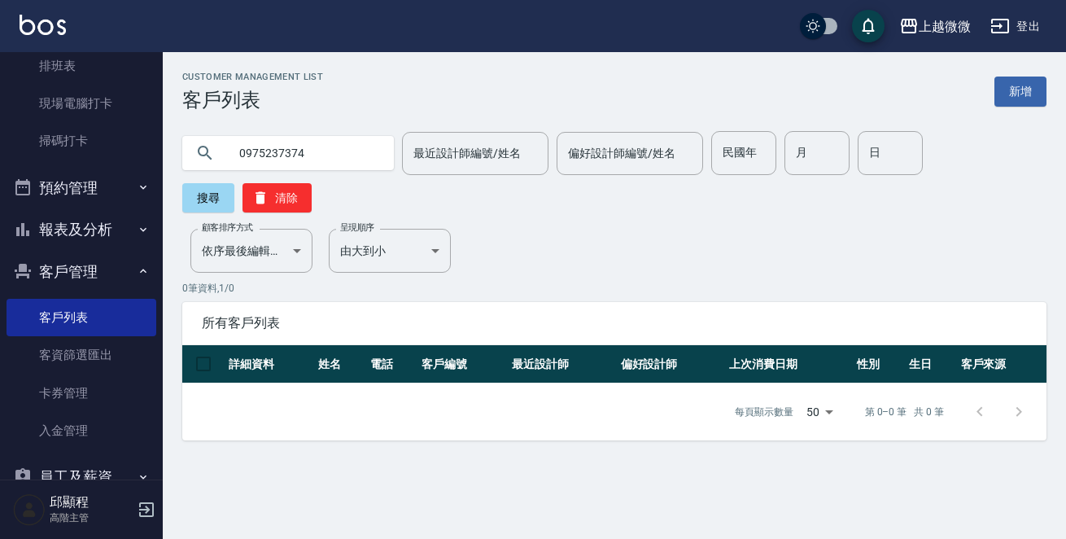
drag, startPoint x: 326, startPoint y: 160, endPoint x: 0, endPoint y: 160, distance: 325.5
click at [0, 160] on div "上越微微 登出 櫃檯作業 打帳單 帳單列表 掛單列表 座位開單 營業儀表板 現金收支登錄 高階收支登錄 材料自購登錄 每日結帳 排班表 現場電腦打卡 掃碼打卡…" at bounding box center [533, 269] width 1066 height 539
